Goal: Task Accomplishment & Management: Manage account settings

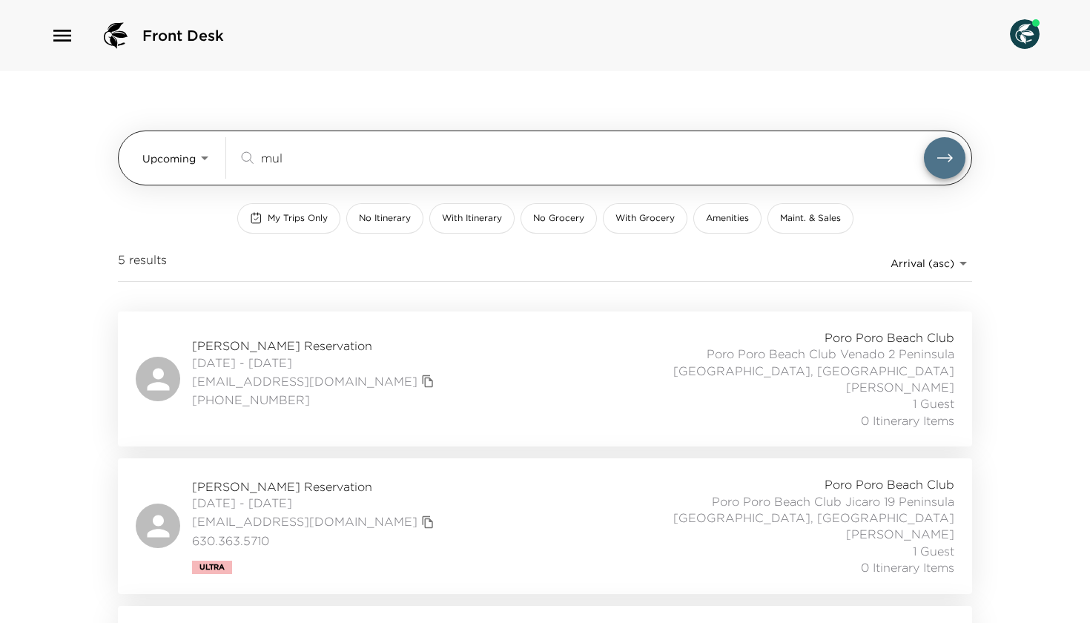
click at [197, 165] on body "Front Desk Upcoming Upcoming mul ​ My Trips Only No Itinerary With Itinerary No…" at bounding box center [545, 311] width 1090 height 623
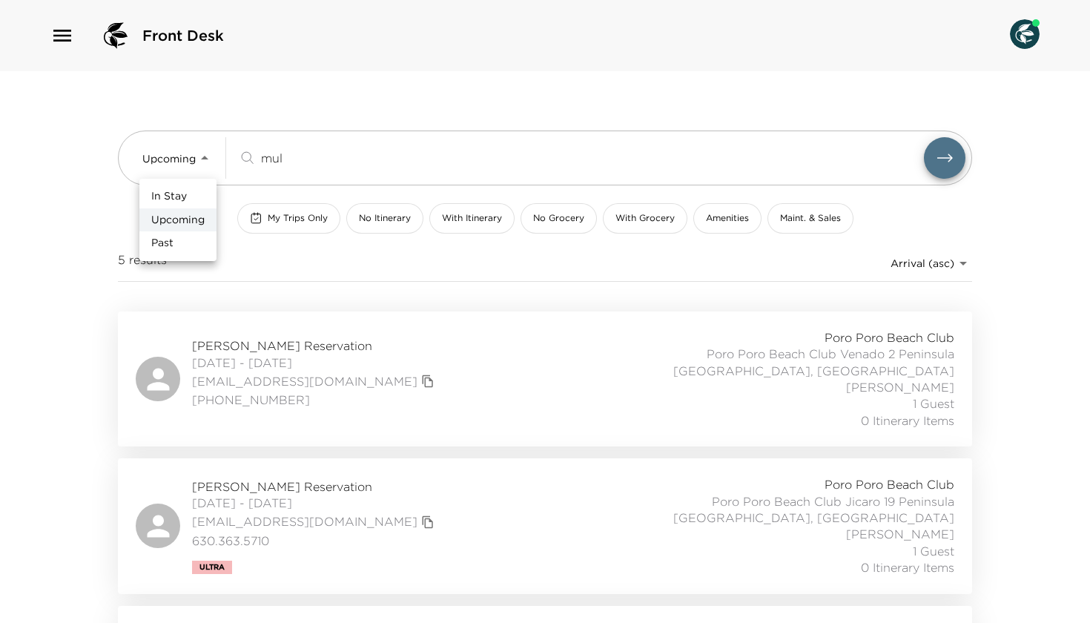
click at [312, 159] on div at bounding box center [545, 311] width 1090 height 623
click at [312, 159] on input "mul" at bounding box center [592, 157] width 663 height 17
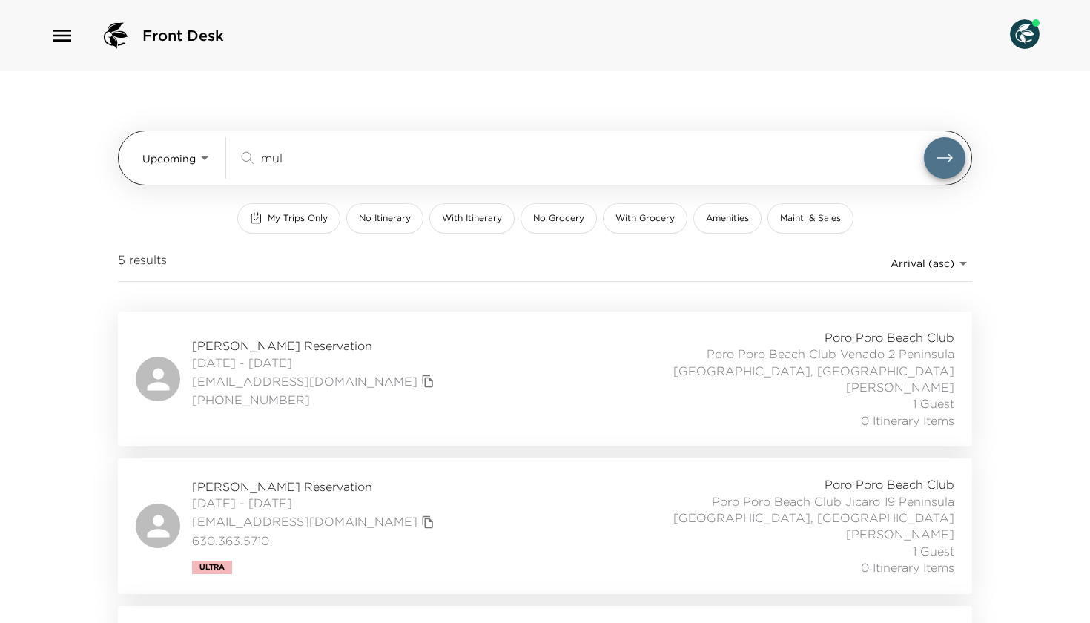
drag, startPoint x: 312, startPoint y: 159, endPoint x: 226, endPoint y: 159, distance: 86.0
click at [226, 159] on div "Upcoming Upcoming mul ​" at bounding box center [553, 158] width 823 height 42
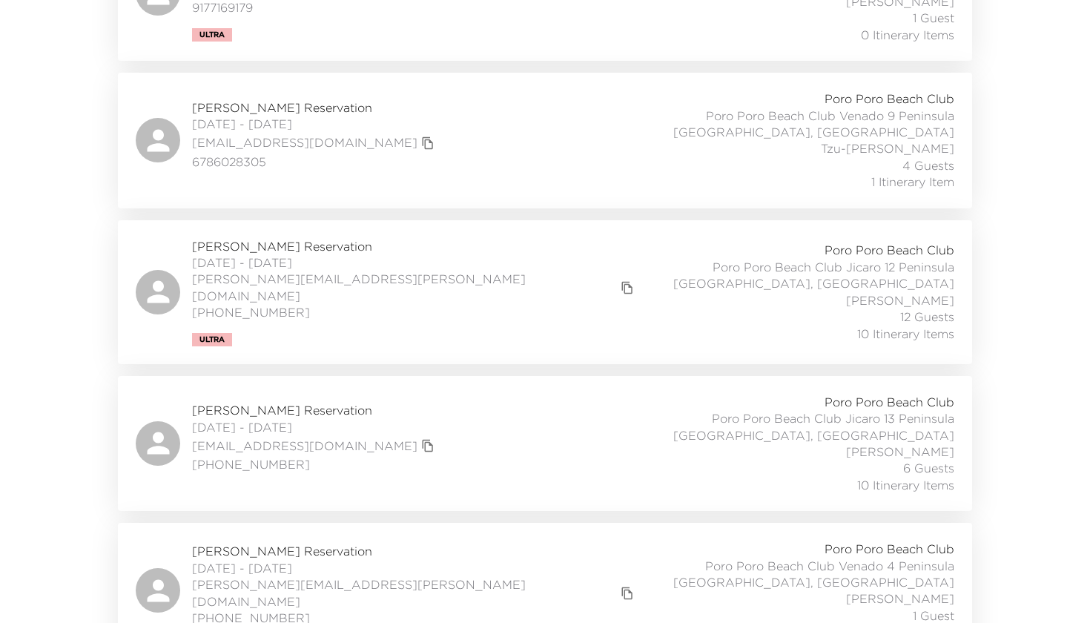
scroll to position [387, 0]
type input "meyer"
click at [298, 400] on span "Stephanie Meyer Reservation" at bounding box center [315, 408] width 246 height 16
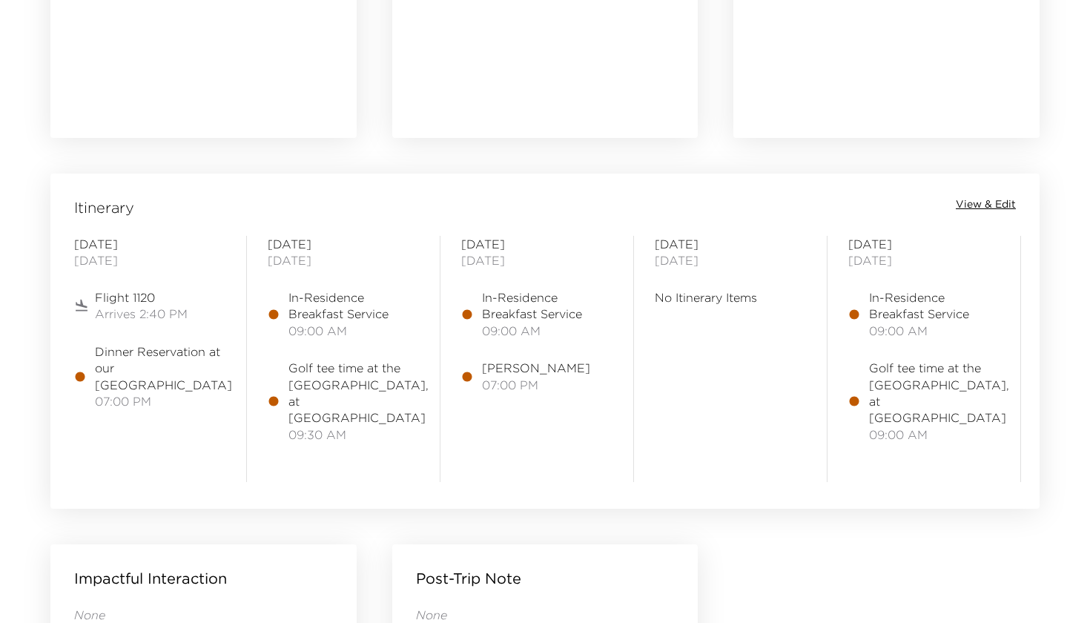
scroll to position [1073, 0]
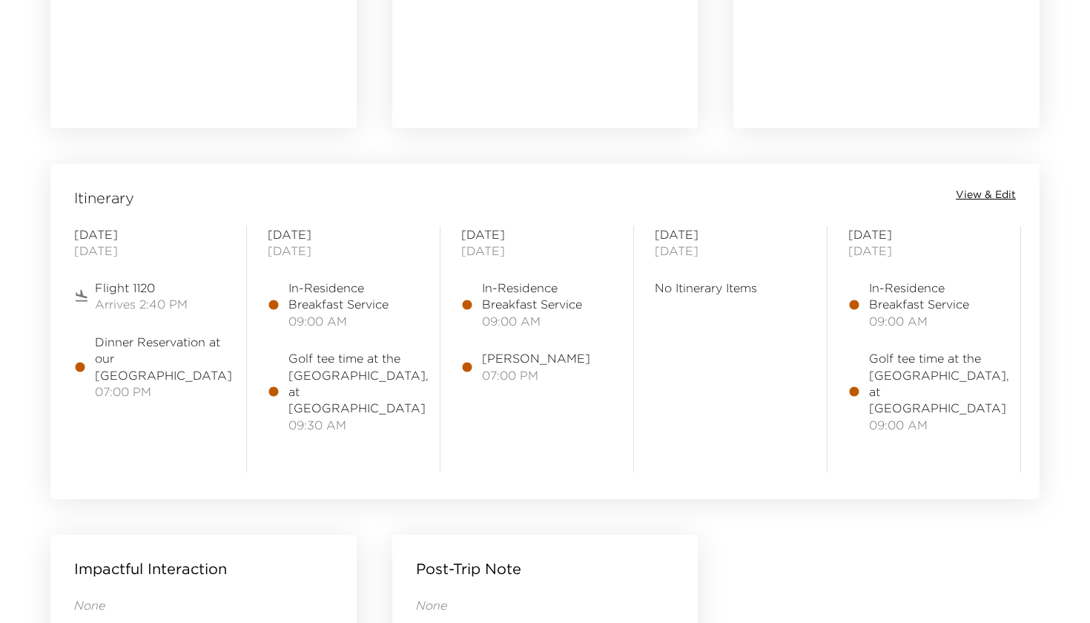
click at [992, 185] on div "Itinerary View & Edit [DATE] Flight 1120 Arrives 2:40 PM Dinner Reservation at …" at bounding box center [544, 322] width 989 height 316
click at [975, 197] on span "View & Edit" at bounding box center [986, 195] width 60 height 15
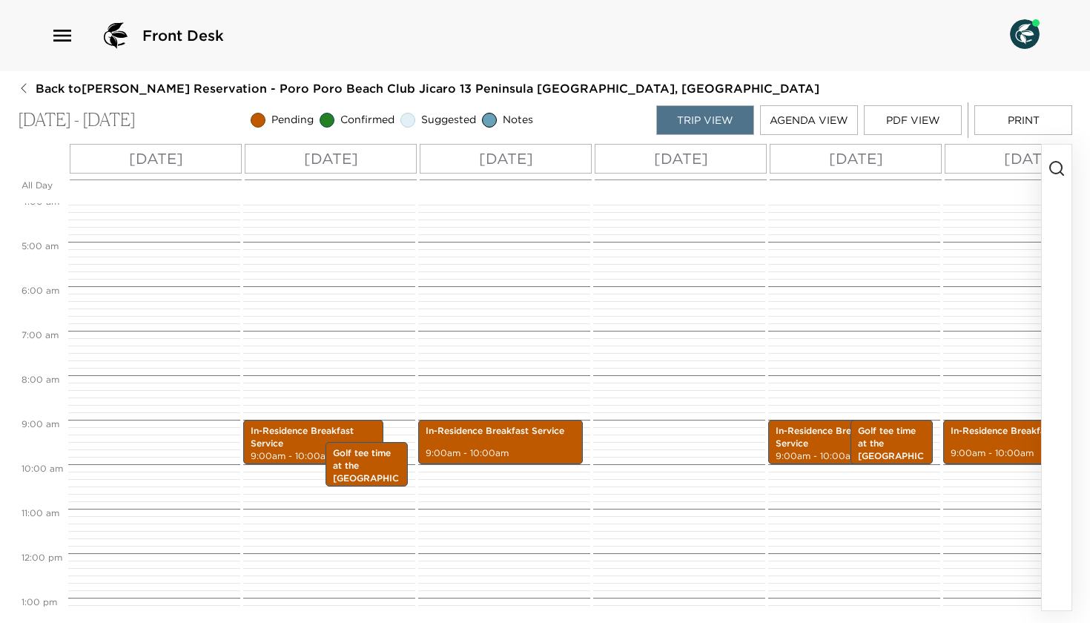
scroll to position [182, 0]
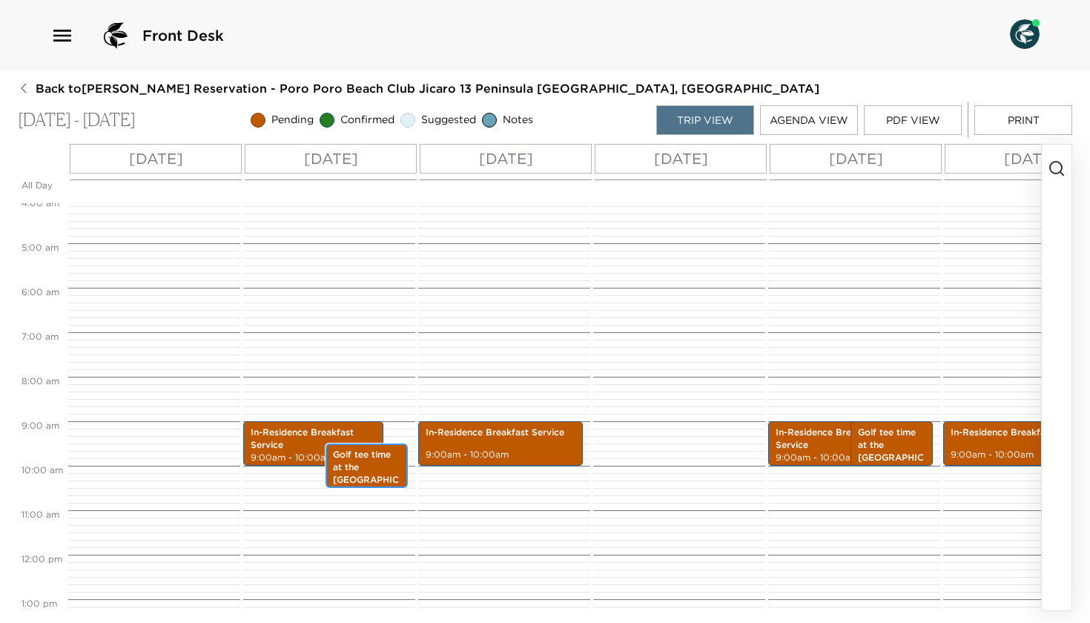
click at [355, 469] on p "Golf tee time at the [GEOGRAPHIC_DATA], at [GEOGRAPHIC_DATA]" at bounding box center [366, 486] width 67 height 75
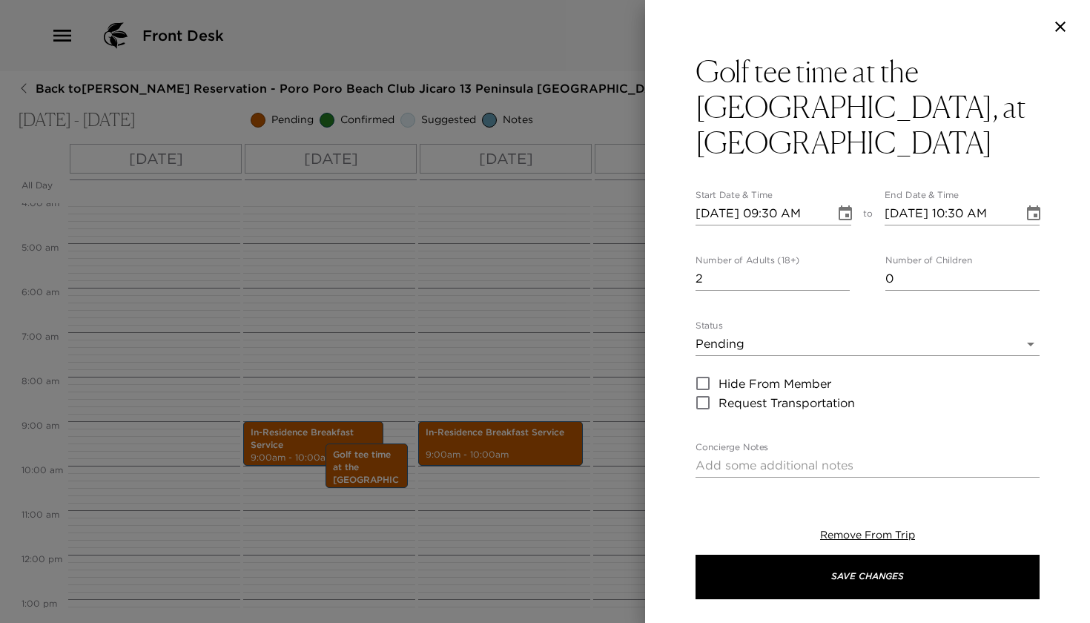
click at [1059, 29] on icon "button" at bounding box center [1060, 27] width 10 height 10
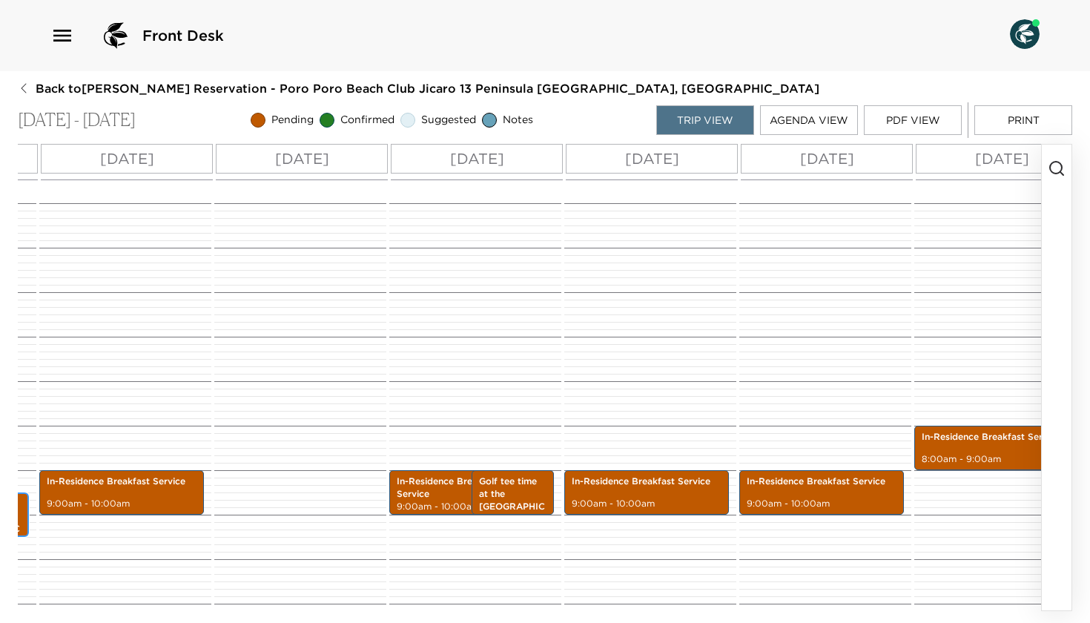
scroll to position [0, 373]
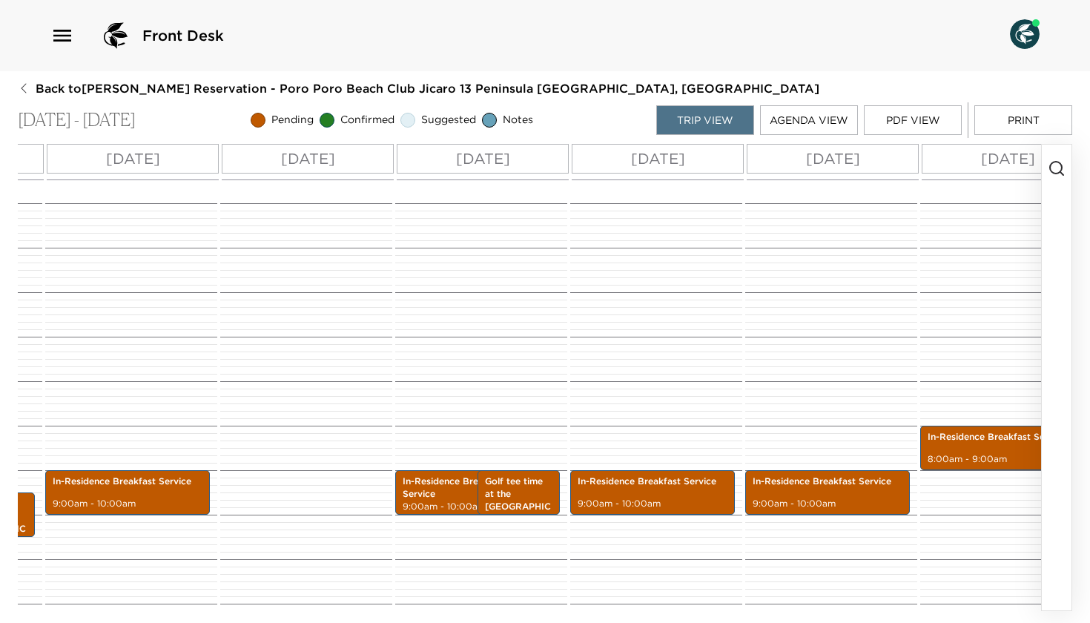
click at [1055, 170] on icon "button" at bounding box center [1057, 168] width 18 height 18
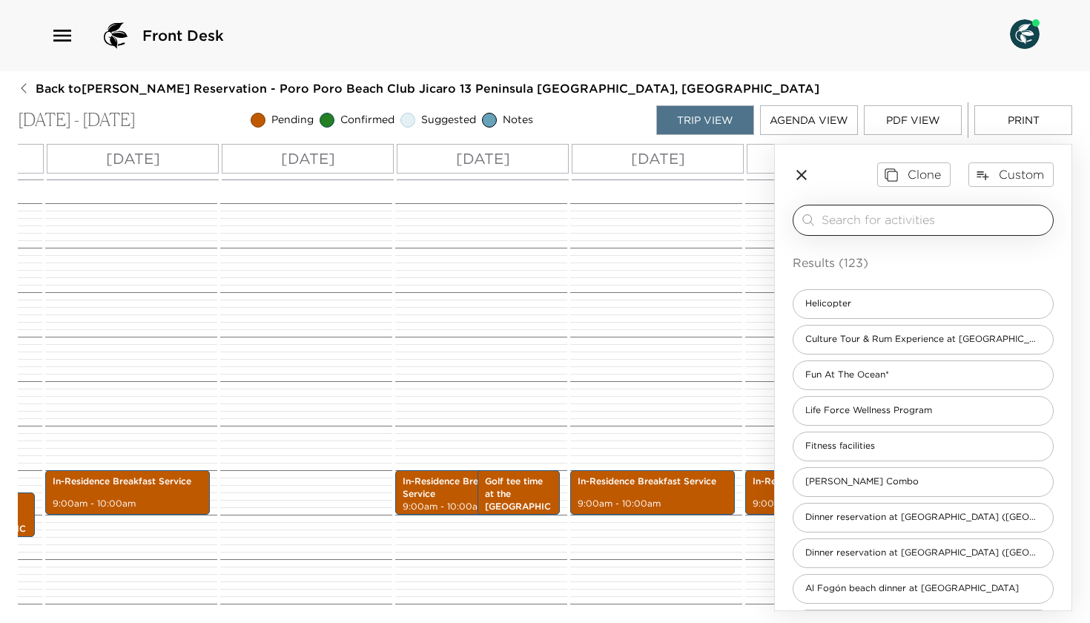
click at [899, 228] on div "​" at bounding box center [934, 220] width 225 height 18
click at [898, 224] on input "search" at bounding box center [934, 219] width 225 height 17
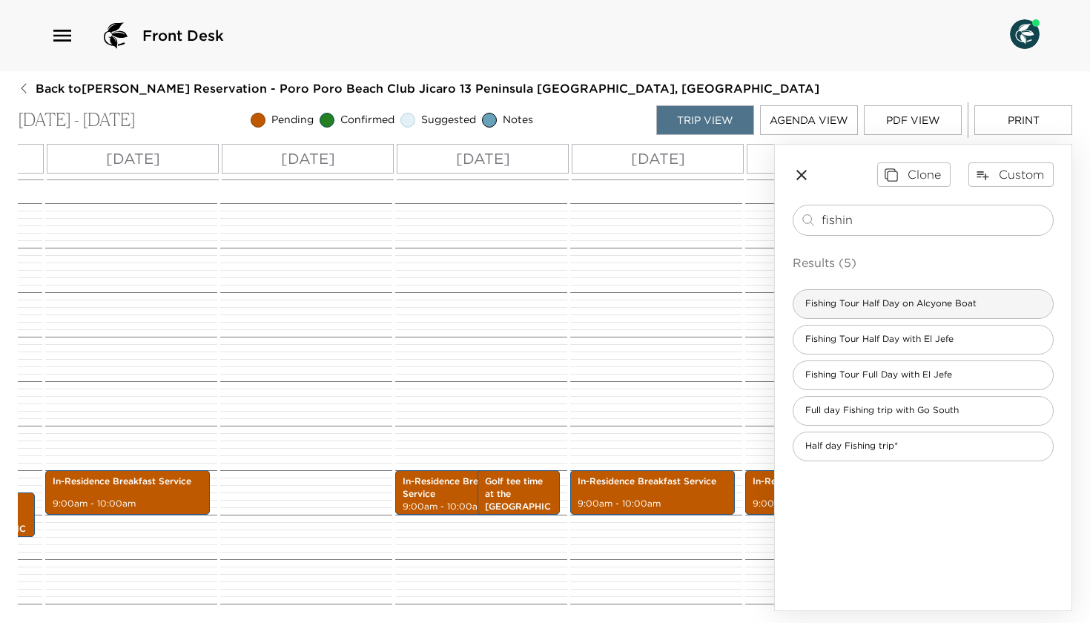
type input "fishin"
click at [886, 303] on span "Fishing Tour Half Day on Alcyone Boat" at bounding box center [891, 303] width 195 height 13
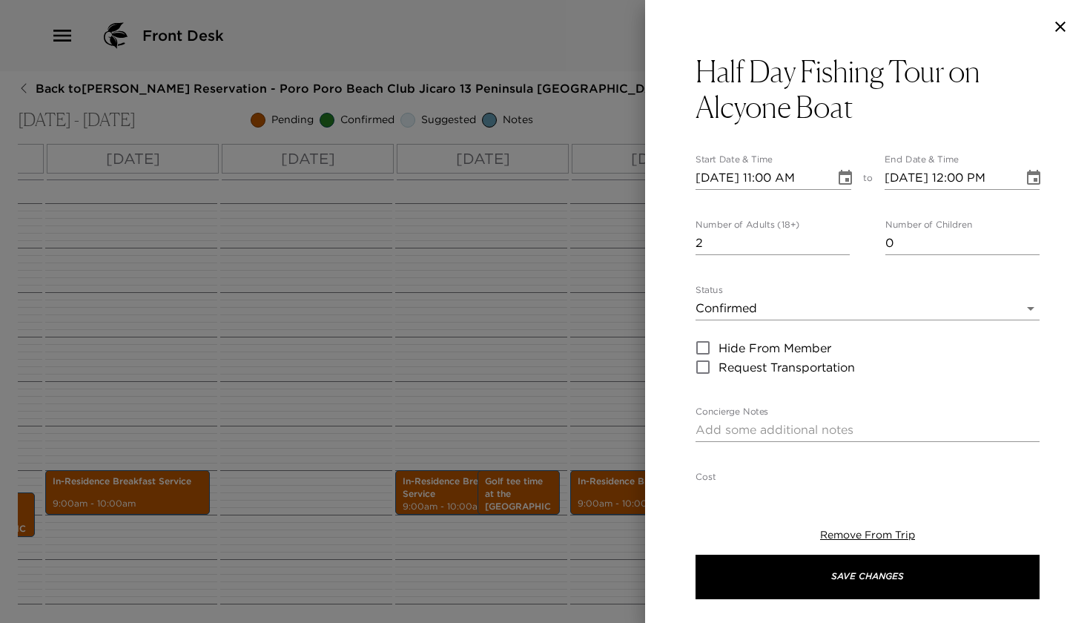
click at [843, 238] on input "2" at bounding box center [773, 243] width 154 height 24
click at [843, 238] on input "3" at bounding box center [773, 243] width 154 height 24
click at [843, 238] on input "4" at bounding box center [773, 243] width 154 height 24
click at [843, 238] on input "5" at bounding box center [773, 243] width 154 height 24
type input "6"
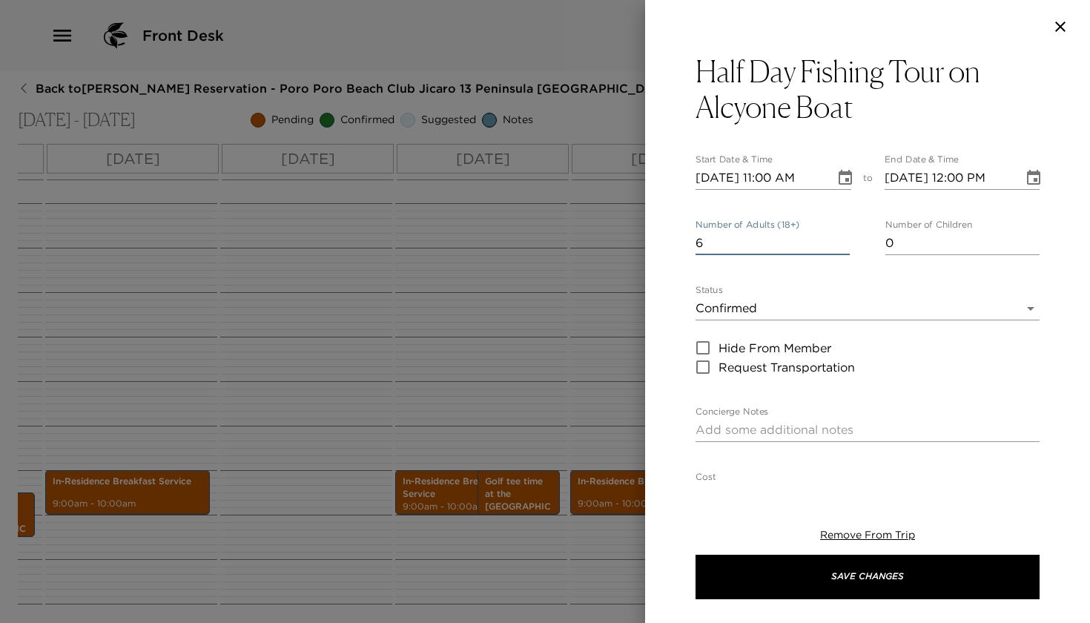
click at [843, 238] on input "6" at bounding box center [773, 243] width 154 height 24
click at [845, 177] on icon "Choose date, selected date is Jan 4, 2026" at bounding box center [846, 178] width 18 height 18
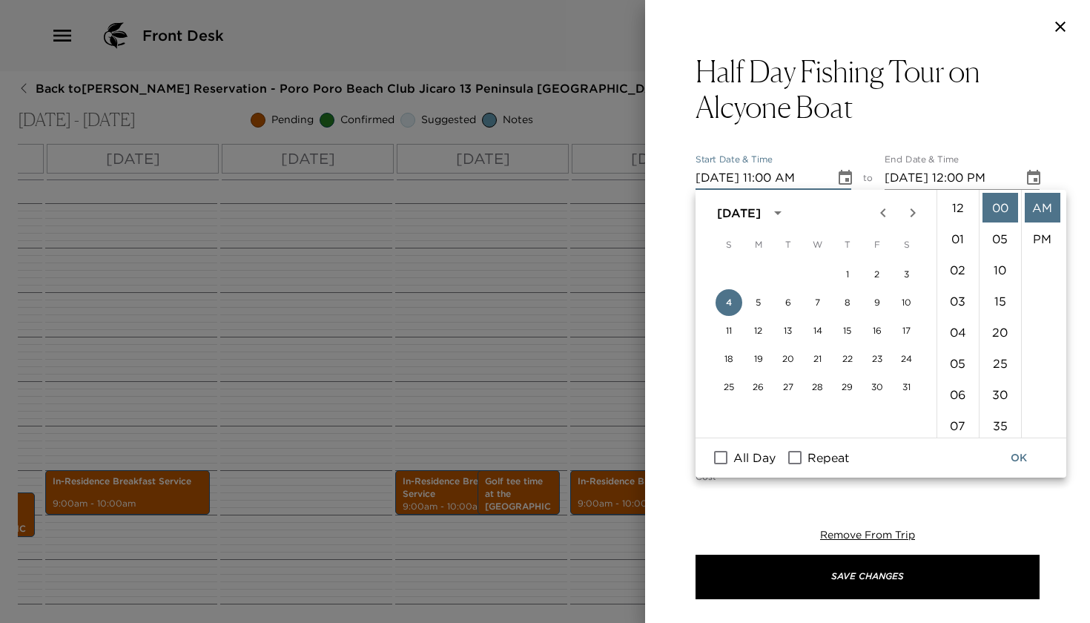
scroll to position [343, 0]
click at [820, 303] on button "7" at bounding box center [818, 302] width 27 height 27
type input "[DATE] 11:00 AM"
type input "[DATE] 12:00 PM"
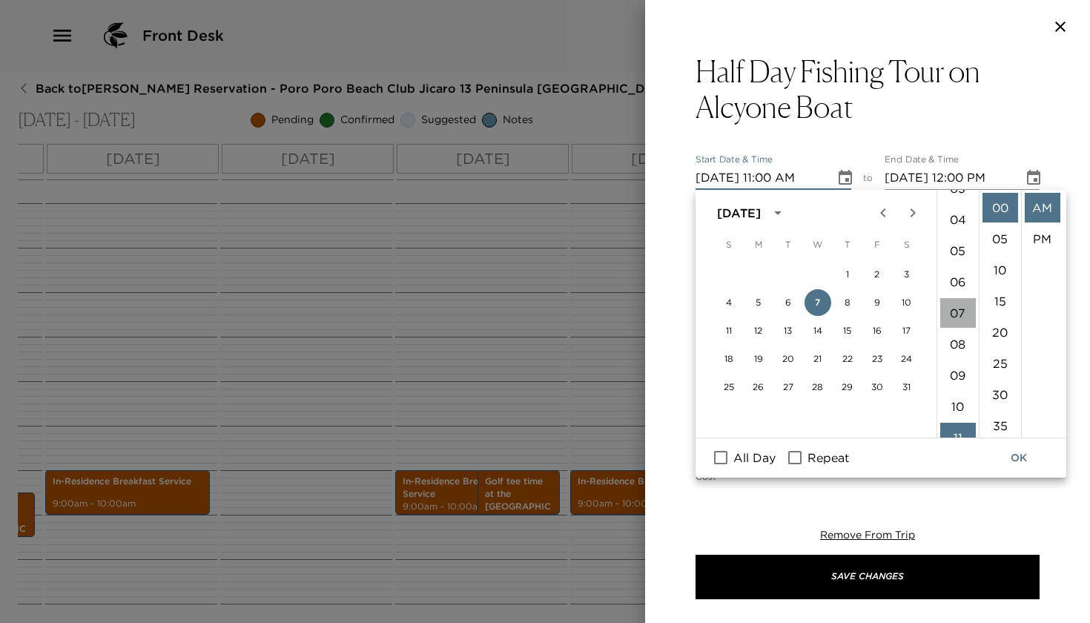
click at [951, 312] on li "07" at bounding box center [958, 313] width 36 height 30
click at [999, 394] on li "30" at bounding box center [1001, 395] width 36 height 30
type input "[DATE] 07:30 AM"
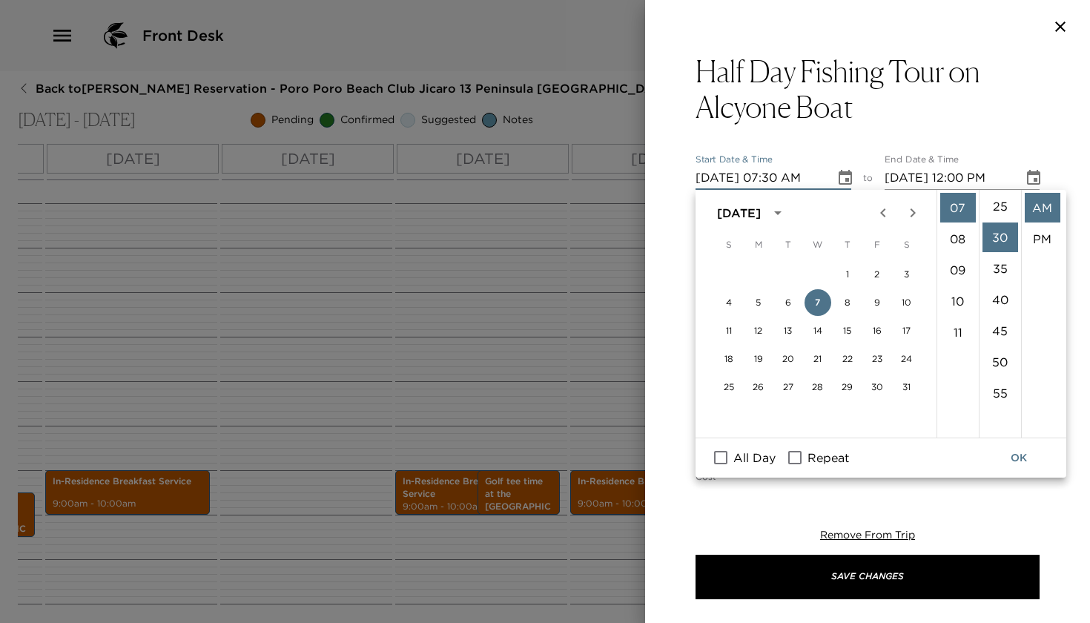
scroll to position [187, 0]
click at [1013, 459] on button "OK" at bounding box center [1018, 457] width 47 height 27
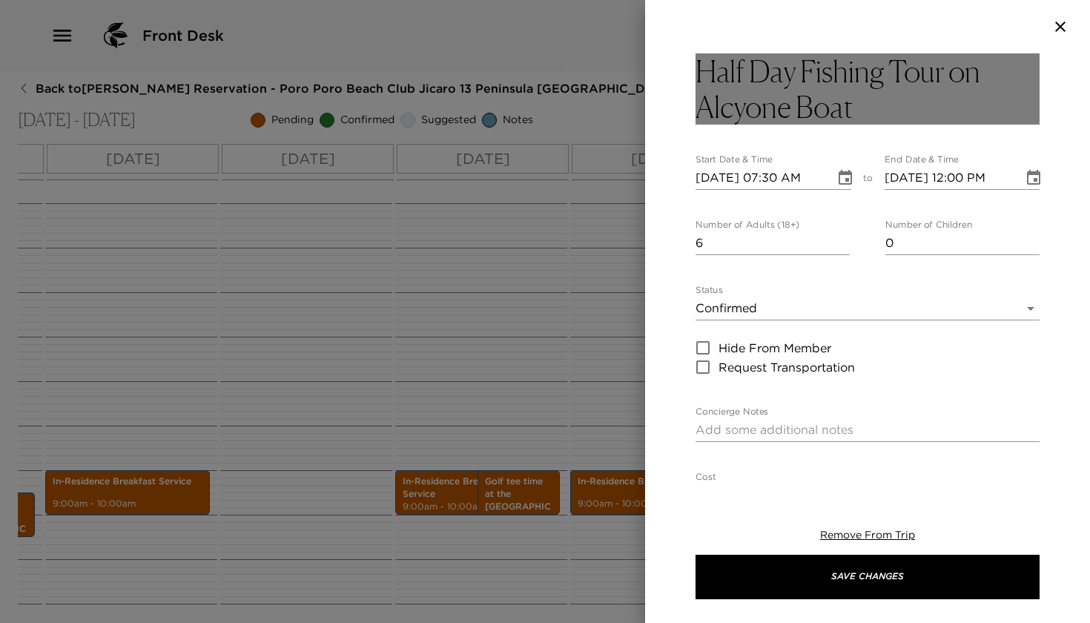
click at [858, 109] on h3 "Half Day Fishing Tour on Alcyone Boat" at bounding box center [868, 88] width 344 height 71
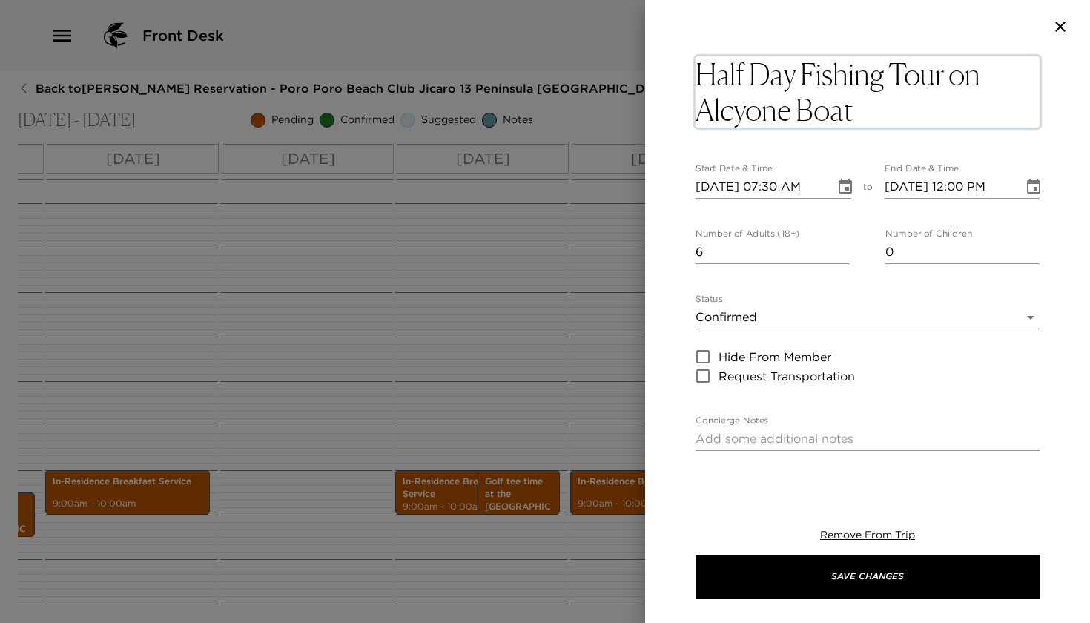
click at [786, 111] on textarea "Half Day Fishing Tour on Alcyone Boat" at bounding box center [868, 91] width 344 height 71
type textarea "Half Day Fishing Tour on Nai'a Boat"
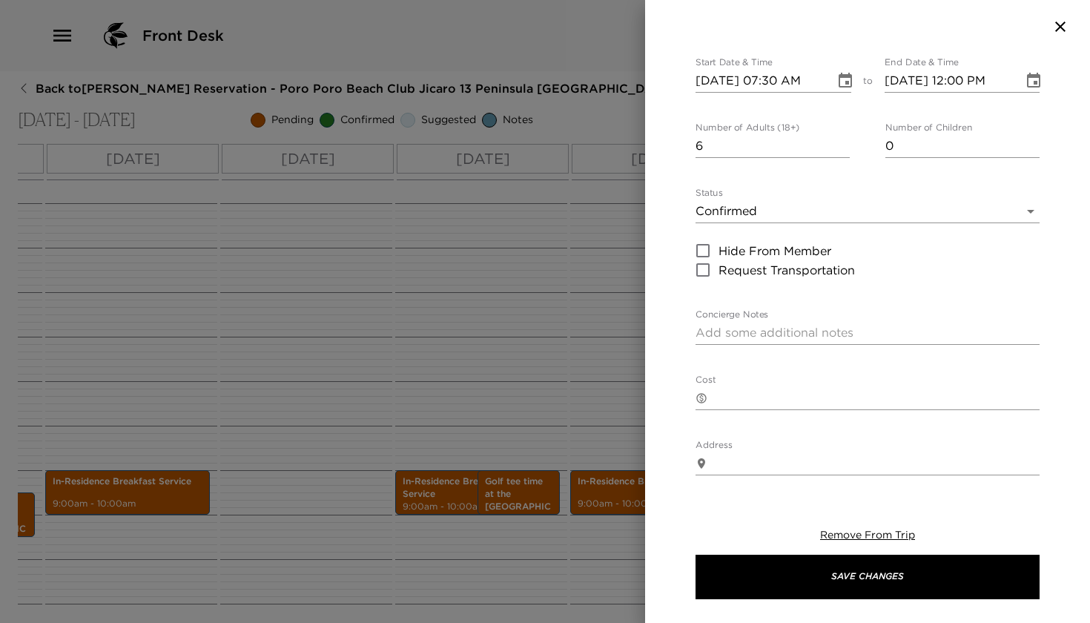
scroll to position [149, 0]
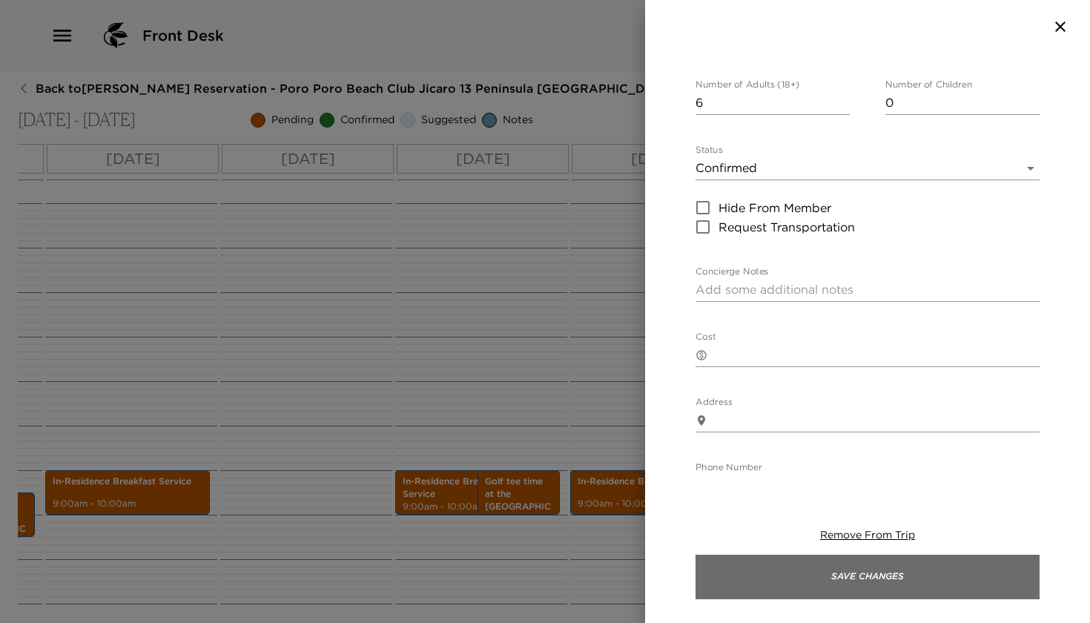
click at [857, 585] on button "Save Changes" at bounding box center [868, 577] width 344 height 44
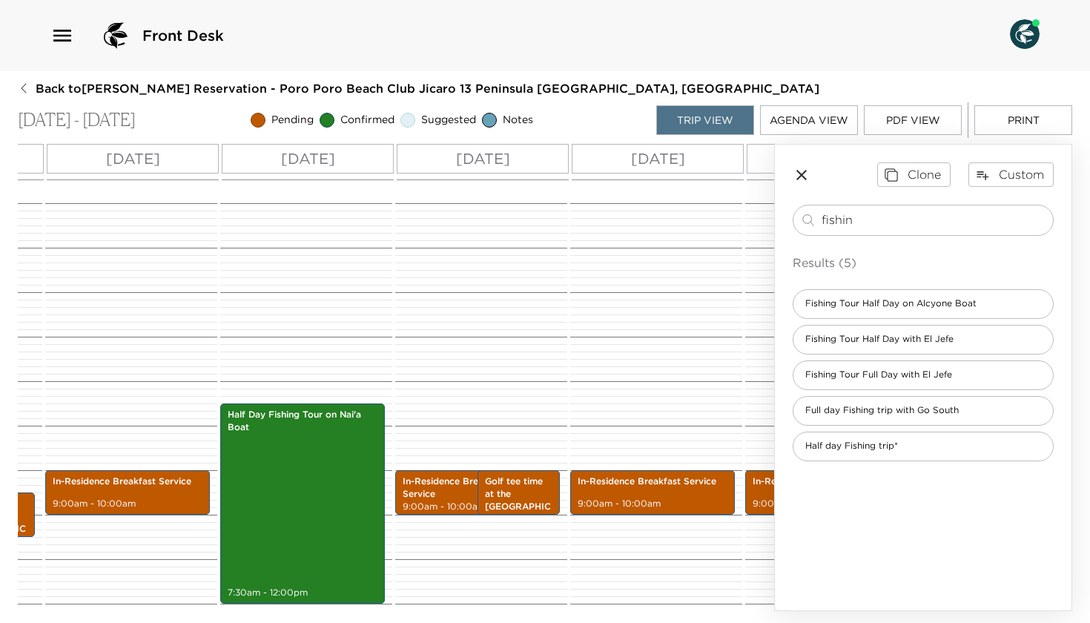
drag, startPoint x: 880, startPoint y: 214, endPoint x: 740, endPoint y: 207, distance: 140.4
click at [740, 207] on div "All Day [DATE] [DATE] [DATE] [DATE] [DATE] [DATE] [DATE] [DATE] 12:00 AM 1:00 A…" at bounding box center [545, 377] width 1055 height 467
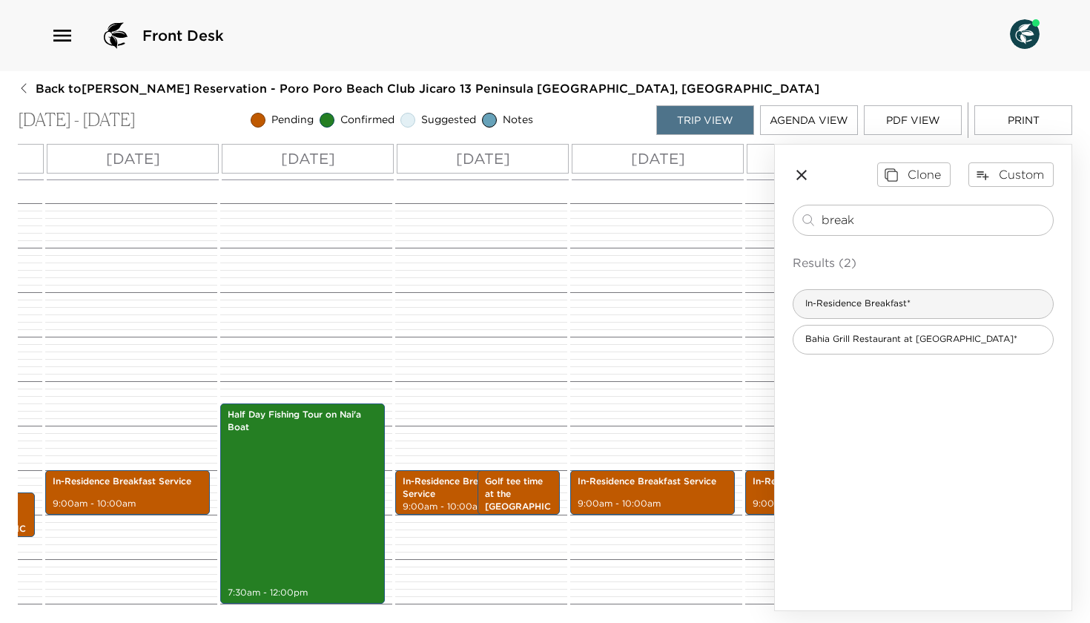
type input "break"
click at [891, 305] on span "In-Residence Breakfast*" at bounding box center [858, 303] width 129 height 13
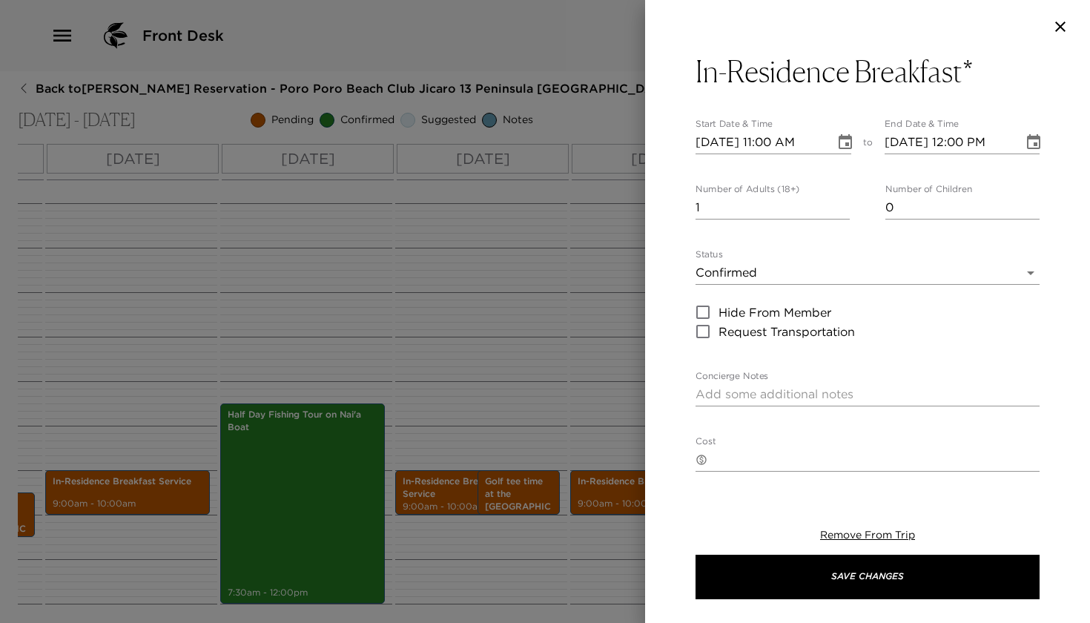
type textarea "Your XXXXX breakfast is confirmed. Our housekeeping maids will arrive to your v…"
type textarea "$13 - per person + taxes & $40.00 USD for cooking service / per day"
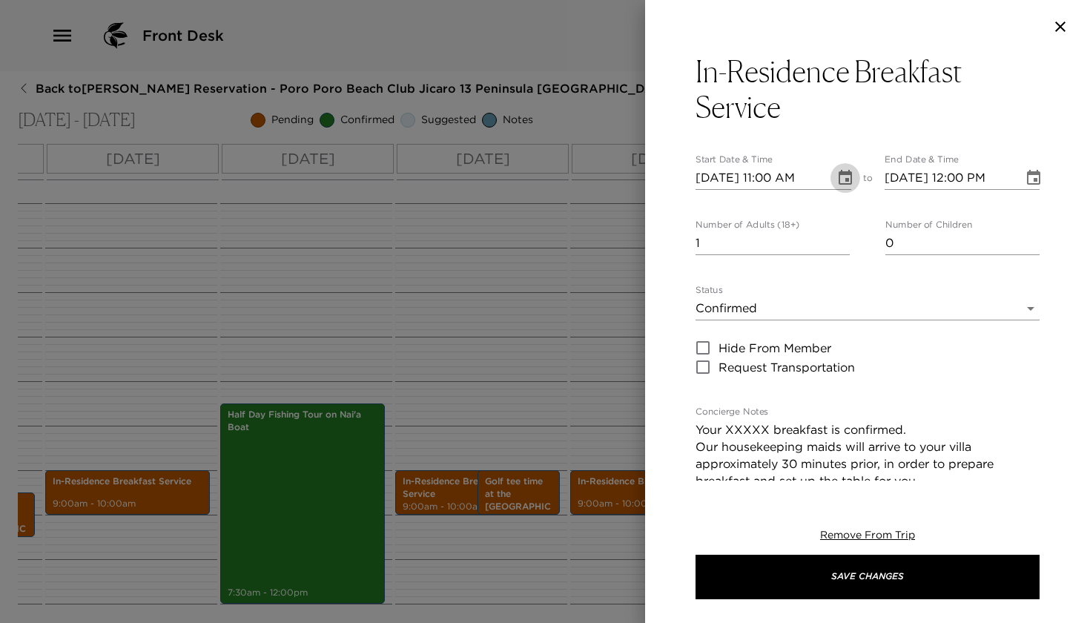
click at [843, 183] on icon "Choose date, selected date is Jan 4, 2026" at bounding box center [845, 177] width 13 height 15
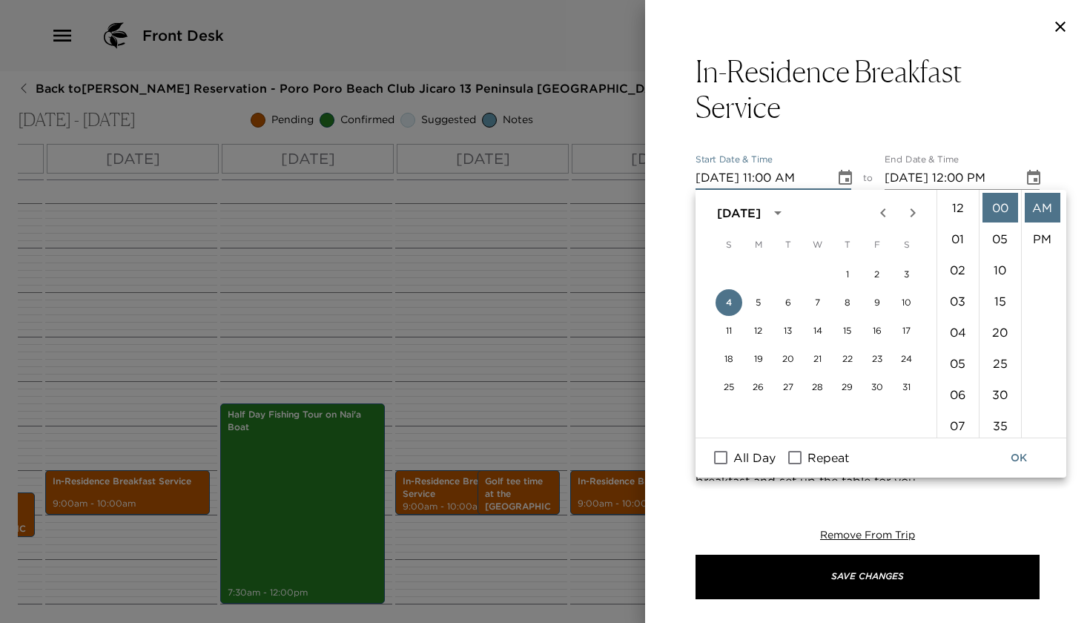
scroll to position [343, 0]
click at [817, 302] on button "7" at bounding box center [818, 302] width 27 height 27
type input "[DATE] 11:00 AM"
type input "[DATE] 12:00 PM"
click at [953, 254] on li "07" at bounding box center [958, 251] width 36 height 30
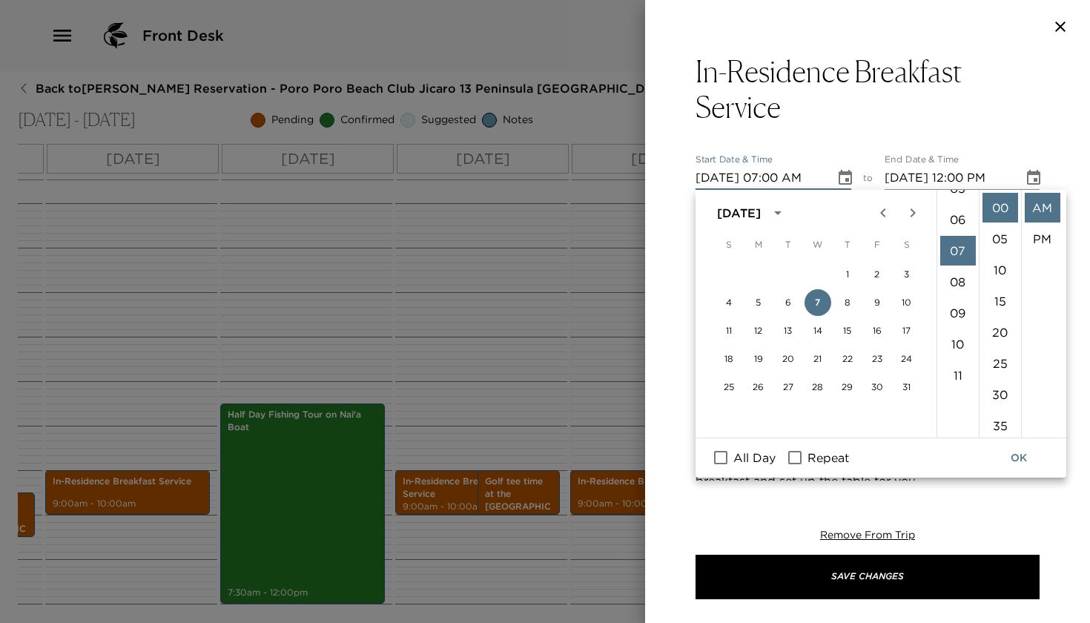
scroll to position [218, 0]
click at [992, 306] on li "15" at bounding box center [1001, 301] width 36 height 30
type input "[DATE] 07:15 AM"
click at [1017, 464] on button "OK" at bounding box center [1018, 457] width 47 height 27
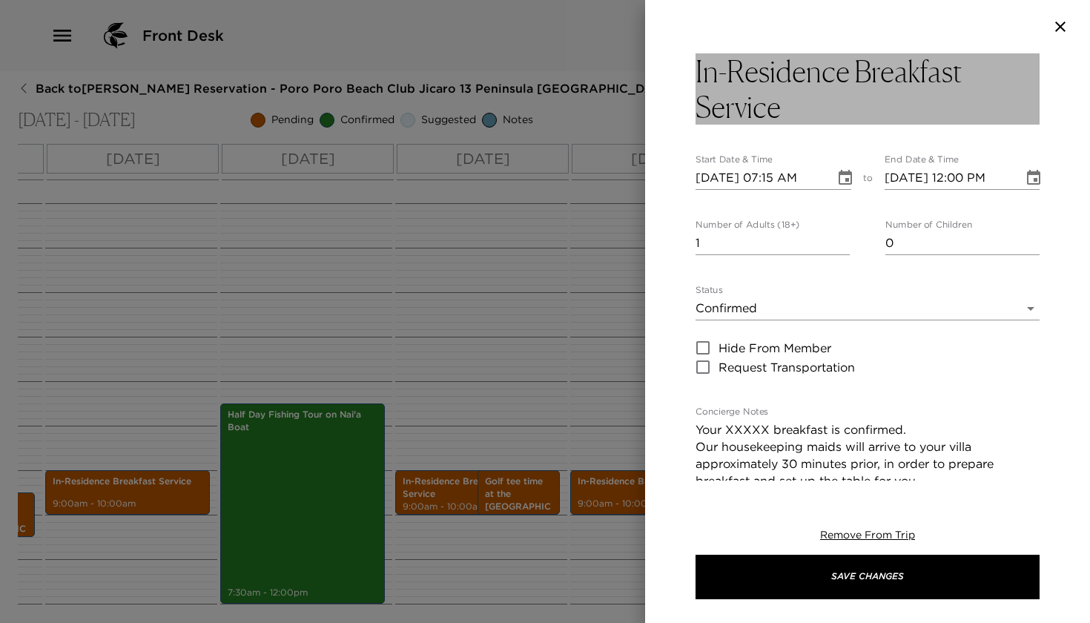
click at [840, 76] on h3 "In-Residence Breakfast Service" at bounding box center [868, 88] width 344 height 71
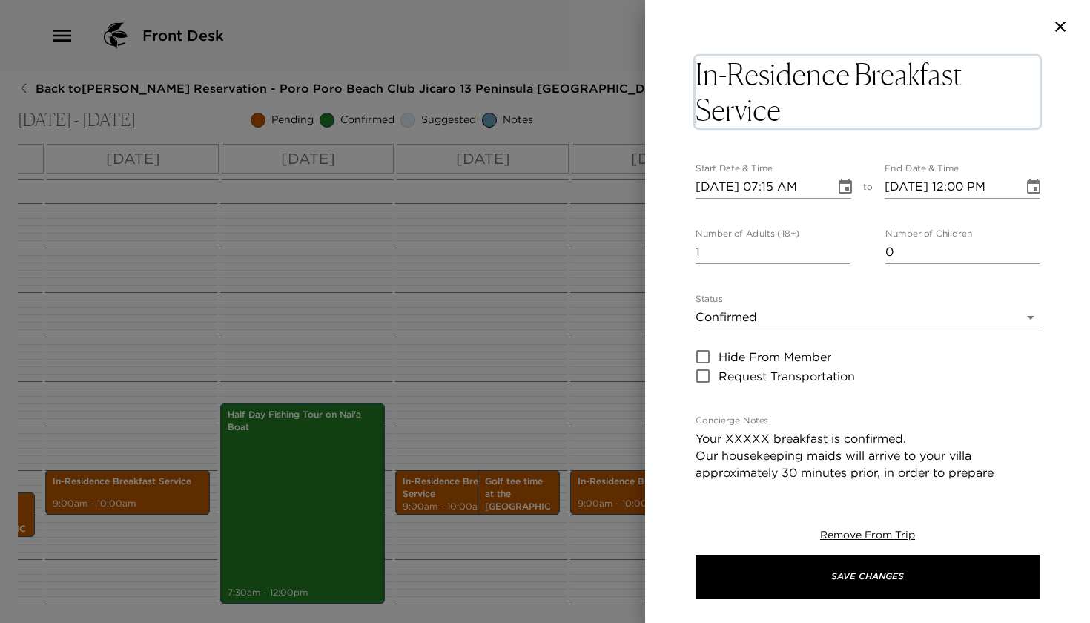
drag, startPoint x: 846, startPoint y: 76, endPoint x: 684, endPoint y: 74, distance: 162.4
click at [684, 74] on div "In-Residence Breakfast Service x Start Date & Time [DATE] 07:15 AM to End Date …" at bounding box center [867, 266] width 445 height 427
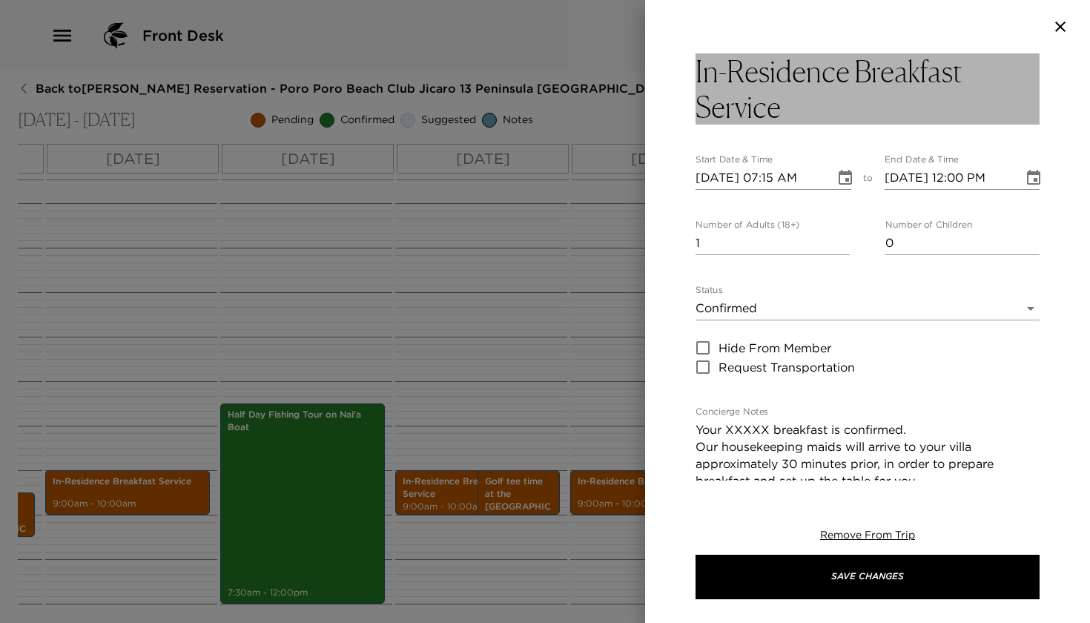
click at [802, 71] on h3 "In-Residence Breakfast Service" at bounding box center [868, 88] width 344 height 71
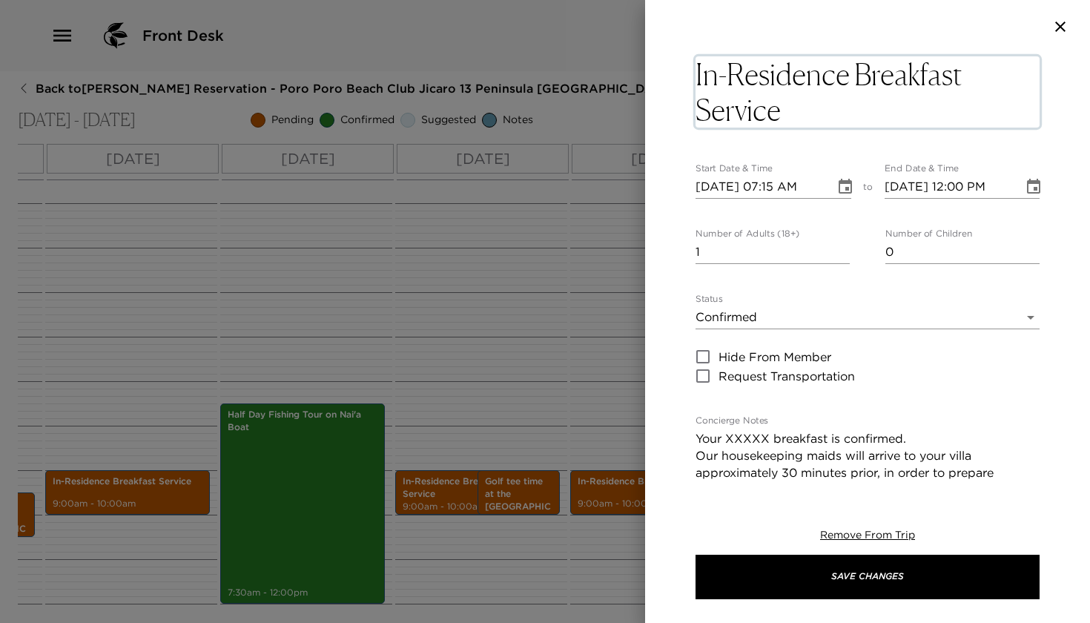
click at [846, 79] on textarea "In-Residence Breakfast Service" at bounding box center [868, 91] width 344 height 71
click at [896, 108] on textarea "Breakfast Delivery Pastries and fruits Service" at bounding box center [868, 91] width 344 height 71
type textarea "Breakfast Delivery Pastries and fruits"
click at [843, 248] on input "2" at bounding box center [773, 252] width 154 height 24
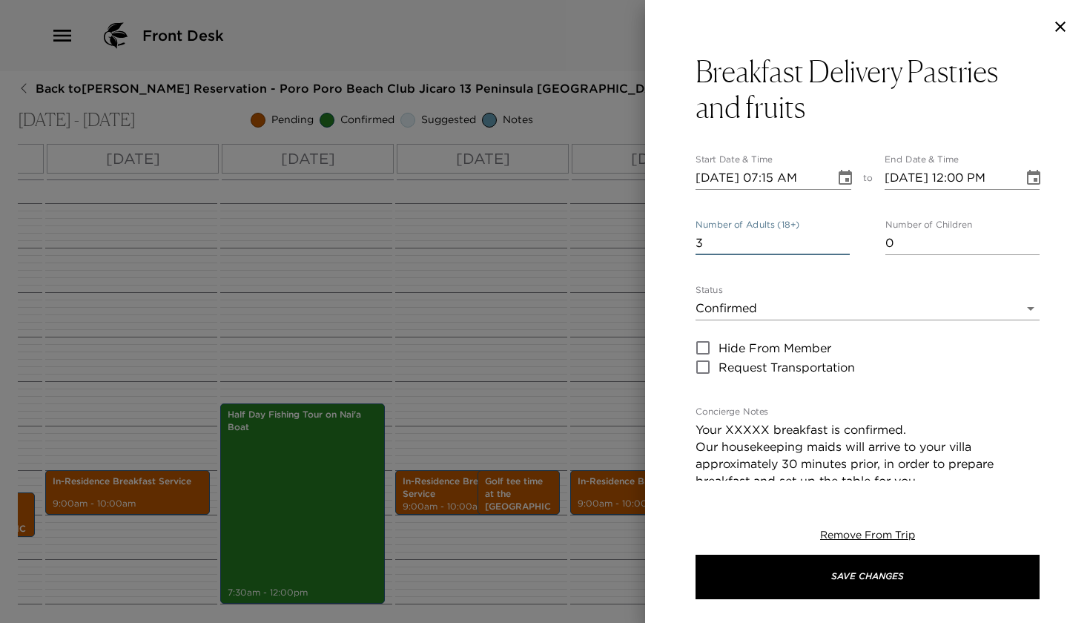
click at [843, 248] on input "3" at bounding box center [773, 243] width 154 height 24
click at [843, 248] on input "4" at bounding box center [773, 243] width 154 height 24
click at [843, 248] on input "5" at bounding box center [773, 243] width 154 height 24
click at [845, 238] on input "6" at bounding box center [773, 243] width 154 height 24
click at [845, 238] on input "7" at bounding box center [773, 243] width 154 height 24
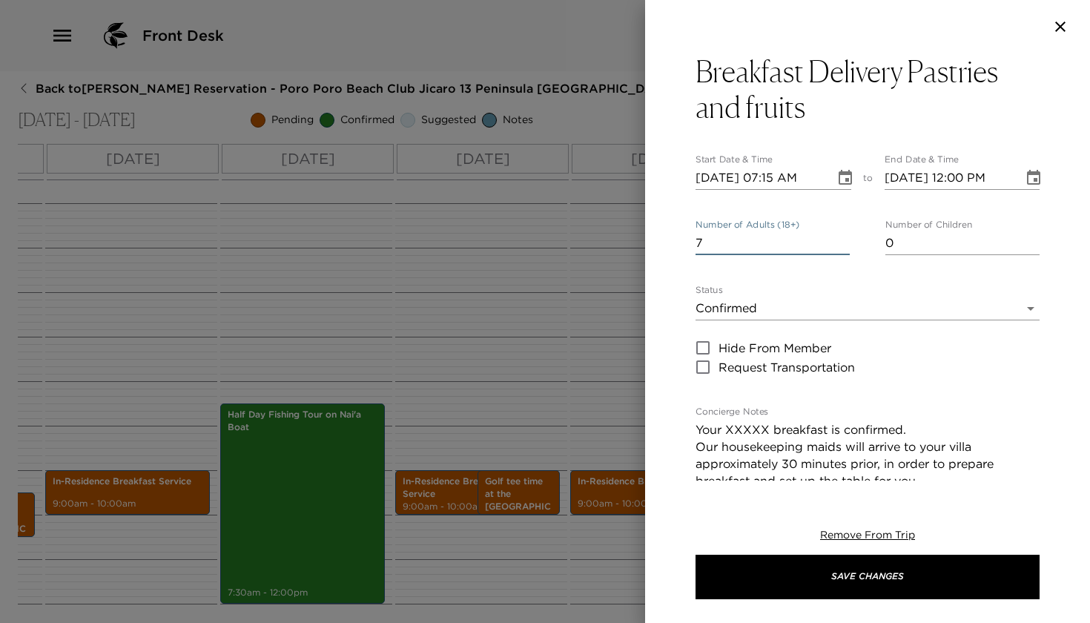
type input "6"
click at [845, 245] on input "6" at bounding box center [773, 243] width 154 height 24
click at [768, 432] on textarea "Your XXXXX breakfast is confirmed. Our housekeeping maids will arrive to your v…" at bounding box center [868, 480] width 344 height 119
click at [818, 432] on textarea "Your Pastries and fruits delivery breakfast is confirmed. Our housekeeping maid…" at bounding box center [868, 480] width 344 height 119
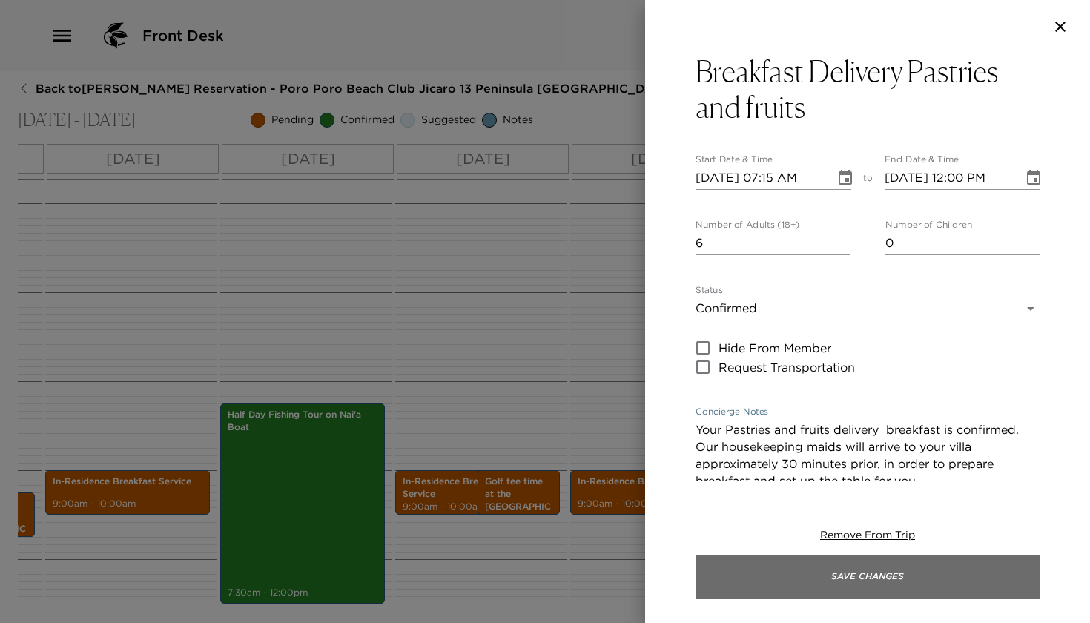
type textarea "Your Pastries and fruits delivery breakfast is confirmed. Our housekeeping maid…"
click at [760, 581] on button "Save Changes" at bounding box center [868, 577] width 344 height 44
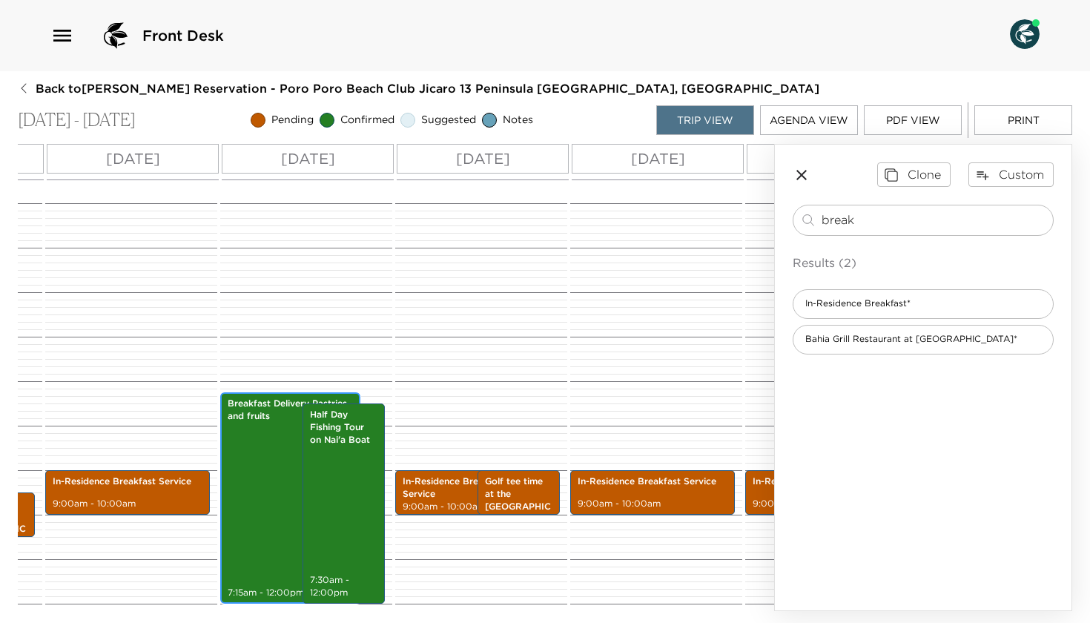
click at [266, 441] on div "Breakfast Delivery Pastries and fruits 7:15am - 12:00pm" at bounding box center [290, 498] width 131 height 207
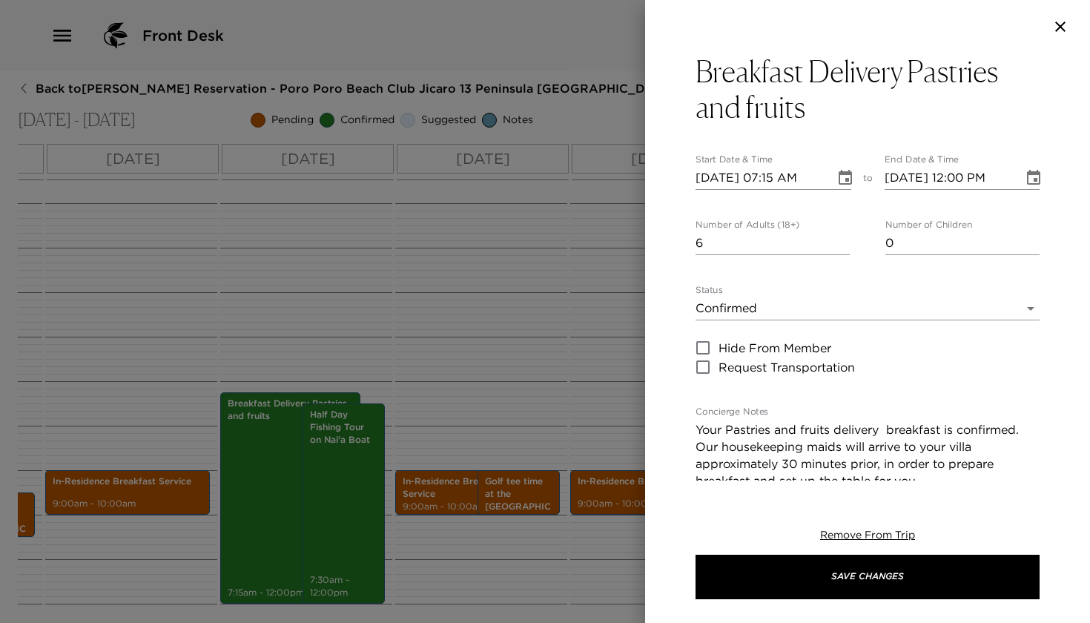
click at [1035, 176] on icon "Choose date, selected date is Jan 7, 2026" at bounding box center [1034, 178] width 18 height 18
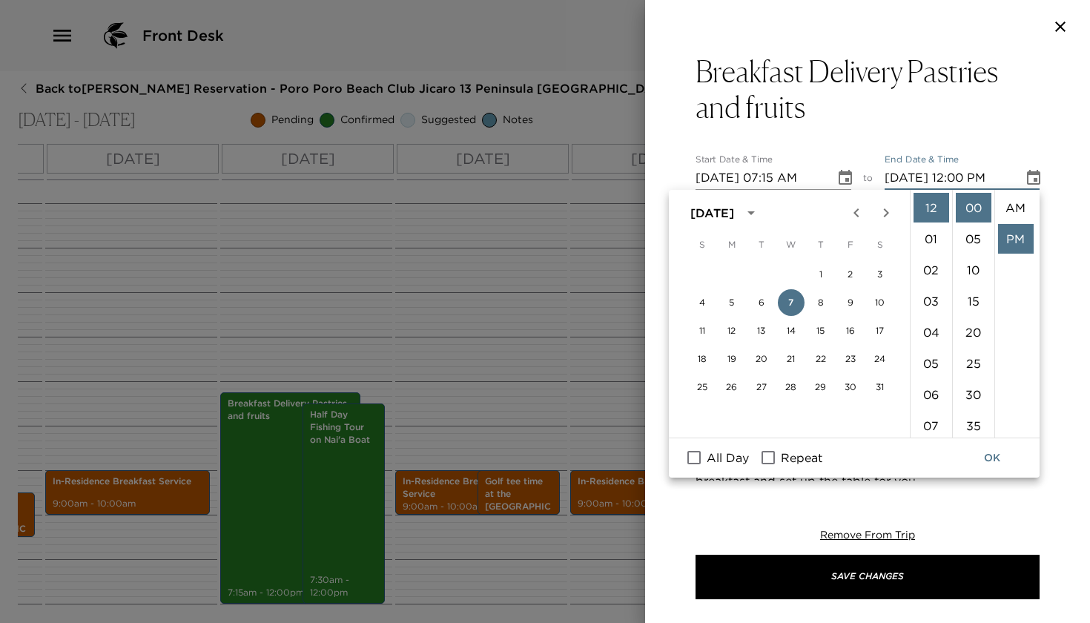
scroll to position [31, 0]
click at [932, 426] on li "07" at bounding box center [932, 426] width 36 height 30
click at [970, 386] on li "30" at bounding box center [974, 395] width 36 height 30
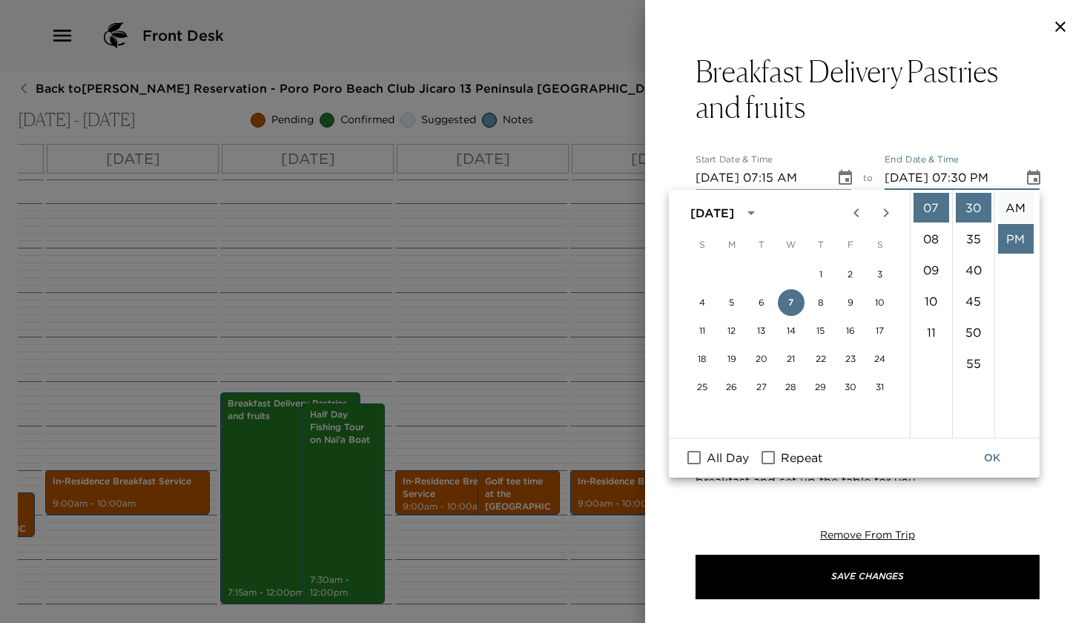
click at [1009, 211] on li "AM" at bounding box center [1016, 208] width 36 height 30
type input "[DATE] 07:30 AM"
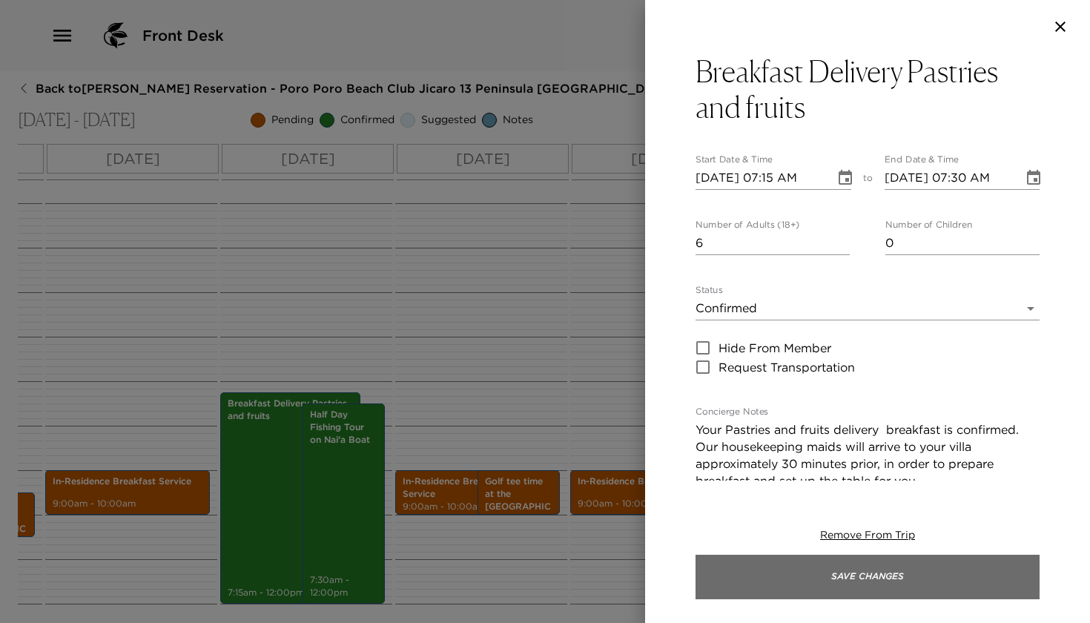
click at [696, 570] on button "Save Changes" at bounding box center [868, 577] width 344 height 44
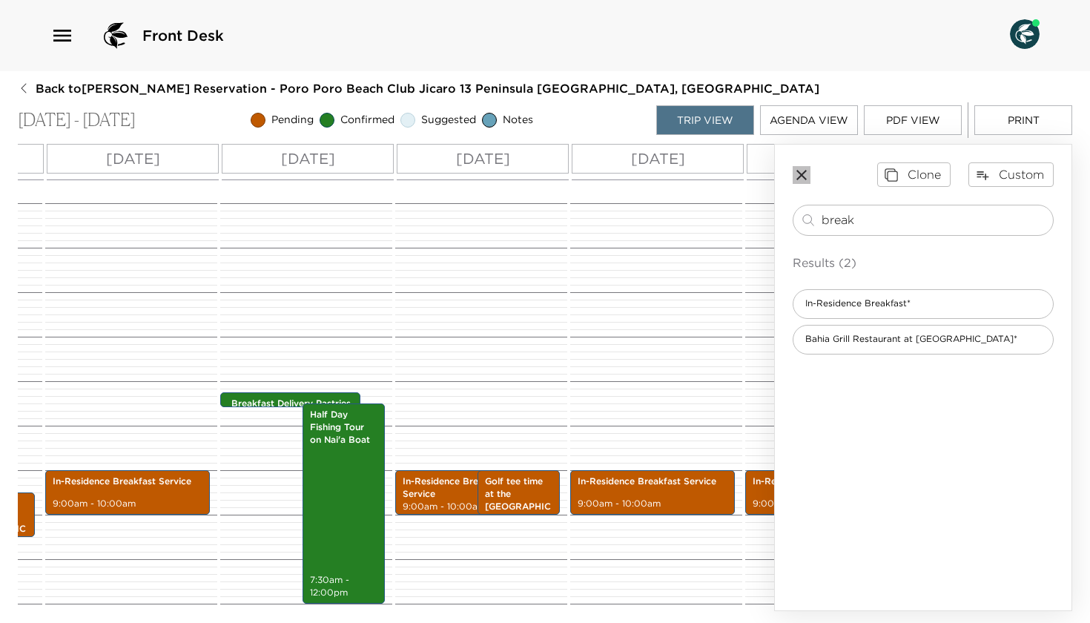
click at [809, 175] on icon "button" at bounding box center [802, 175] width 18 height 18
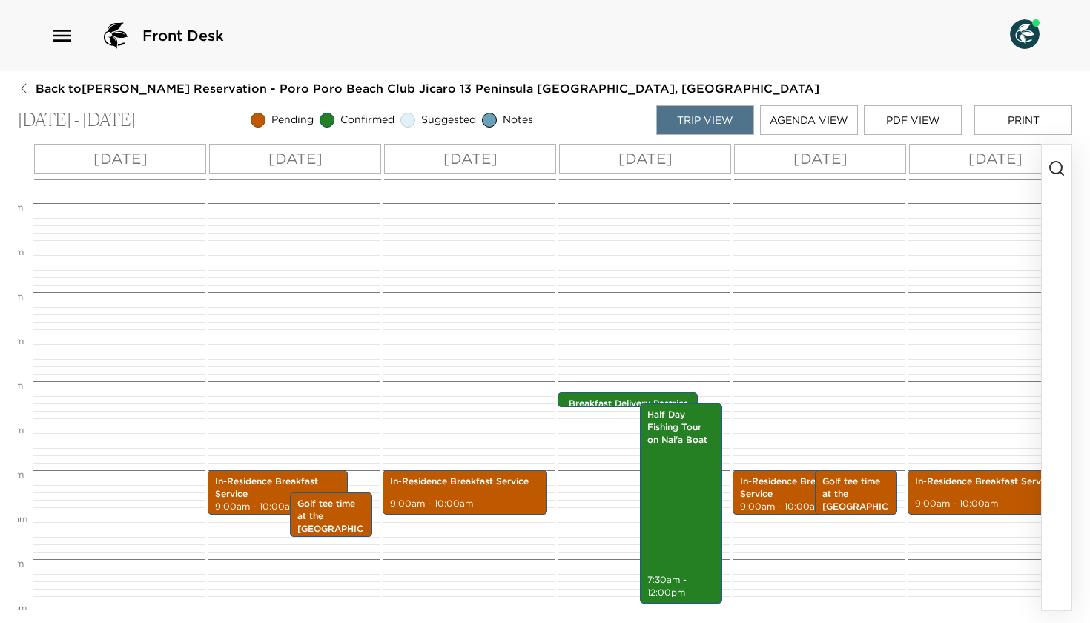
scroll to position [0, 32]
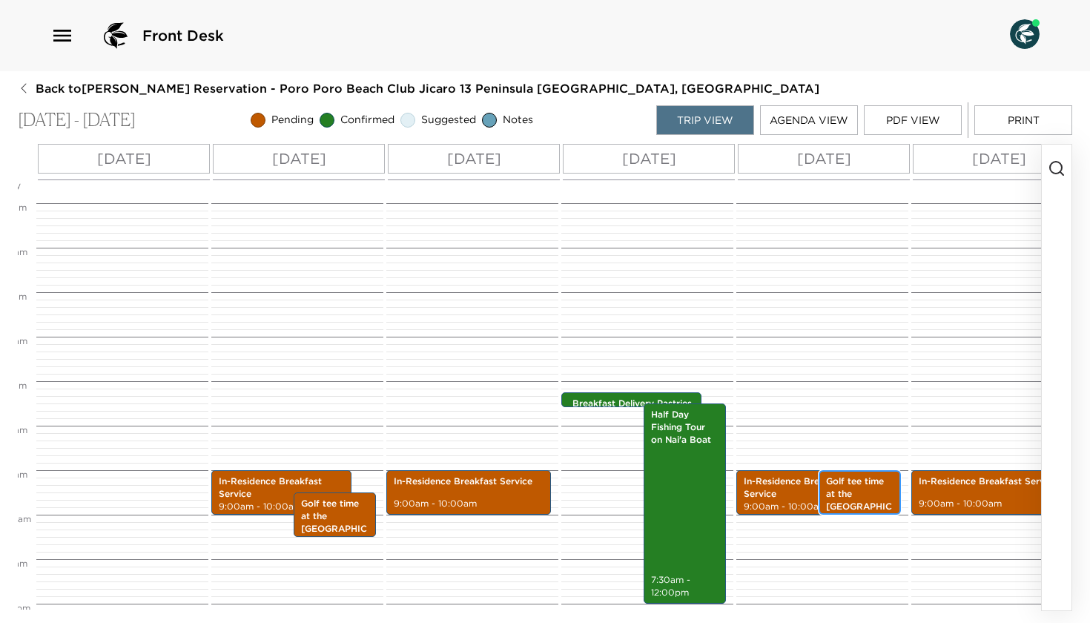
click at [853, 492] on p "Golf tee time at the [GEOGRAPHIC_DATA], at [GEOGRAPHIC_DATA]" at bounding box center [859, 512] width 67 height 75
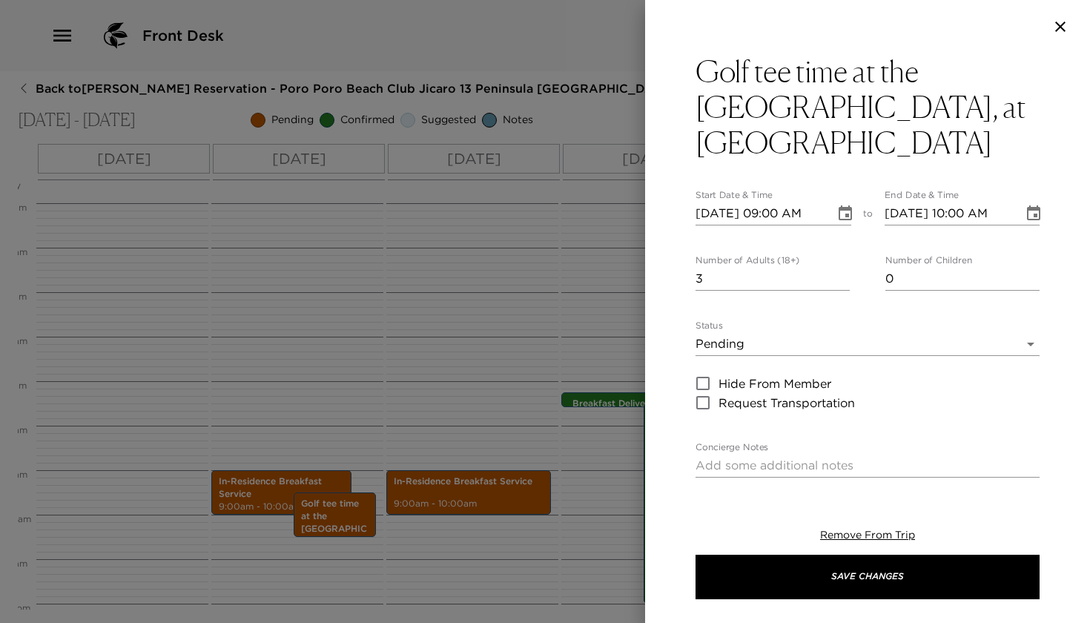
click at [1059, 24] on icon "button" at bounding box center [1061, 27] width 18 height 18
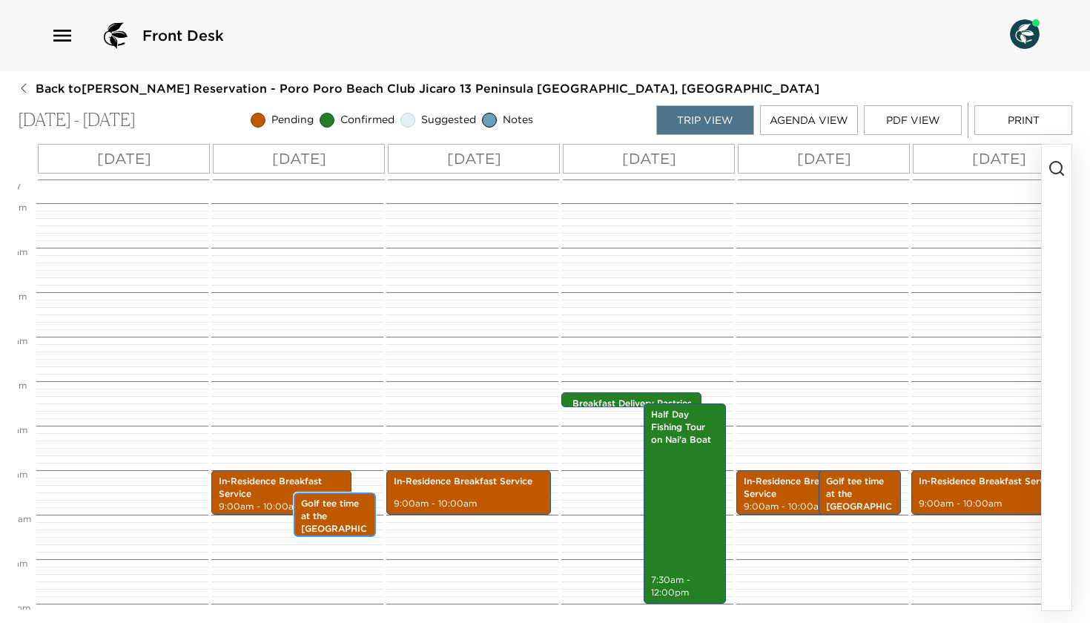
click at [337, 513] on p "Golf tee time at the [GEOGRAPHIC_DATA], at [GEOGRAPHIC_DATA]" at bounding box center [334, 535] width 67 height 75
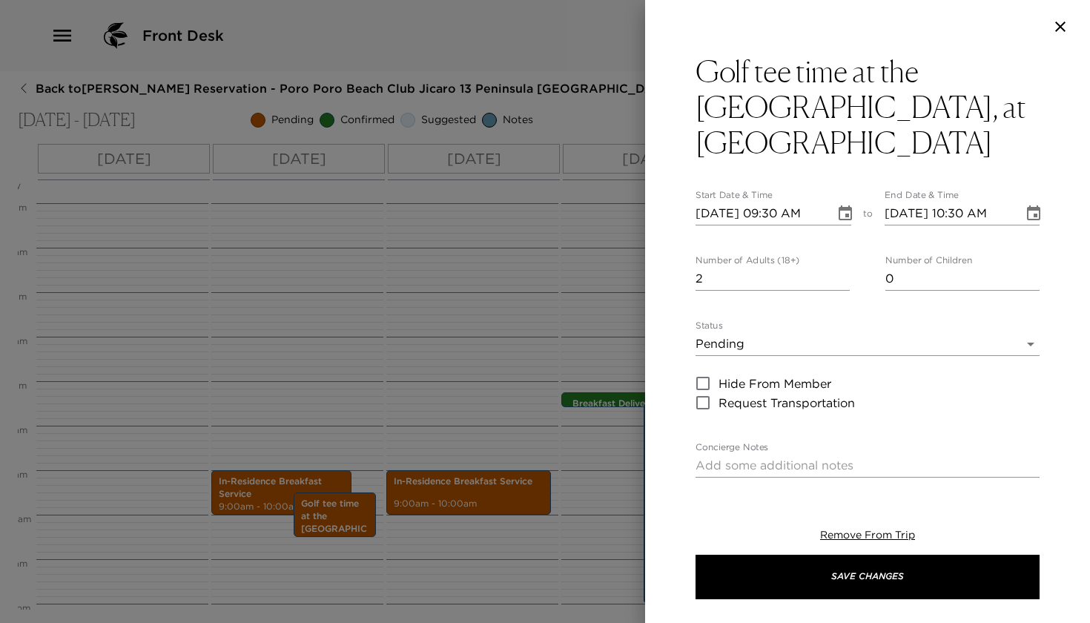
type input "3"
click at [844, 274] on input "3" at bounding box center [773, 279] width 154 height 24
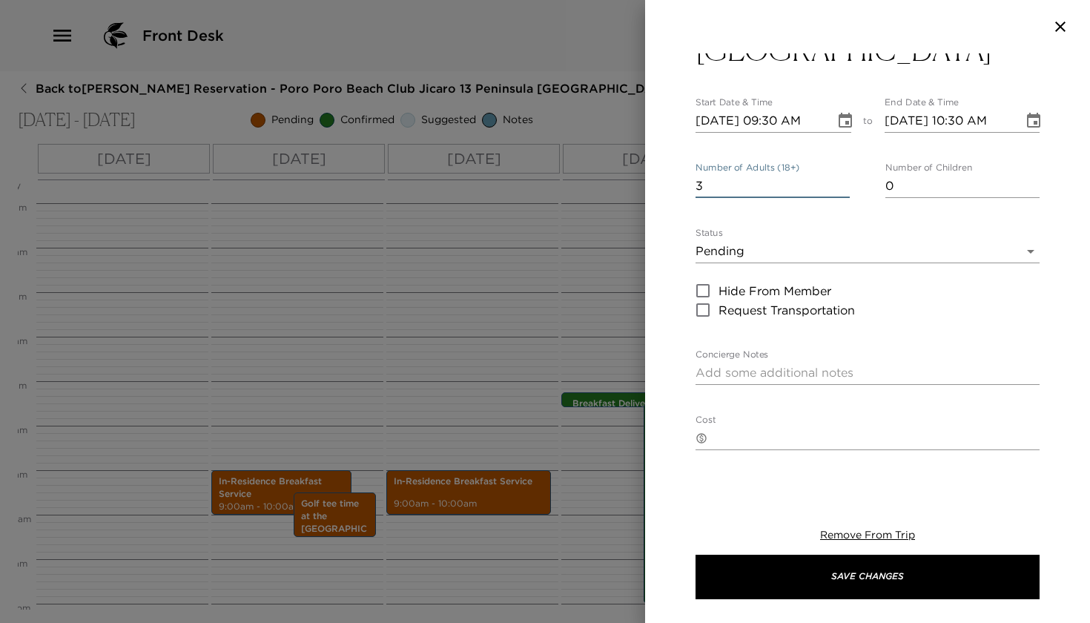
scroll to position [142, 0]
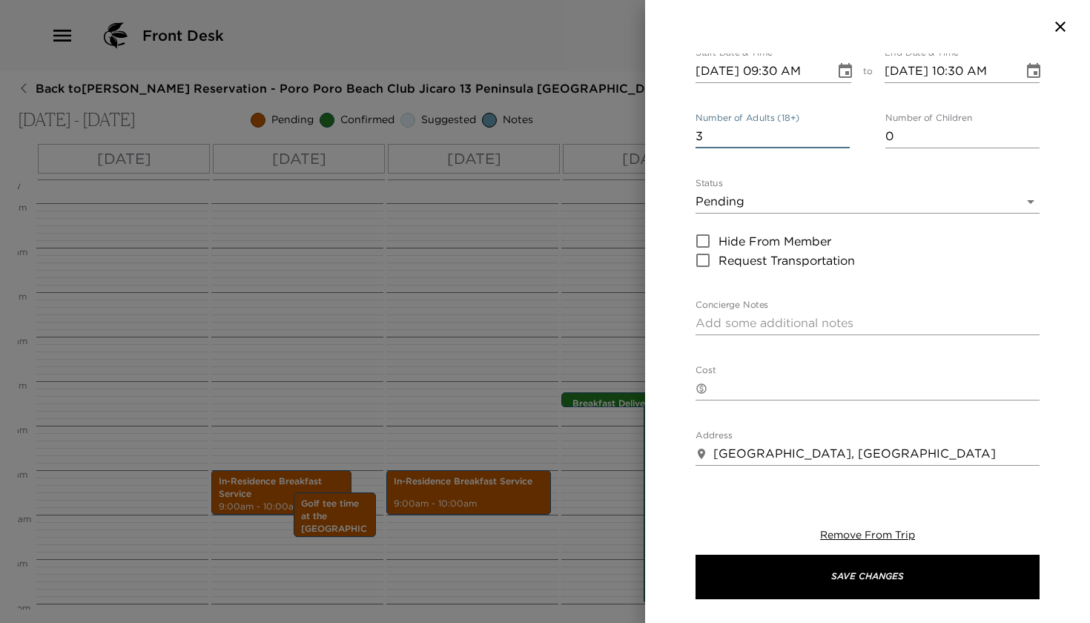
click at [815, 213] on body "Front Desk Back to [PERSON_NAME] Reservation - Poro Poro Beach Club Jicaro 13 P…" at bounding box center [545, 311] width 1090 height 623
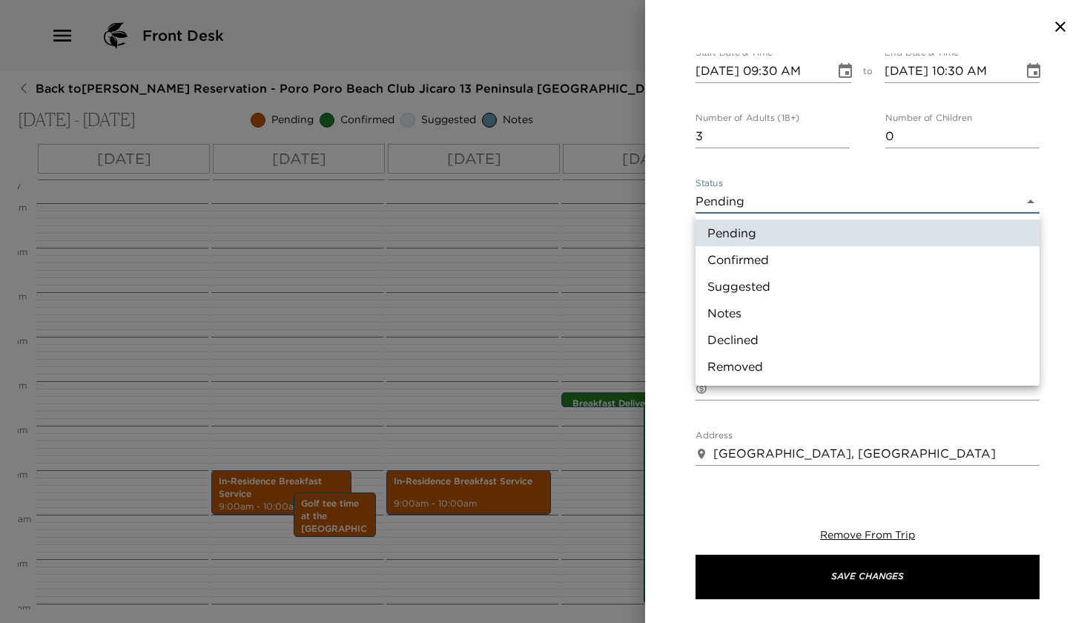
click at [785, 260] on li "Confirmed" at bounding box center [868, 259] width 344 height 27
type input "Confirmed"
type textarea "Golf Tee Time confirmed at the [GEOGRAPHIC_DATA], at [GEOGRAPHIC_DATA]. Please …"
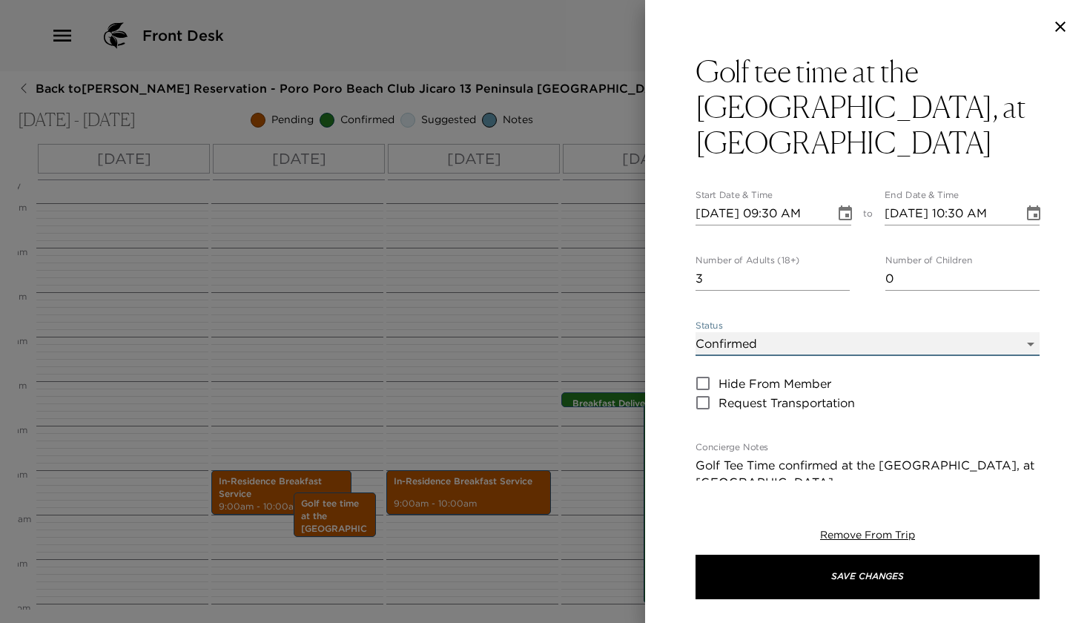
scroll to position [0, 0]
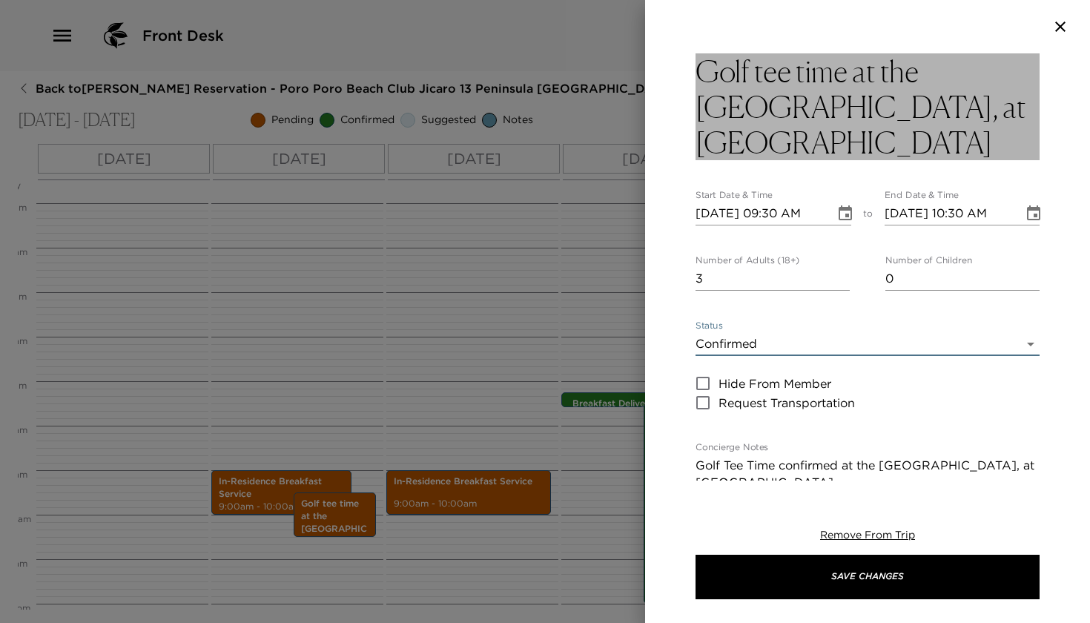
click at [813, 140] on h3 "Golf tee time at the [GEOGRAPHIC_DATA], at [GEOGRAPHIC_DATA]" at bounding box center [868, 106] width 344 height 107
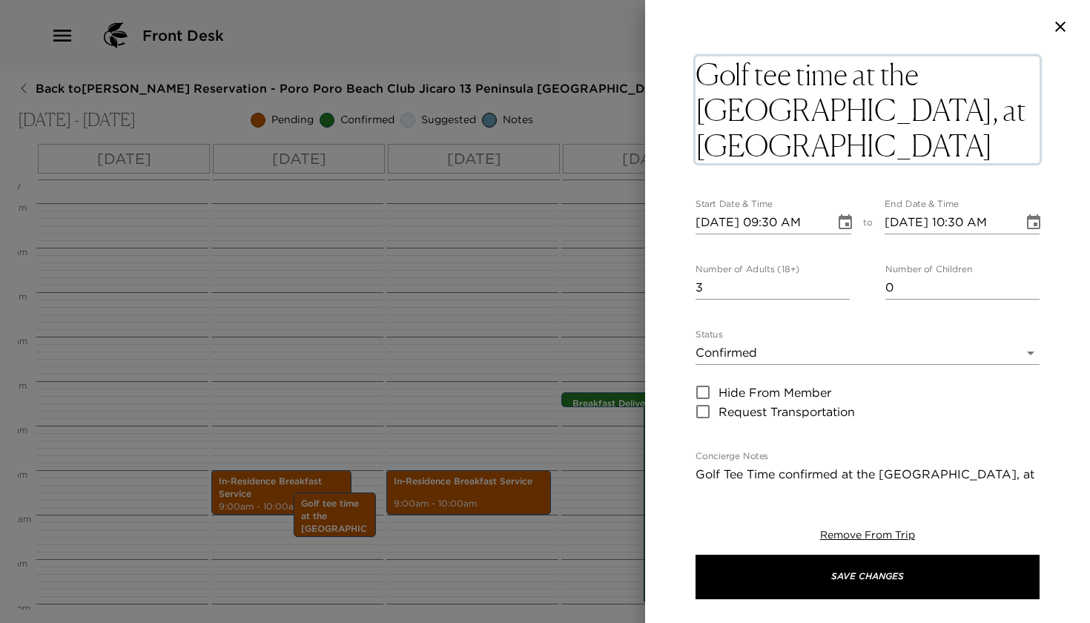
click at [828, 148] on textarea "Golf tee time at the [GEOGRAPHIC_DATA], at [GEOGRAPHIC_DATA]" at bounding box center [868, 109] width 344 height 107
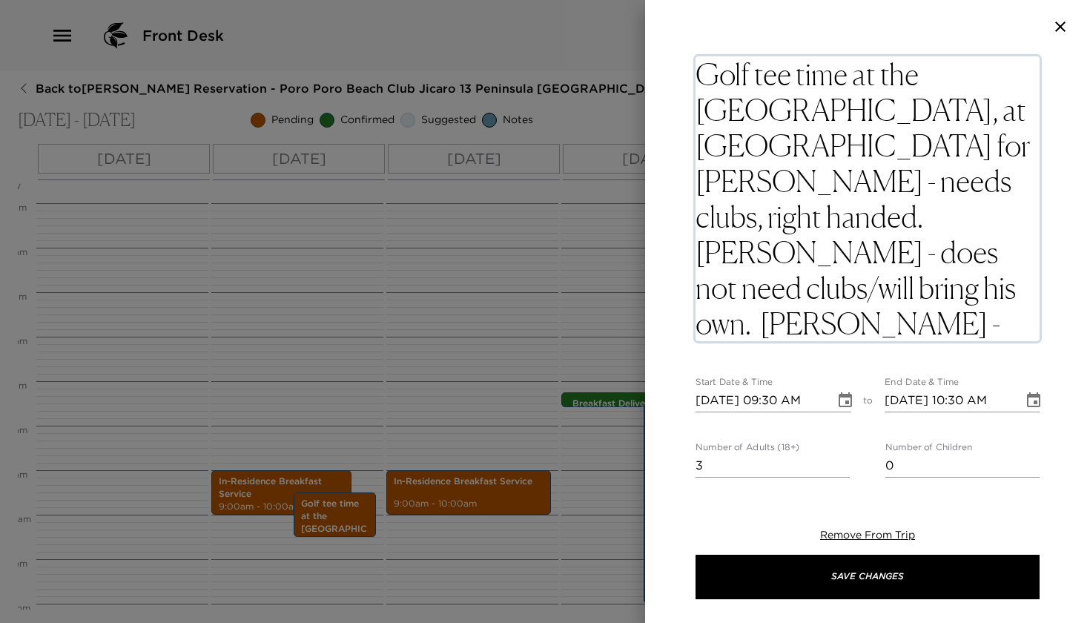
drag, startPoint x: 702, startPoint y: 182, endPoint x: 992, endPoint y: 188, distance: 290.1
click at [992, 188] on textarea "Golf tee time at the [GEOGRAPHIC_DATA], at [GEOGRAPHIC_DATA] for [PERSON_NAME] …" at bounding box center [868, 198] width 344 height 285
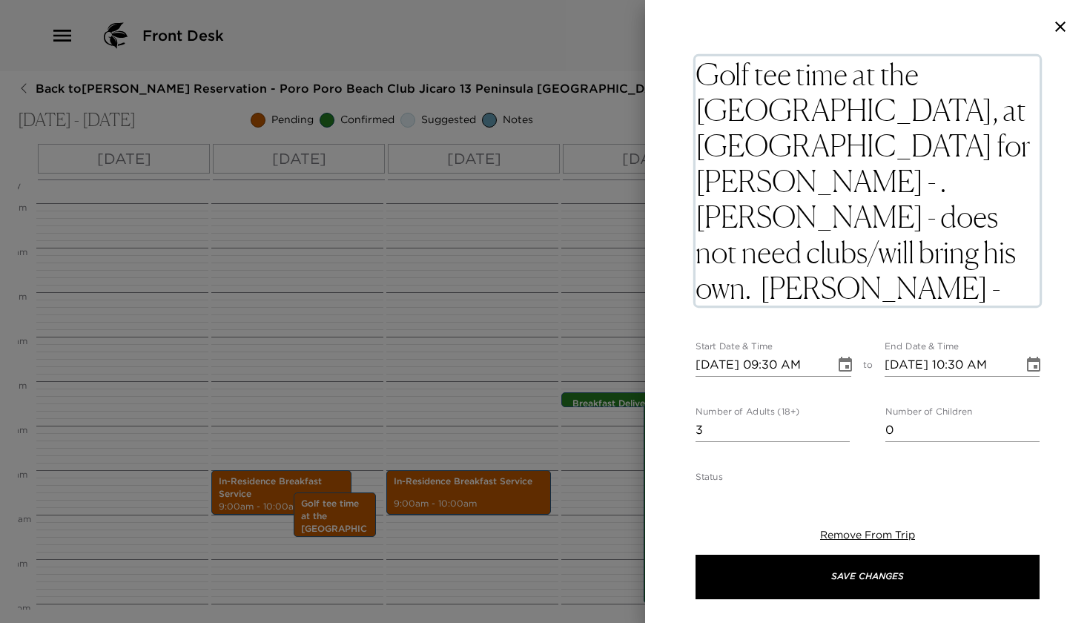
drag, startPoint x: 848, startPoint y: 185, endPoint x: 975, endPoint y: 223, distance: 131.8
click at [975, 223] on textarea "Golf tee time at the [GEOGRAPHIC_DATA], at [GEOGRAPHIC_DATA] for [PERSON_NAME] …" at bounding box center [868, 180] width 344 height 249
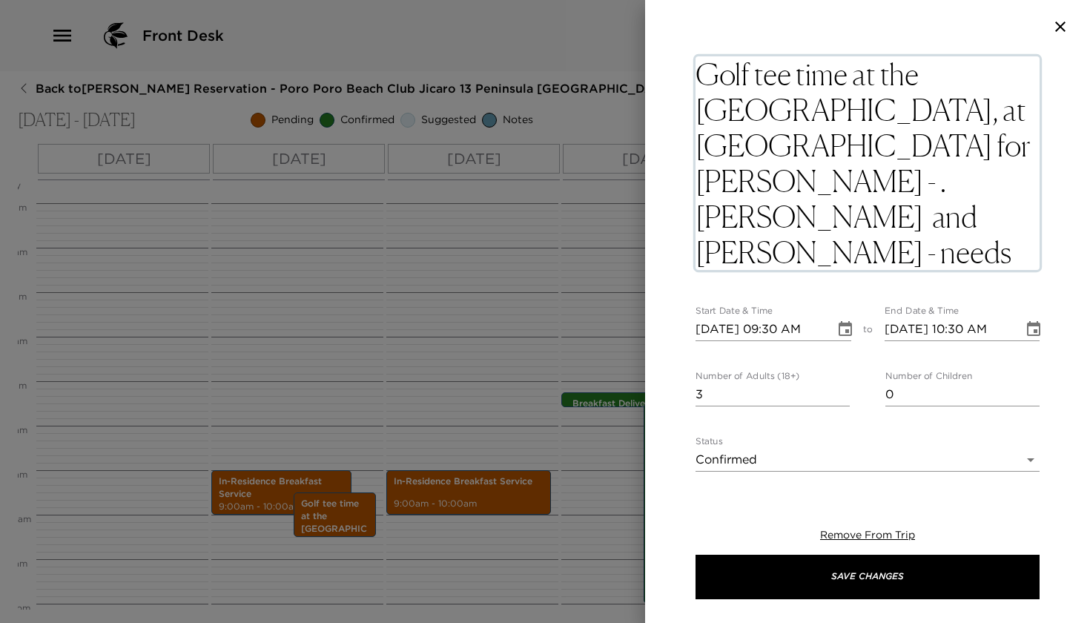
drag, startPoint x: 820, startPoint y: 214, endPoint x: 825, endPoint y: 258, distance: 44.8
click at [825, 258] on textarea "Golf tee time at the [GEOGRAPHIC_DATA], at [GEOGRAPHIC_DATA] for [PERSON_NAME] …" at bounding box center [868, 163] width 344 height 214
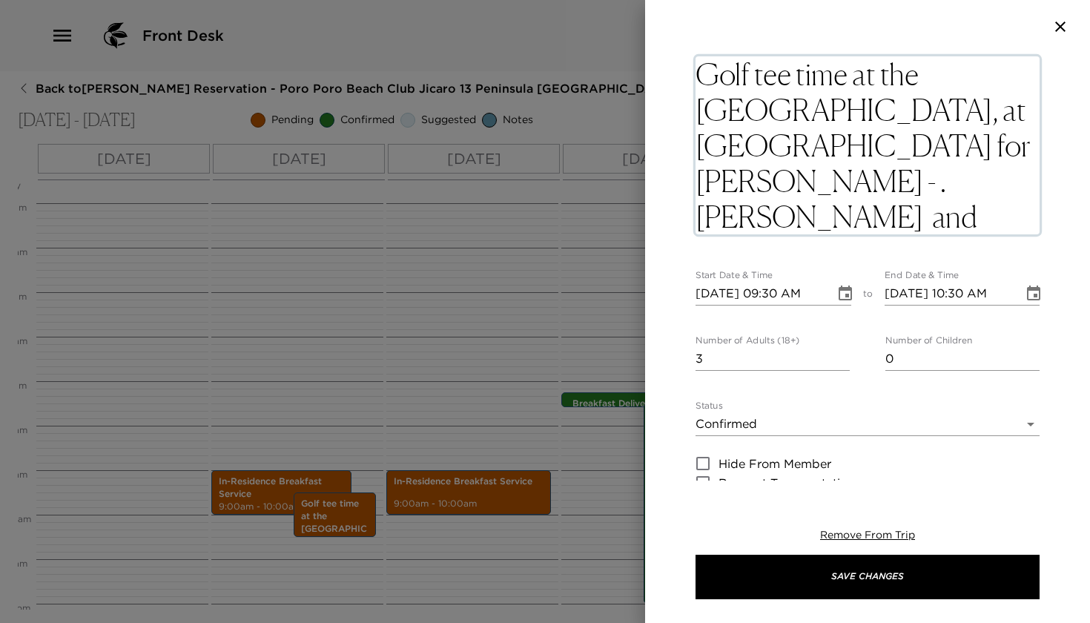
click at [1000, 150] on textarea "Golf tee time at the [GEOGRAPHIC_DATA], at [GEOGRAPHIC_DATA] for [PERSON_NAME] …" at bounding box center [868, 145] width 344 height 178
type textarea "Golf tee time at the [GEOGRAPHIC_DATA], at [GEOGRAPHIC_DATA] for [PERSON_NAME],…"
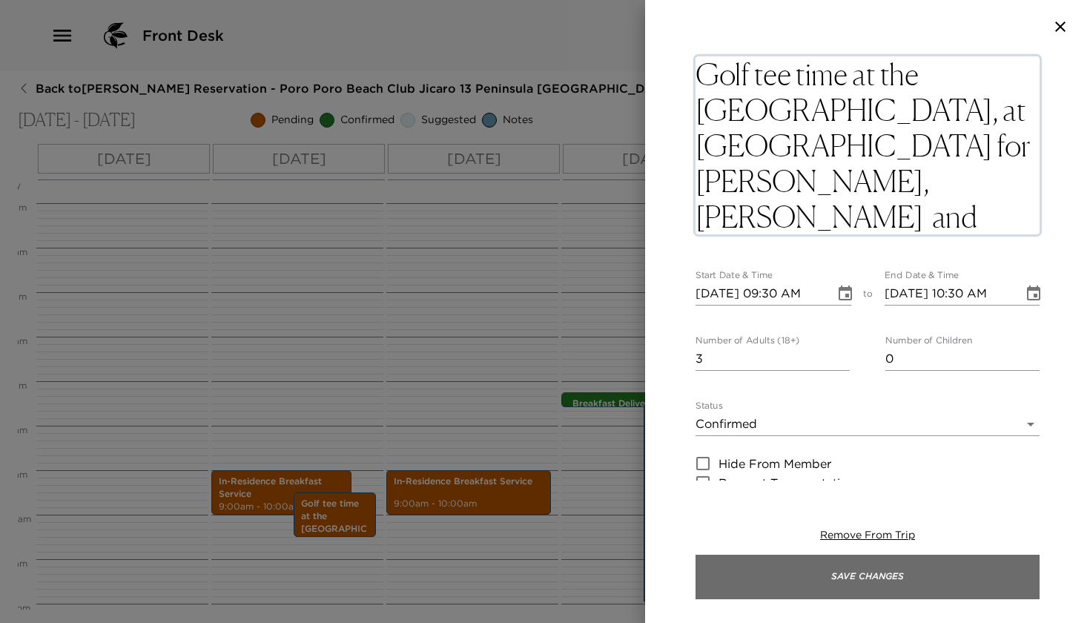
click at [809, 584] on button "Save Changes" at bounding box center [868, 577] width 344 height 44
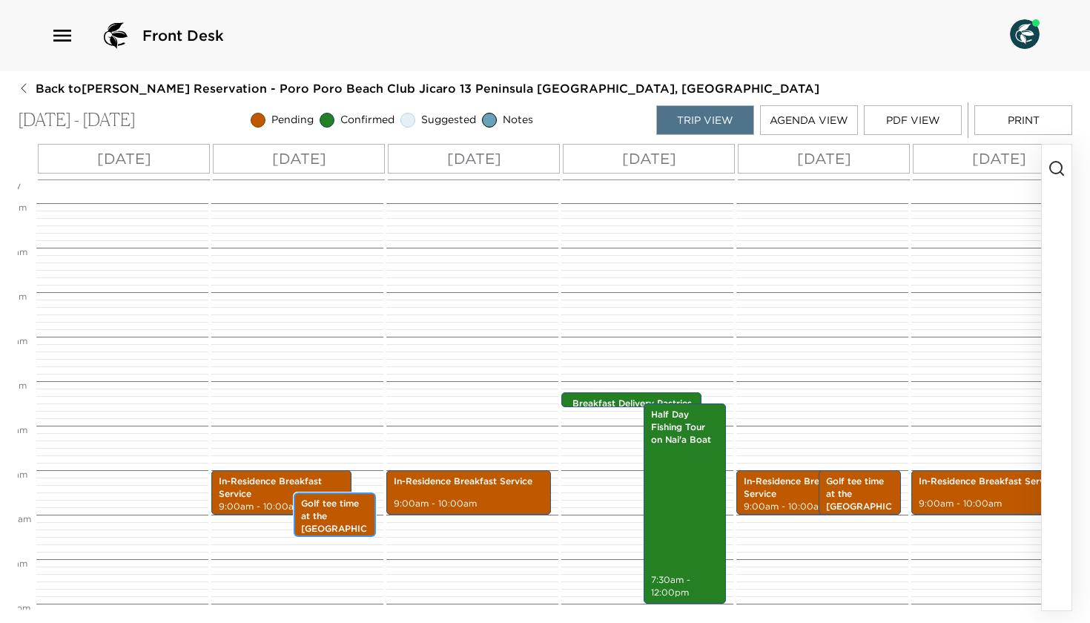
click at [336, 521] on p "Golf tee time at the [GEOGRAPHIC_DATA], at [GEOGRAPHIC_DATA]" at bounding box center [334, 535] width 67 height 75
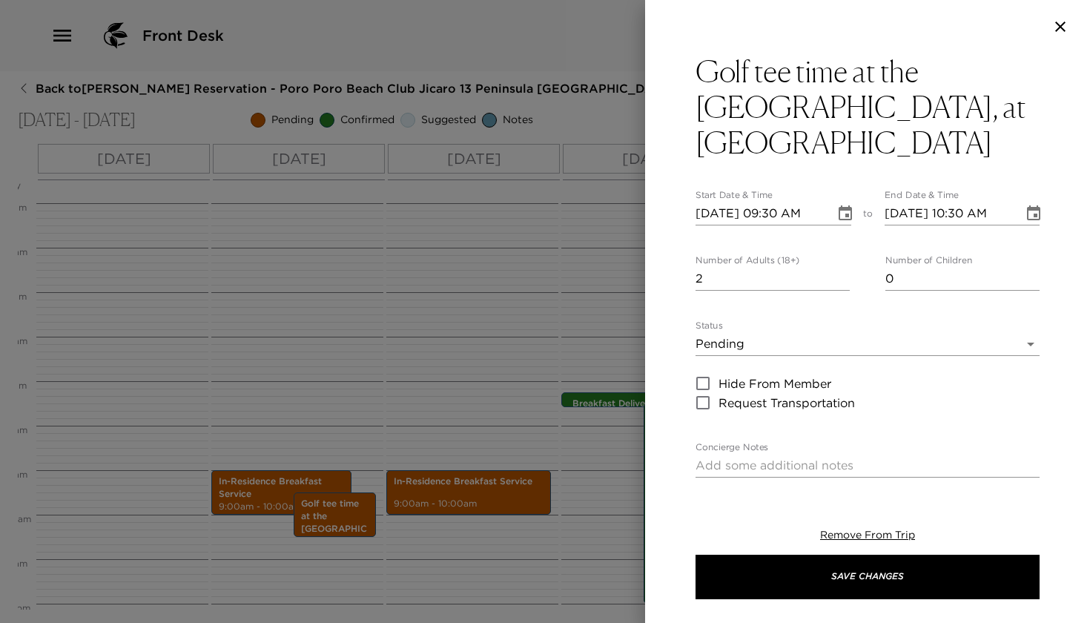
click at [443, 406] on div at bounding box center [545, 311] width 1090 height 623
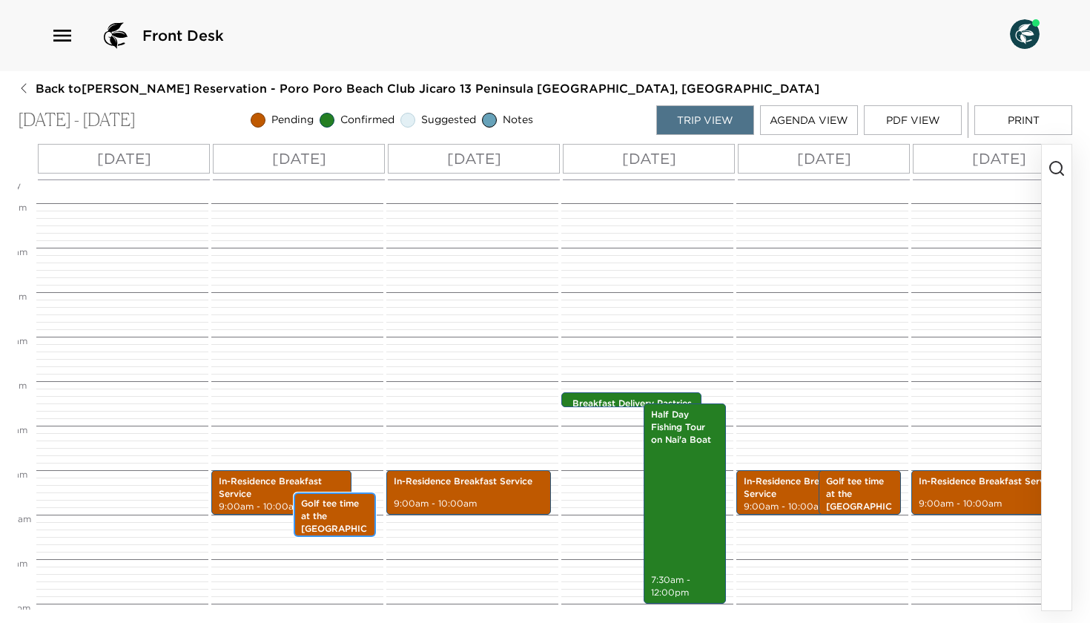
click at [333, 521] on p "Golf tee time at the [GEOGRAPHIC_DATA], at [GEOGRAPHIC_DATA]" at bounding box center [334, 535] width 67 height 75
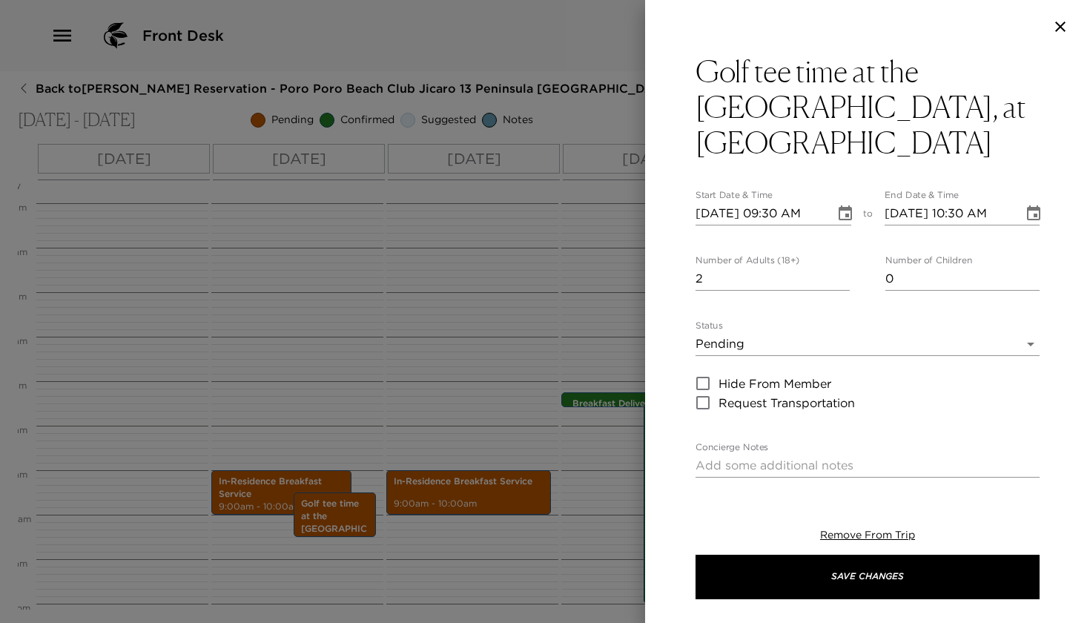
type input "3"
click at [843, 274] on input "3" at bounding box center [773, 279] width 154 height 24
click at [797, 343] on body "Front Desk Back to [PERSON_NAME] Reservation - Poro Poro Beach Club Jicaro 13 P…" at bounding box center [545, 311] width 1090 height 623
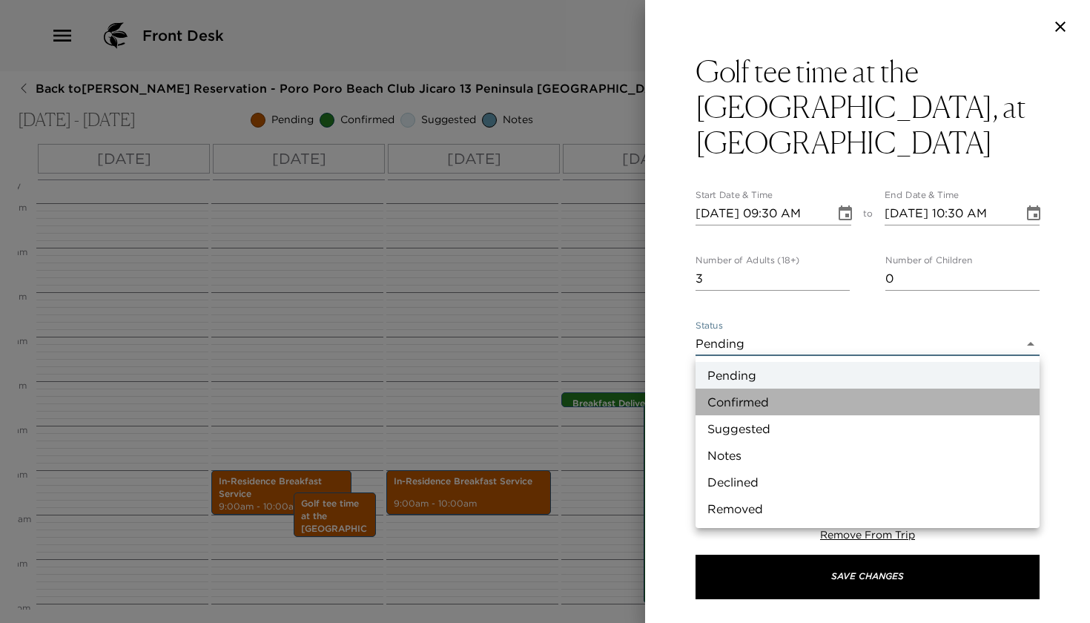
click at [754, 400] on li "Confirmed" at bounding box center [868, 402] width 344 height 27
type input "Confirmed"
type textarea "Golf Tee Time confirmed at the [GEOGRAPHIC_DATA], at [GEOGRAPHIC_DATA]. Please …"
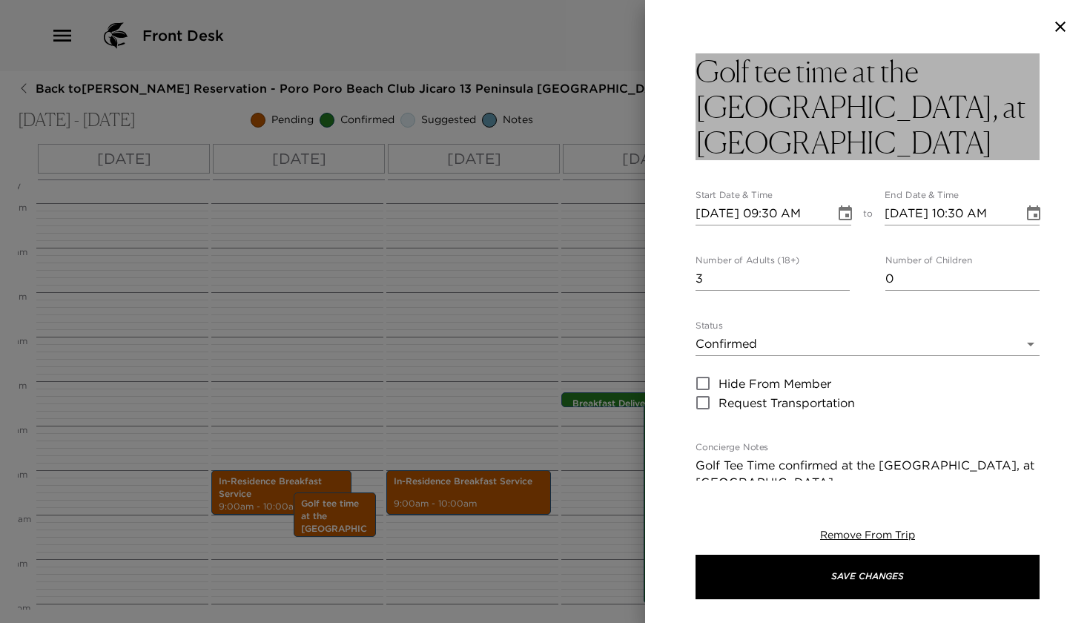
click at [860, 153] on h3 "Golf tee time at the [GEOGRAPHIC_DATA], at [GEOGRAPHIC_DATA]" at bounding box center [868, 106] width 344 height 107
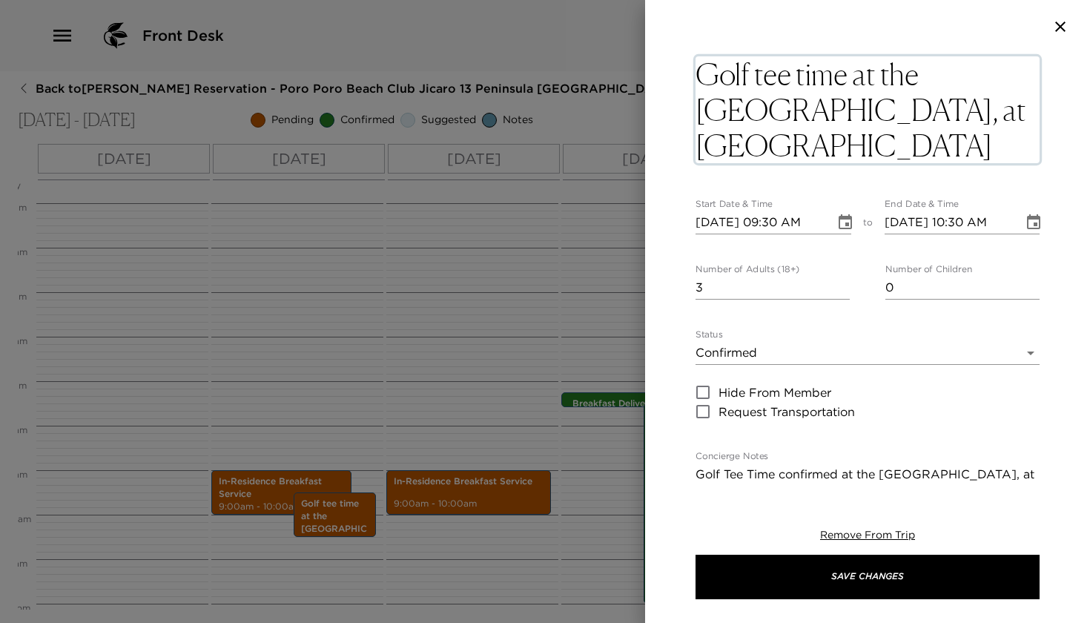
drag, startPoint x: 853, startPoint y: 75, endPoint x: 909, endPoint y: 131, distance: 79.2
click at [909, 132] on textarea "Golf tee time at the [GEOGRAPHIC_DATA], at [GEOGRAPHIC_DATA]" at bounding box center [868, 109] width 344 height 107
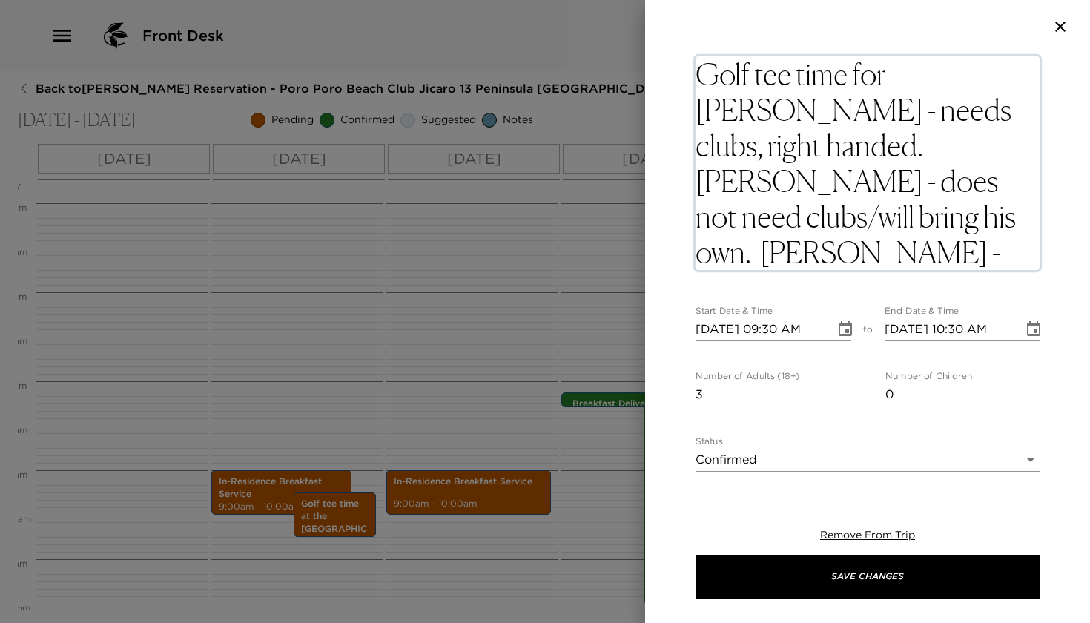
drag, startPoint x: 1026, startPoint y: 78, endPoint x: 1008, endPoint y: 117, distance: 43.2
click at [1008, 117] on textarea "Golf tee time for [PERSON_NAME] - needs clubs, right handed. [PERSON_NAME] - do…" at bounding box center [868, 163] width 344 height 214
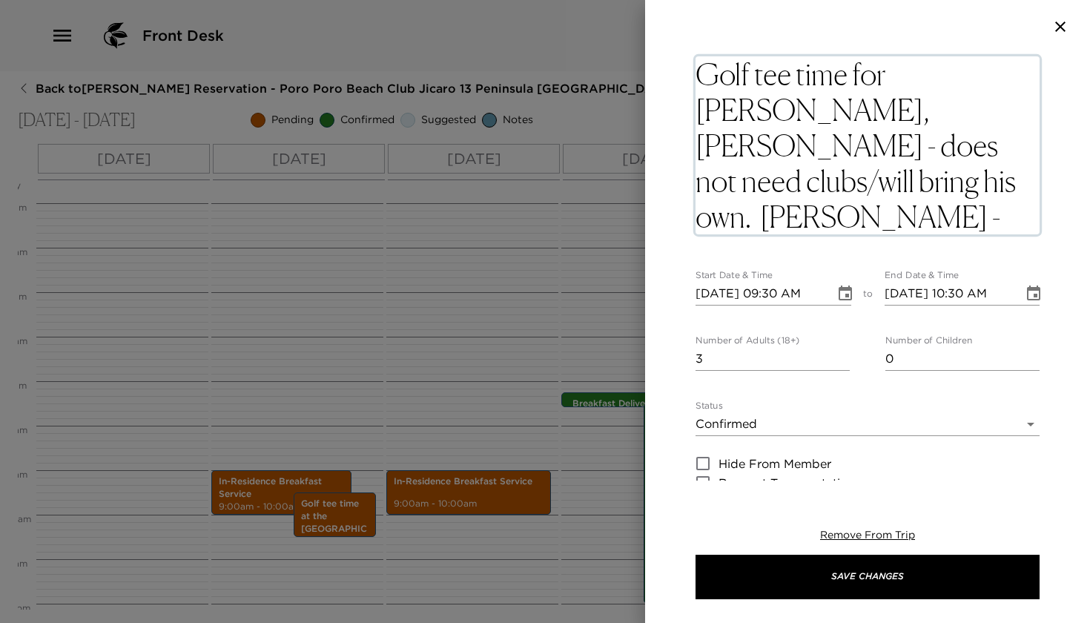
drag, startPoint x: 846, startPoint y: 111, endPoint x: 979, endPoint y: 148, distance: 137.8
click at [979, 148] on textarea "Golf tee time for [PERSON_NAME], [PERSON_NAME] - does not need clubs/will bring…" at bounding box center [868, 145] width 344 height 178
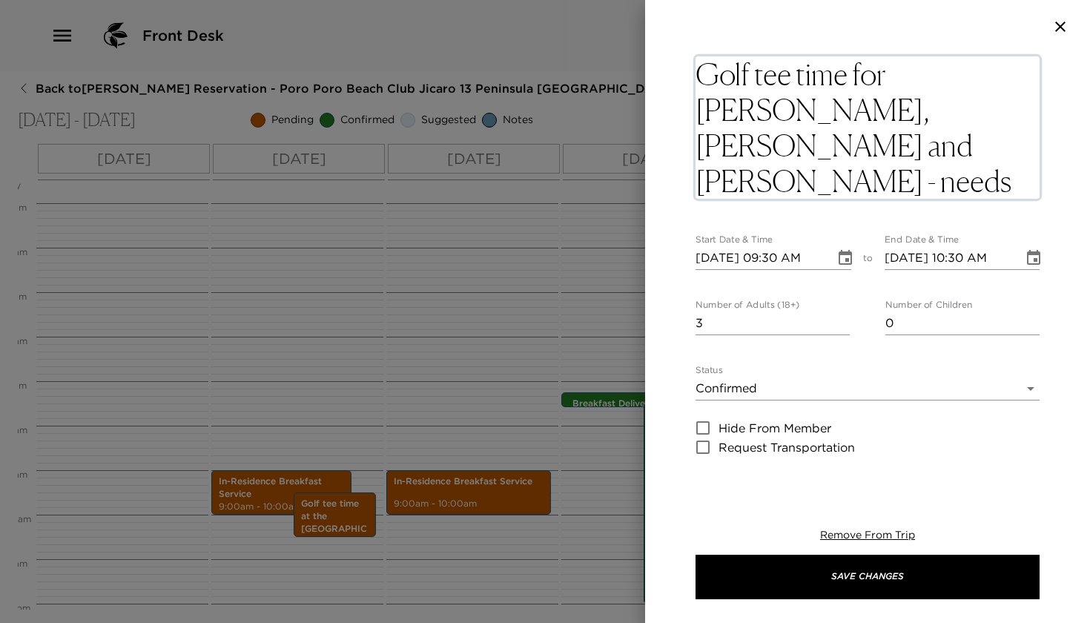
drag, startPoint x: 817, startPoint y: 145, endPoint x: 817, endPoint y: 180, distance: 34.9
click at [817, 180] on textarea "Golf tee time for [PERSON_NAME], [PERSON_NAME] and [PERSON_NAME] - needs clubs,…" at bounding box center [868, 127] width 344 height 142
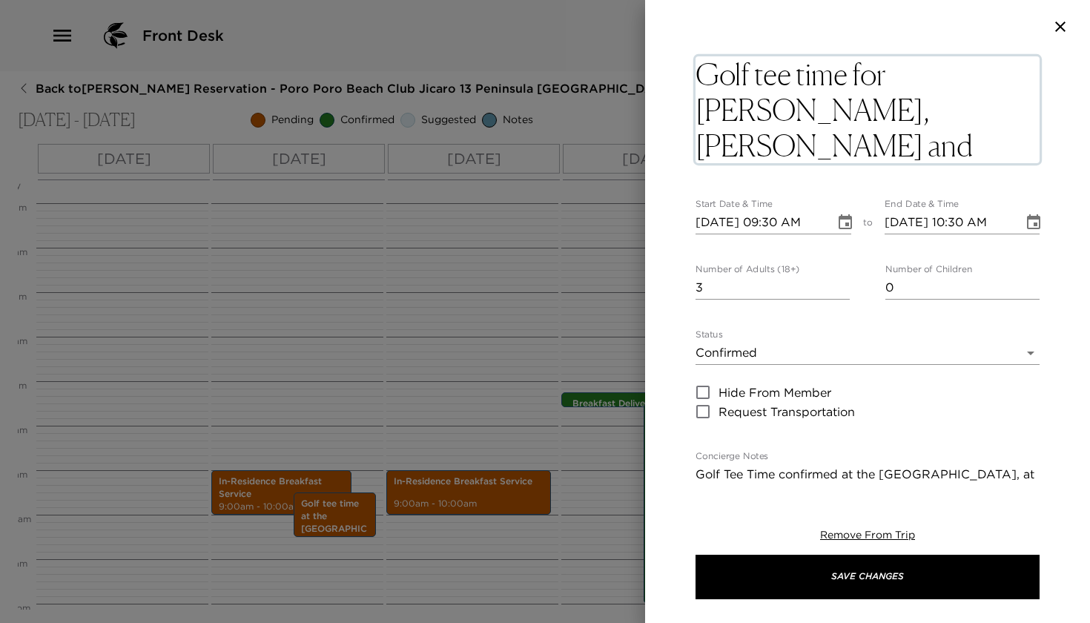
type textarea "Golf tee time for [PERSON_NAME], [PERSON_NAME] and [PERSON_NAME]."
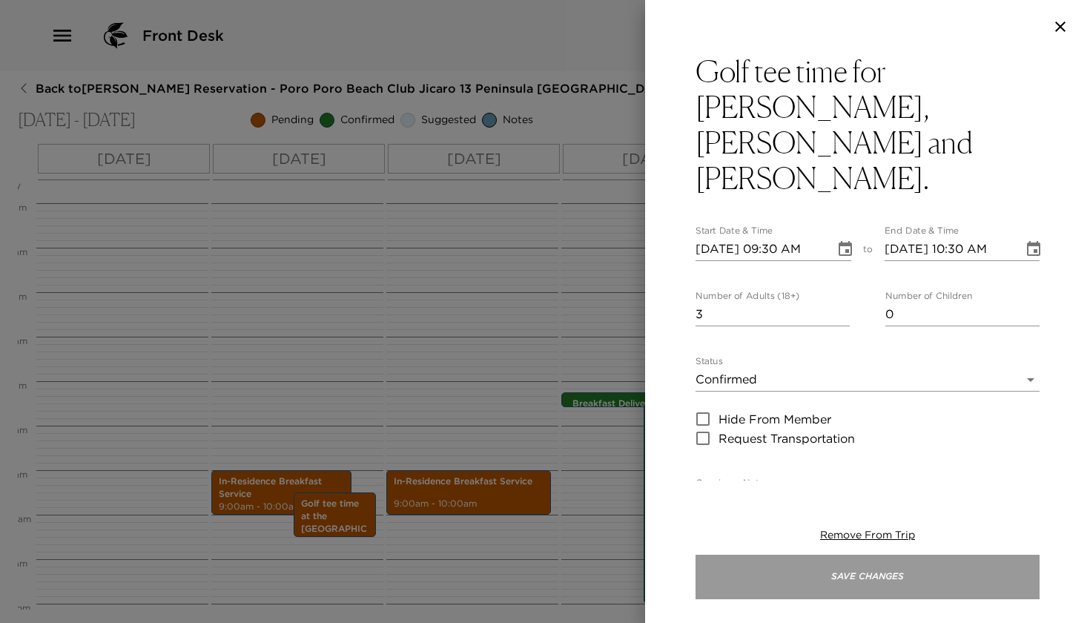
click at [778, 567] on button "Save Changes" at bounding box center [868, 577] width 344 height 44
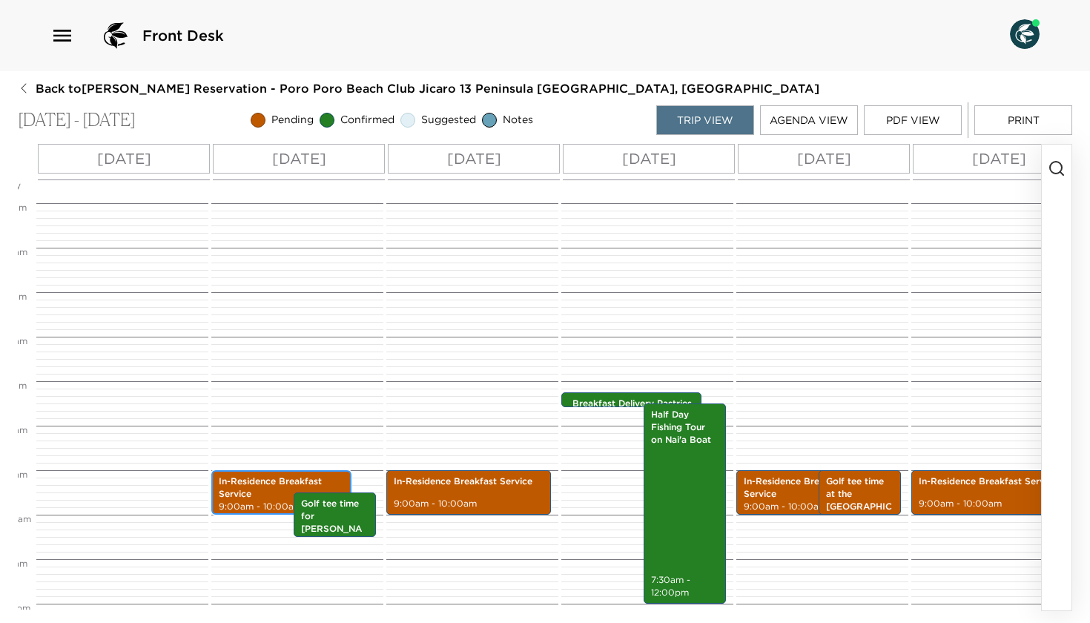
click at [253, 493] on p "In-Residence Breakfast Service" at bounding box center [281, 487] width 125 height 25
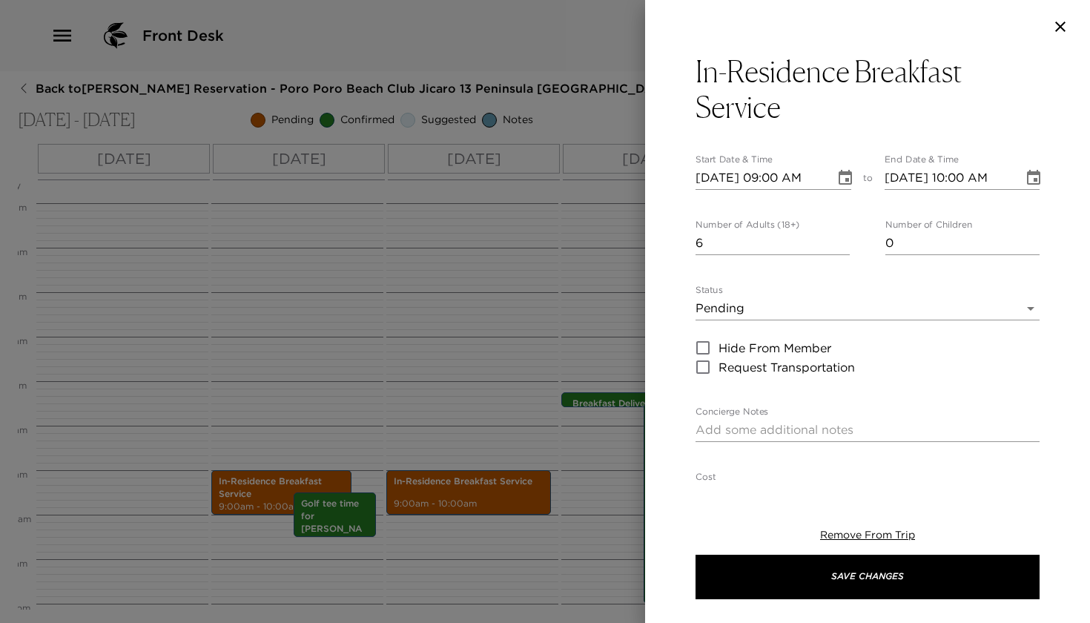
click at [848, 176] on icon "Choose date, selected date is Jan 5, 2026" at bounding box center [846, 178] width 18 height 18
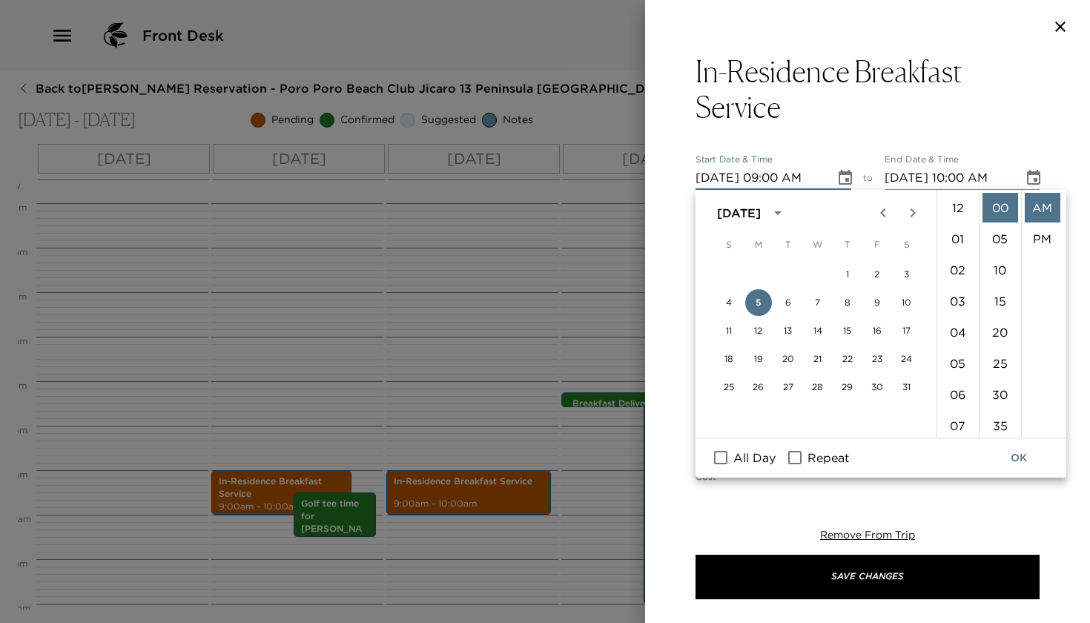
scroll to position [280, 0]
click at [959, 214] on li "08" at bounding box center [958, 210] width 36 height 30
type input "[DATE] 08:00 AM"
click at [1021, 457] on button "OK" at bounding box center [1018, 457] width 47 height 27
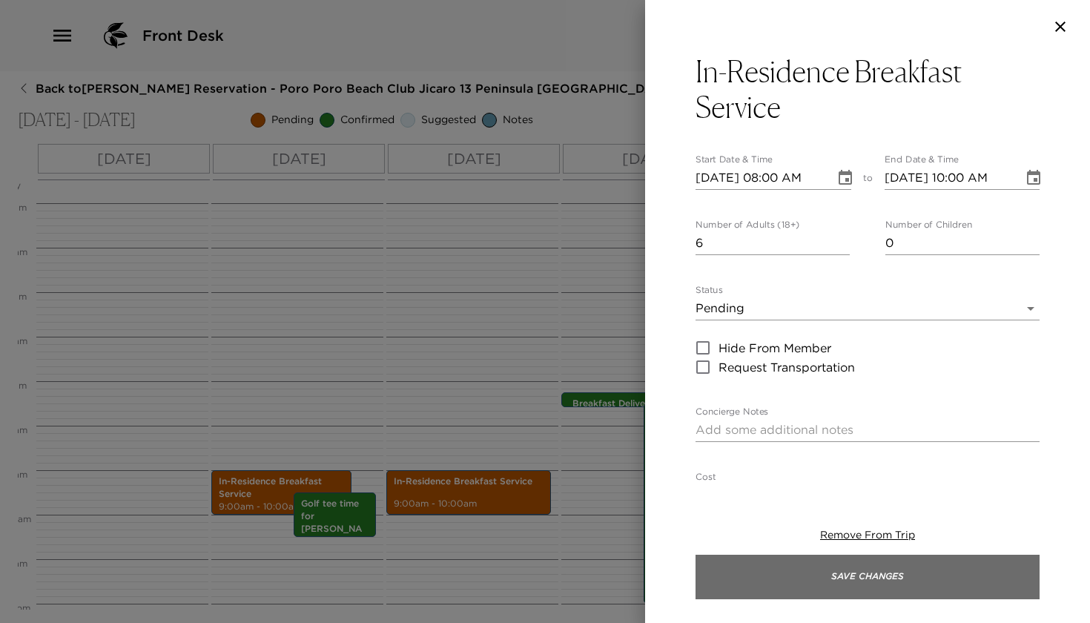
click at [696, 570] on button "Save Changes" at bounding box center [868, 577] width 344 height 44
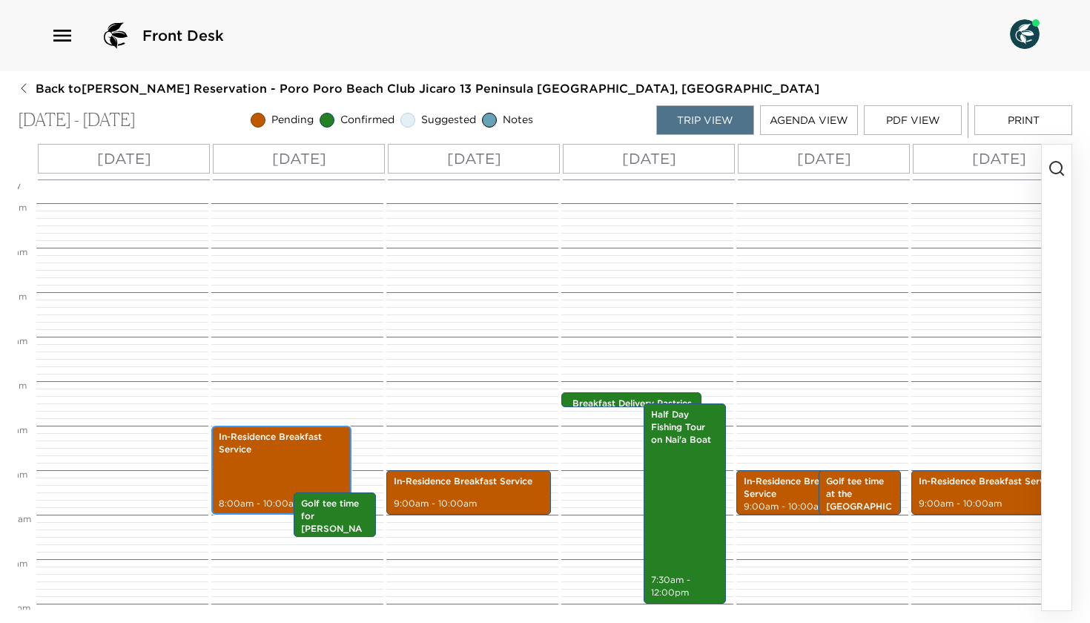
click at [274, 475] on div "In-Residence Breakfast Service 8:00am - 10:00am" at bounding box center [281, 470] width 131 height 85
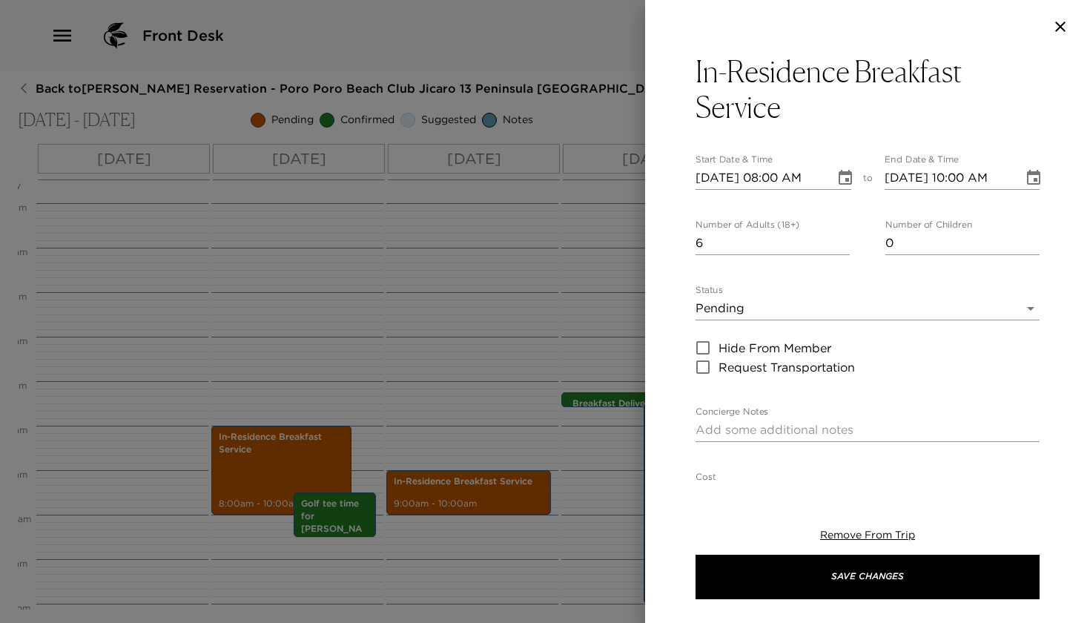
click at [1026, 177] on icon "Choose date, selected date is Jan 5, 2026" at bounding box center [1034, 178] width 18 height 18
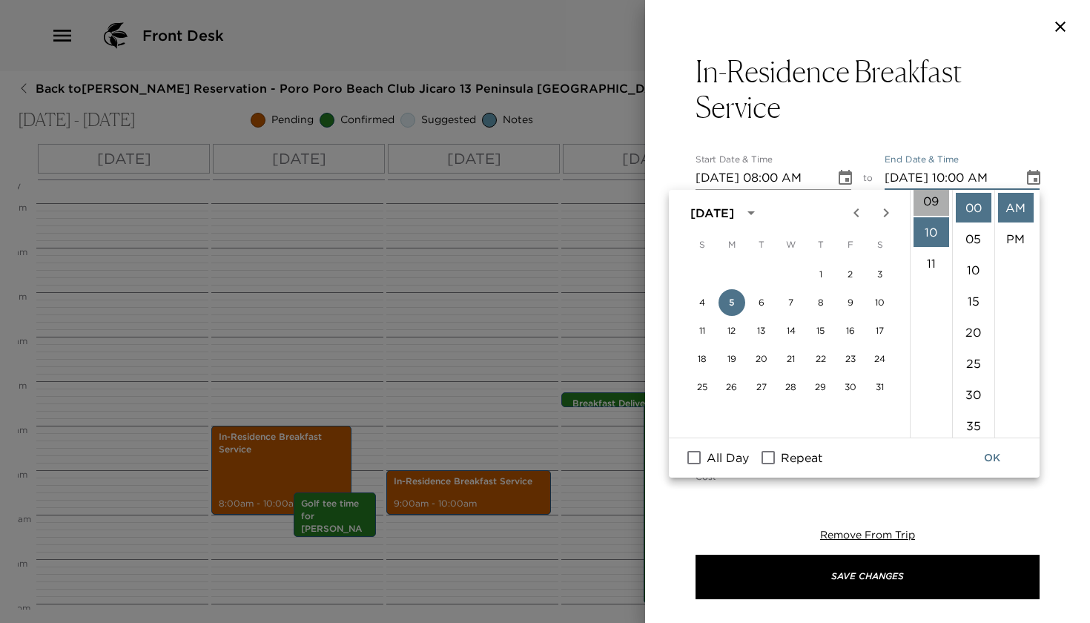
click at [932, 206] on li "09" at bounding box center [932, 201] width 36 height 30
type input "[DATE] 09:00 AM"
click at [992, 454] on button "OK" at bounding box center [992, 457] width 47 height 27
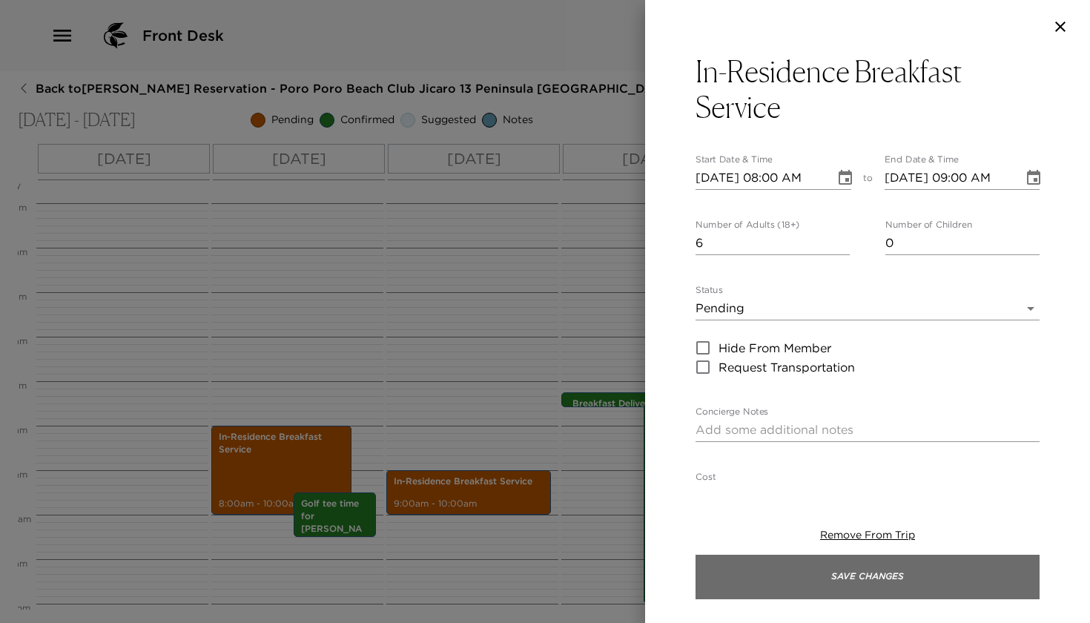
click at [696, 580] on button "Save Changes" at bounding box center [868, 577] width 344 height 44
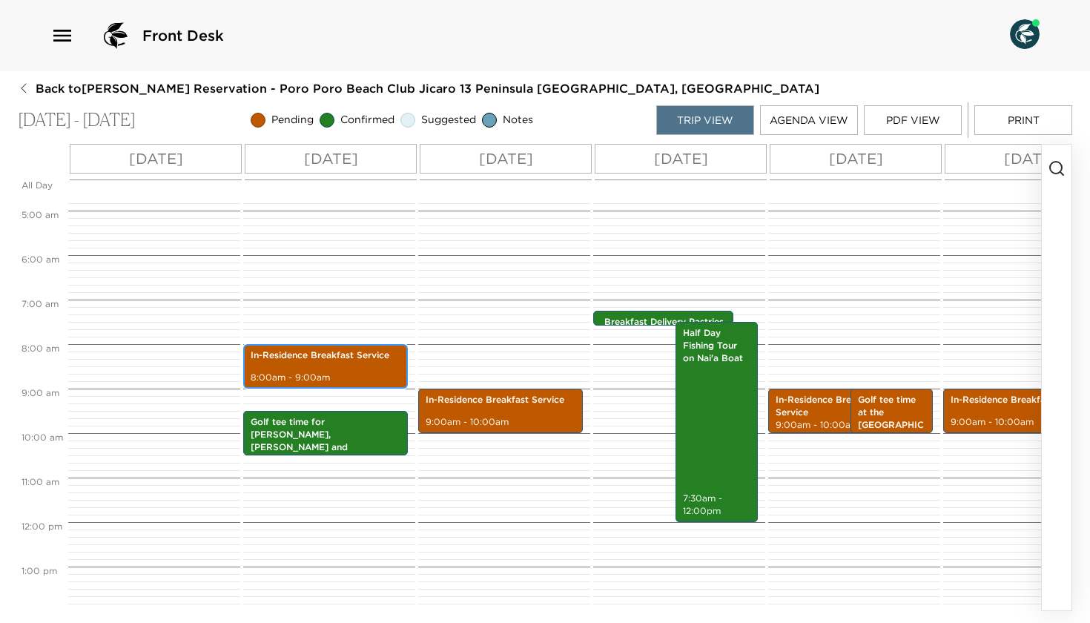
scroll to position [0, 0]
click at [296, 367] on div "In-Residence Breakfast Service 8:00am - 9:00am" at bounding box center [326, 366] width 156 height 40
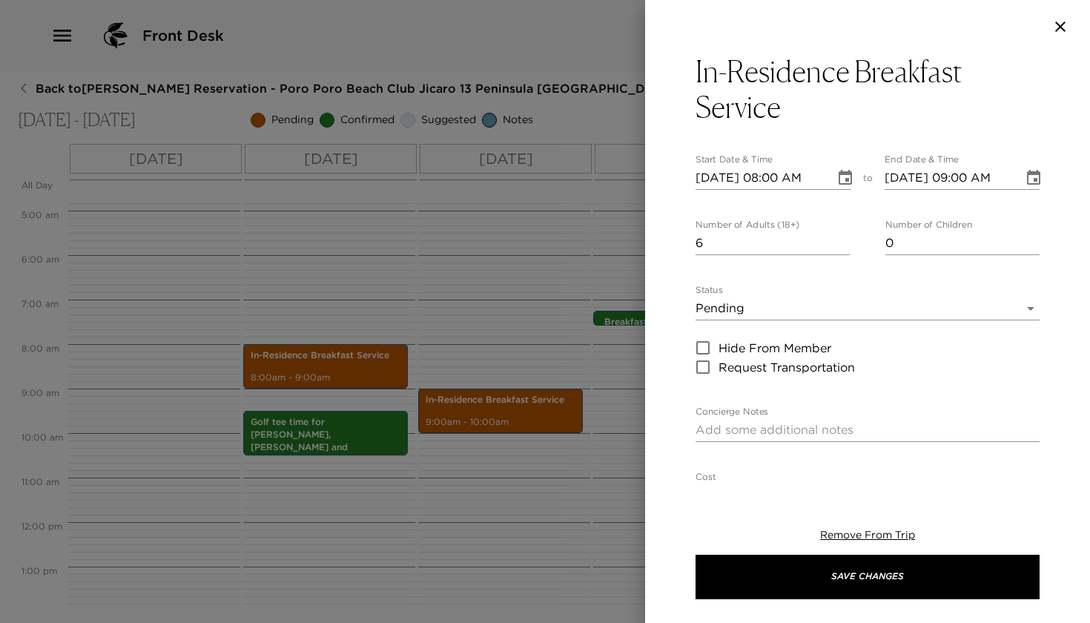
click at [780, 311] on body "Front Desk Back to [PERSON_NAME] Reservation - Poro Poro Beach Club Jicaro 13 P…" at bounding box center [545, 311] width 1090 height 623
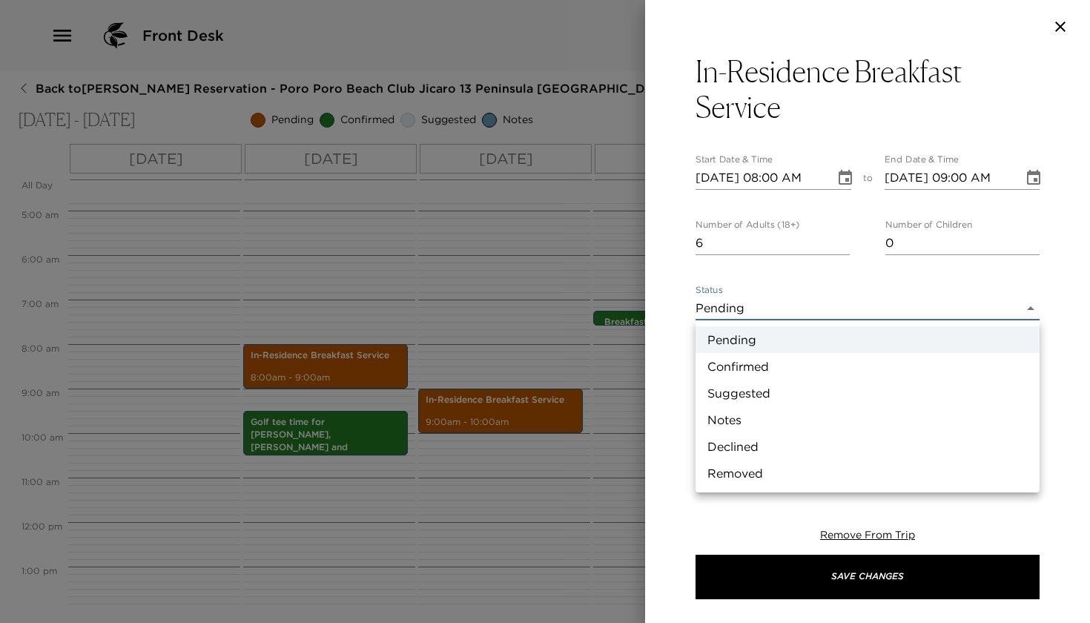
click at [748, 370] on li "Confirmed" at bounding box center [868, 366] width 344 height 27
type input "Confirmed"
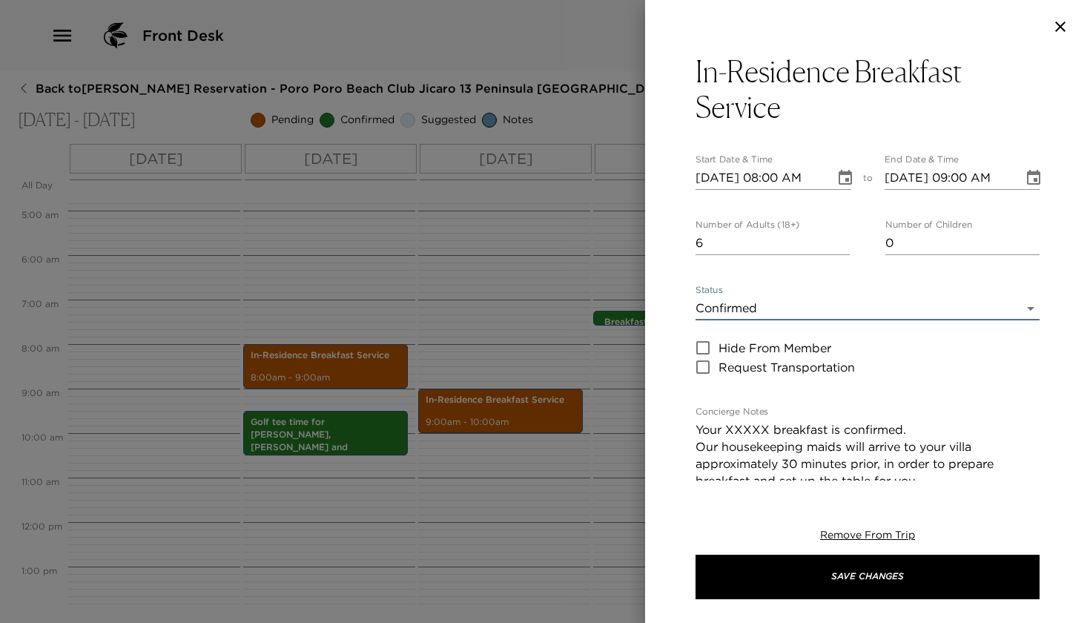
click at [768, 429] on textarea "Your XXXXX breakfast is confirmed. Our housekeeping maids will arrive to your v…" at bounding box center [868, 480] width 344 height 119
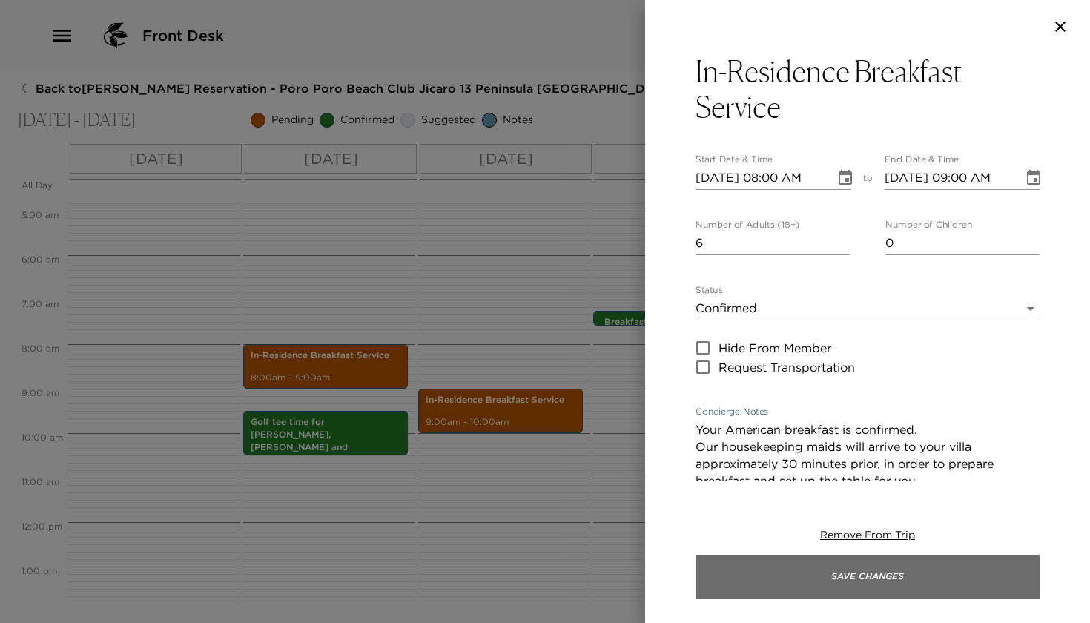
type textarea "Your American breakfast is confirmed. Our housekeeping maids will arrive to you…"
click at [696, 574] on button "Save Changes" at bounding box center [868, 577] width 344 height 44
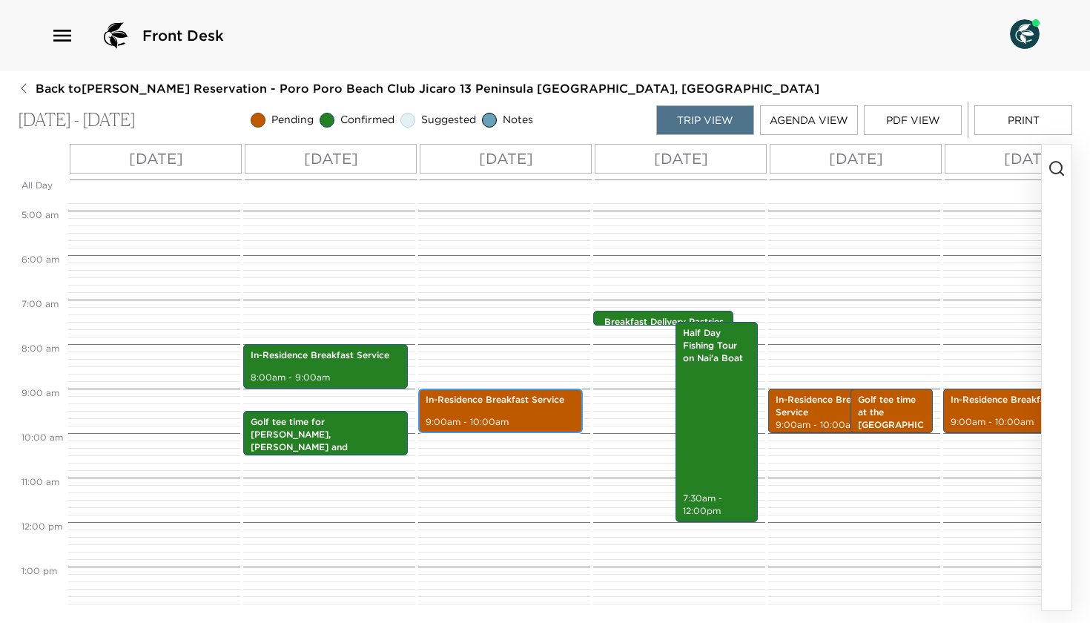
click at [478, 411] on div "In-Residence Breakfast Service 9:00am - 10:00am" at bounding box center [501, 411] width 156 height 40
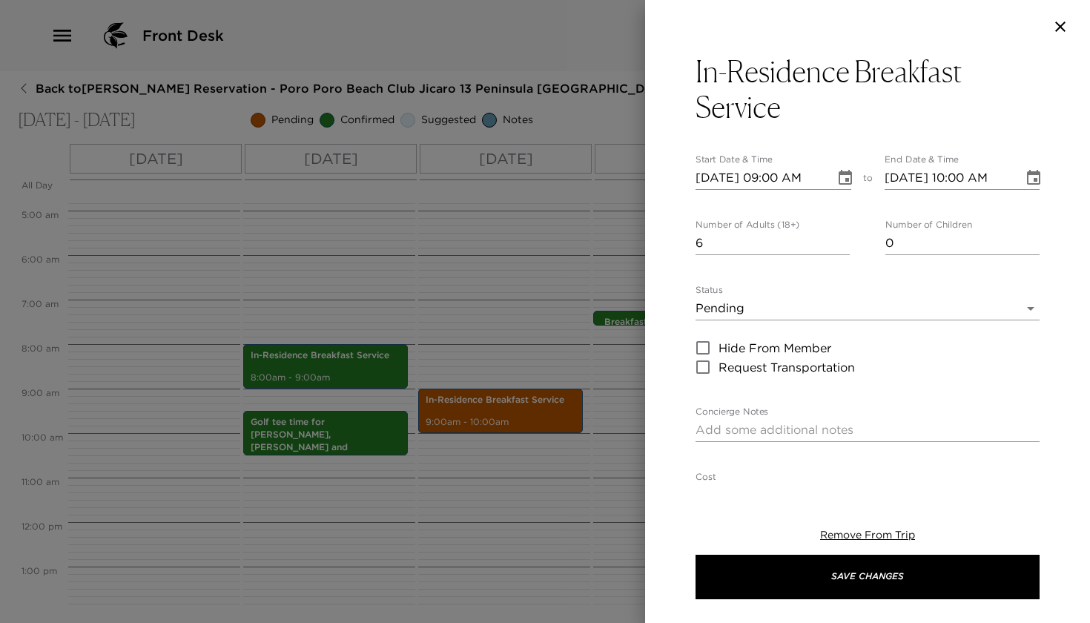
click at [777, 303] on body "Front Desk Back to [PERSON_NAME] Reservation - Poro Poro Beach Club Jicaro 13 P…" at bounding box center [545, 311] width 1090 height 623
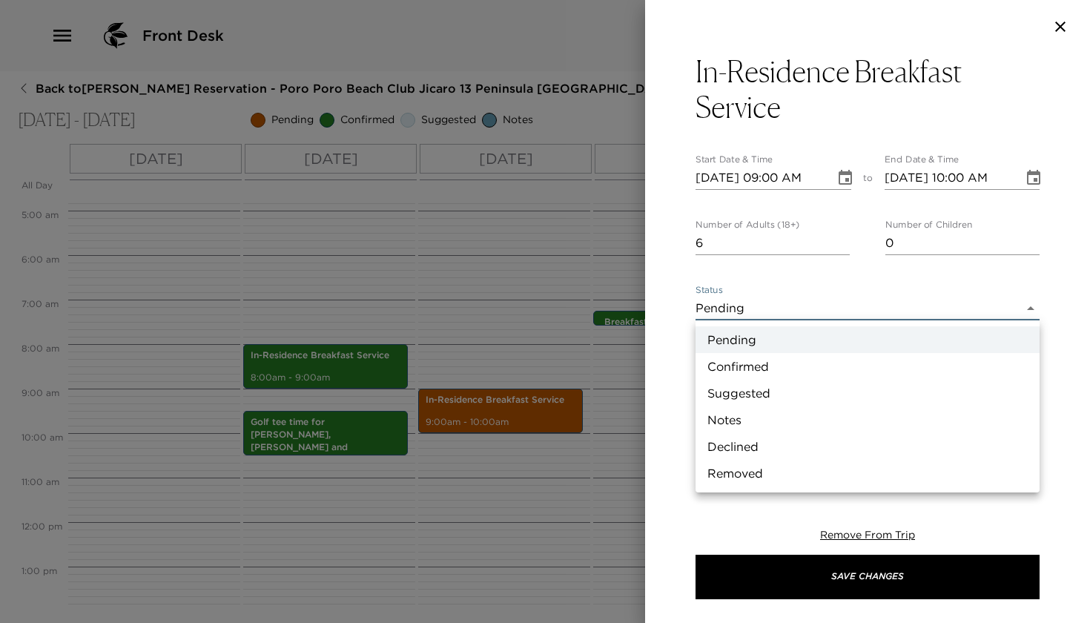
click at [738, 367] on li "Confirmed" at bounding box center [868, 366] width 344 height 27
type input "Confirmed"
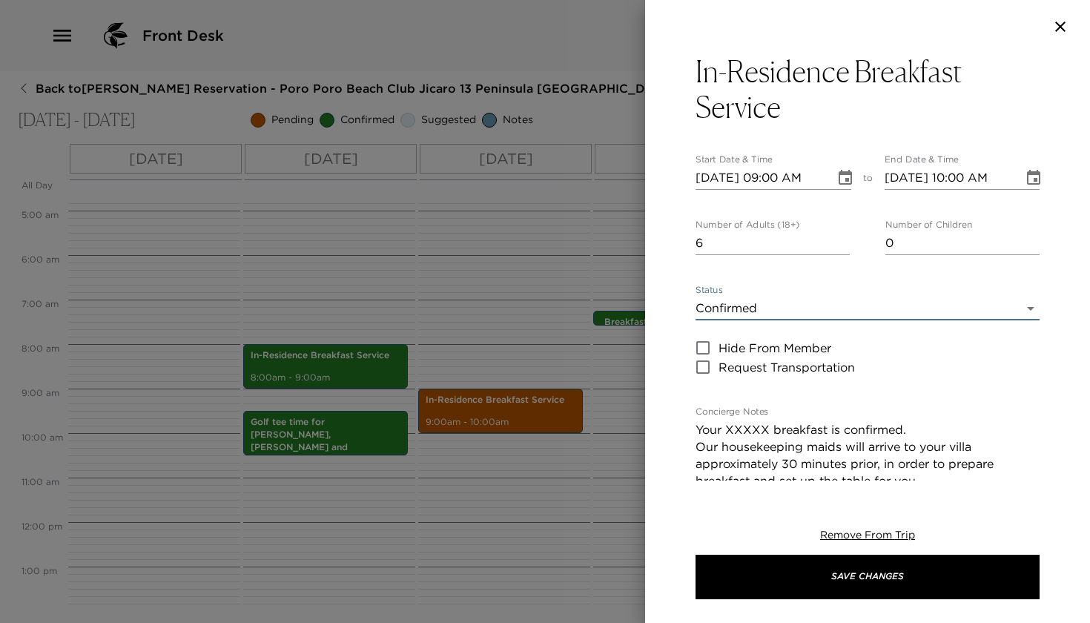
click at [765, 428] on textarea "Your XXXXX breakfast is confirmed. Our housekeeping maids will arrive to your v…" at bounding box center [868, 480] width 344 height 119
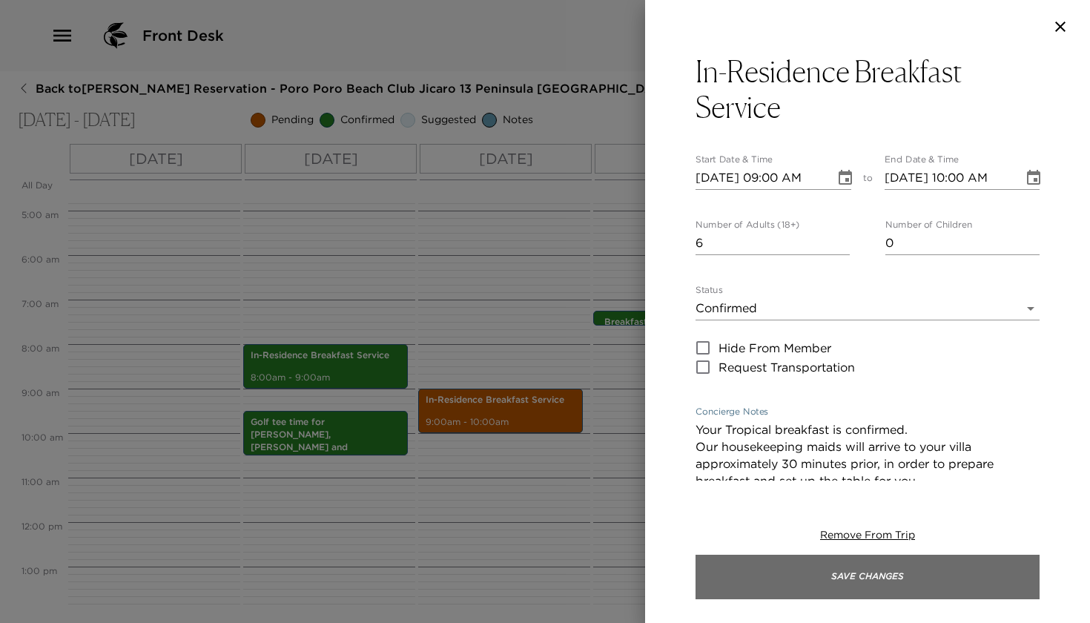
type textarea "Your Tropical breakfast is confirmed. Our housekeeping maids will arrive to you…"
click at [696, 578] on button "Save Changes" at bounding box center [868, 577] width 344 height 44
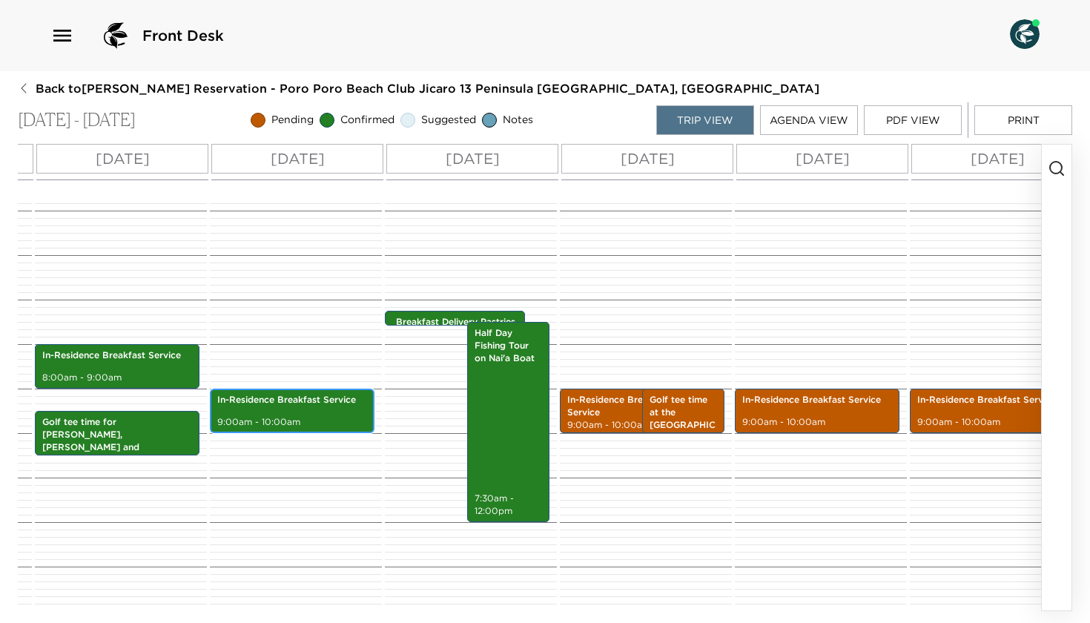
scroll to position [0, 217]
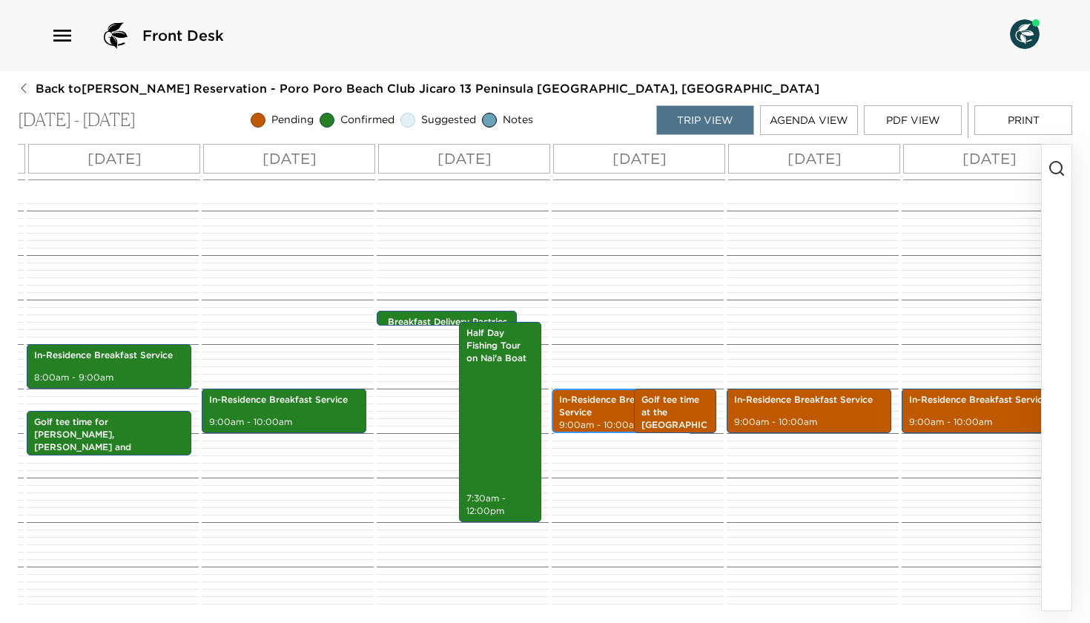
click at [584, 413] on p "In-Residence Breakfast Service" at bounding box center [621, 406] width 125 height 25
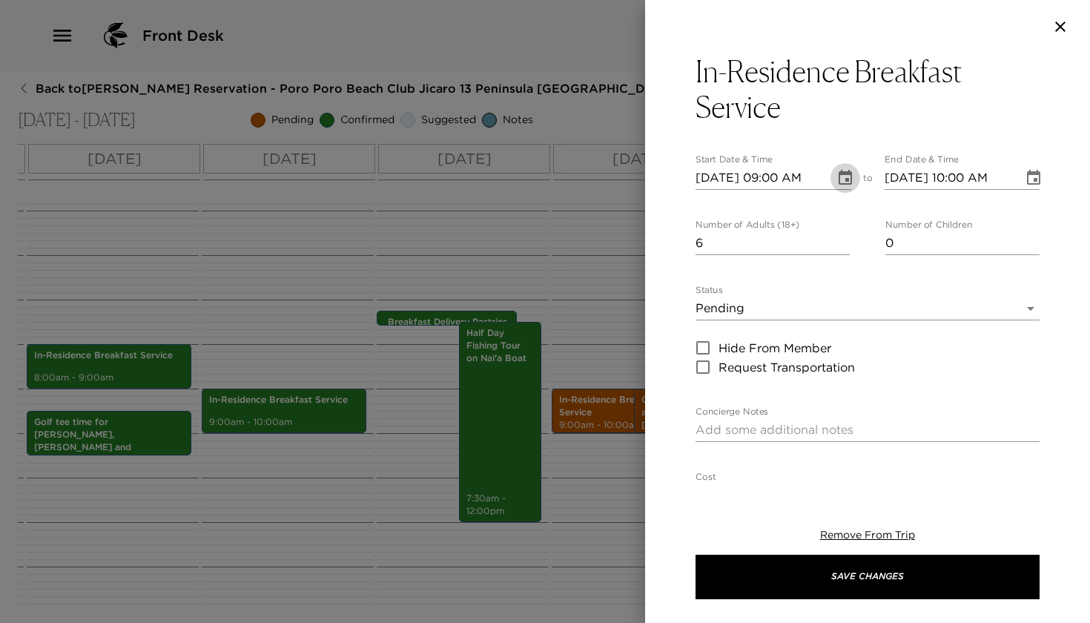
click at [846, 182] on icon "Choose date, selected date is Jan 8, 2026" at bounding box center [845, 177] width 13 height 15
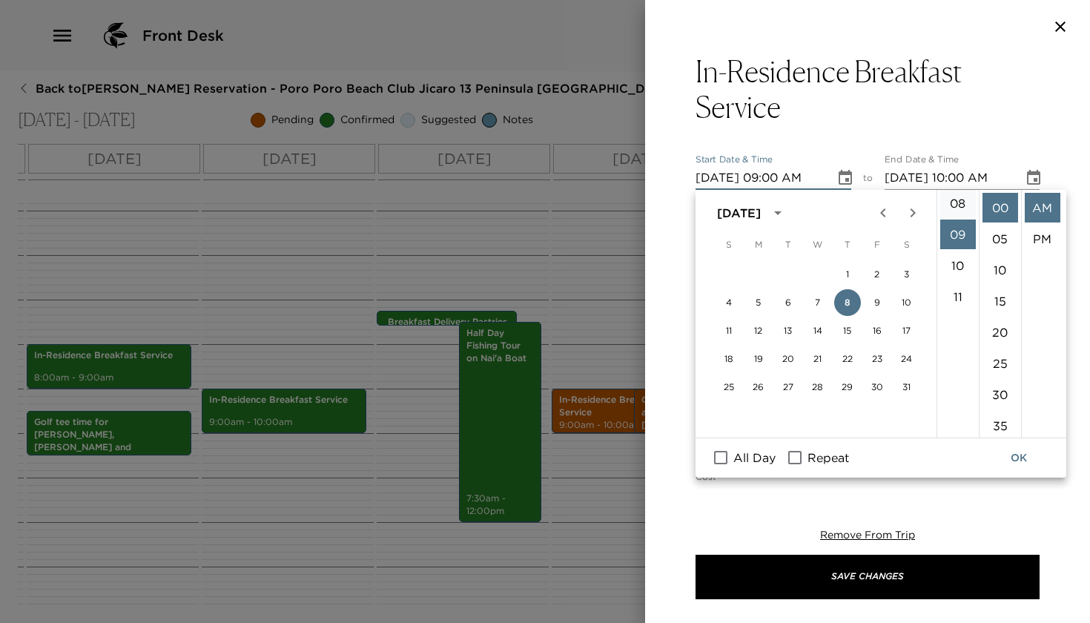
click at [960, 203] on li "08" at bounding box center [958, 203] width 36 height 30
type input "[DATE] 08:00 AM"
click at [1025, 452] on button "OK" at bounding box center [1018, 457] width 47 height 27
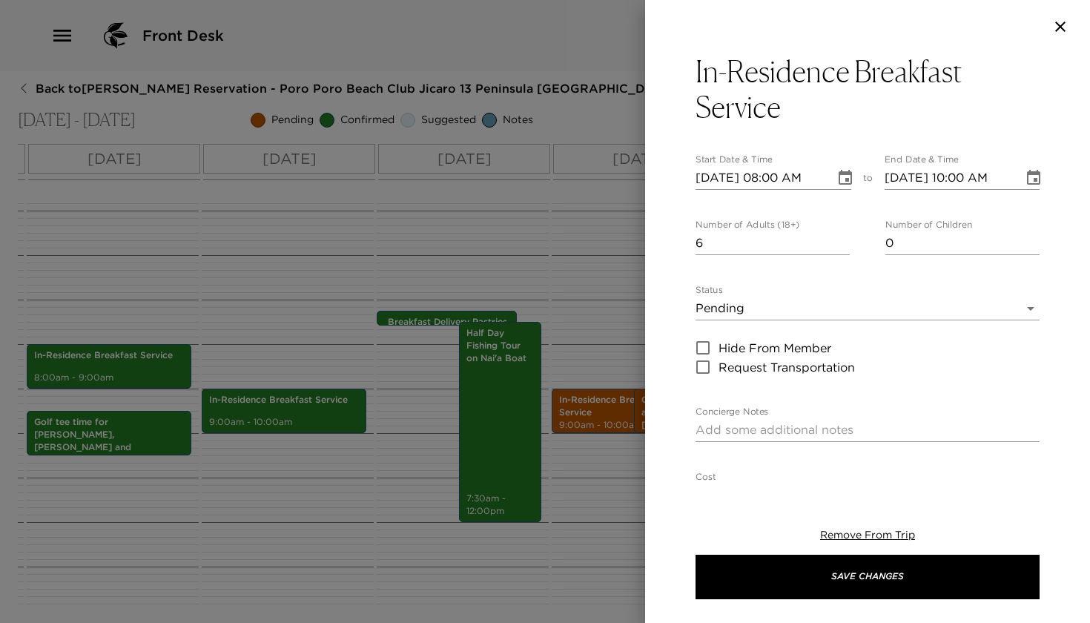
click at [771, 312] on body "Front Desk Back to [PERSON_NAME] Reservation - Poro Poro Beach Club Jicaro 13 P…" at bounding box center [545, 311] width 1090 height 623
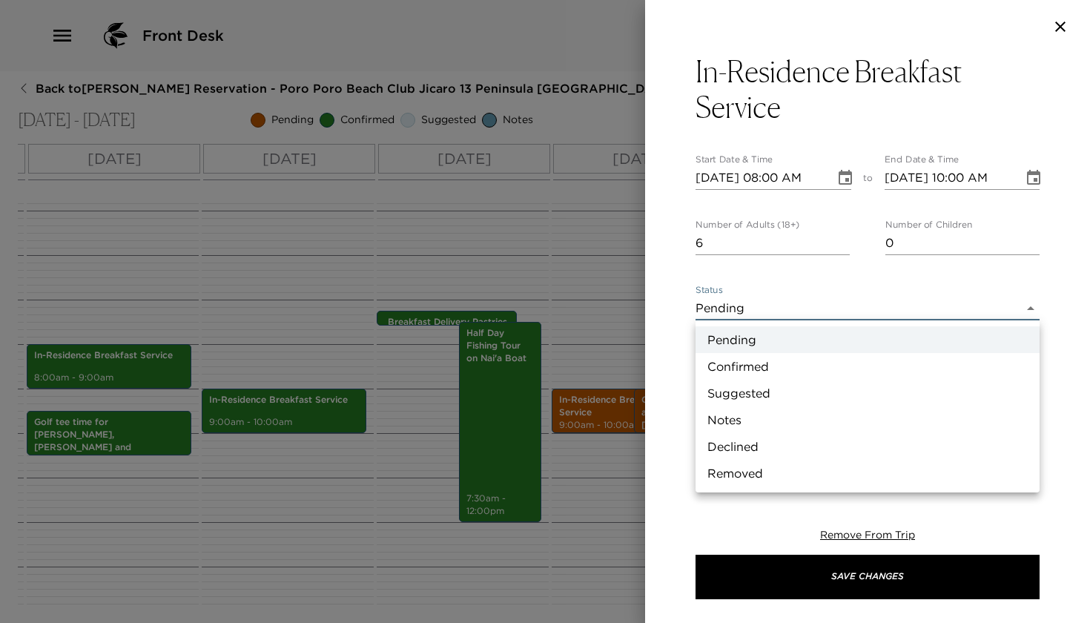
click at [738, 368] on li "Confirmed" at bounding box center [868, 366] width 344 height 27
type input "Confirmed"
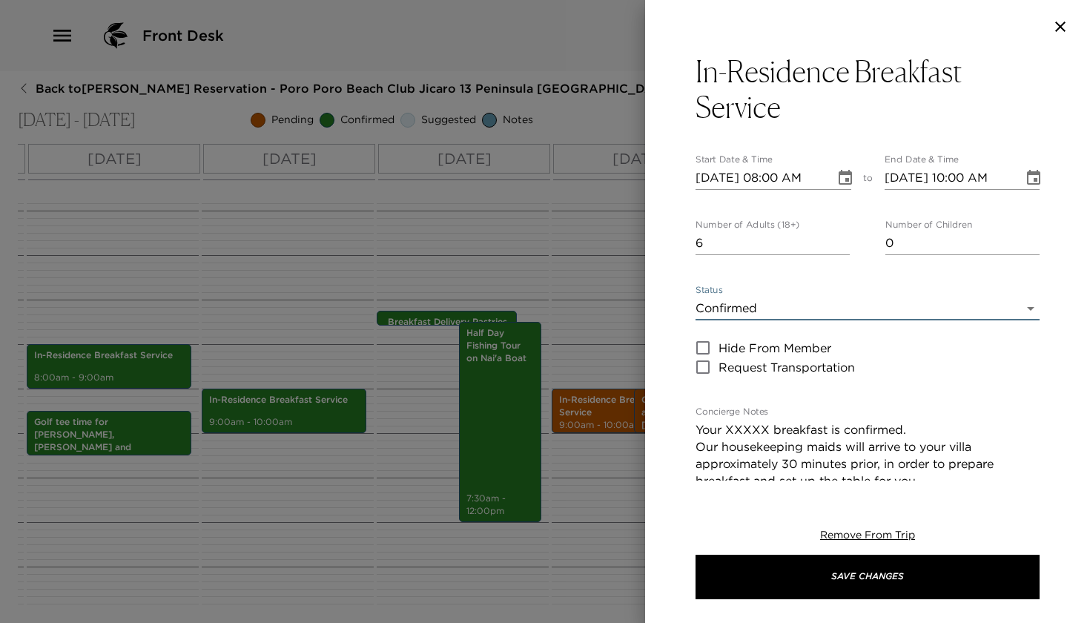
click at [769, 431] on textarea "Your XXXXX breakfast is confirmed. Our housekeeping maids will arrive to your v…" at bounding box center [868, 480] width 344 height 119
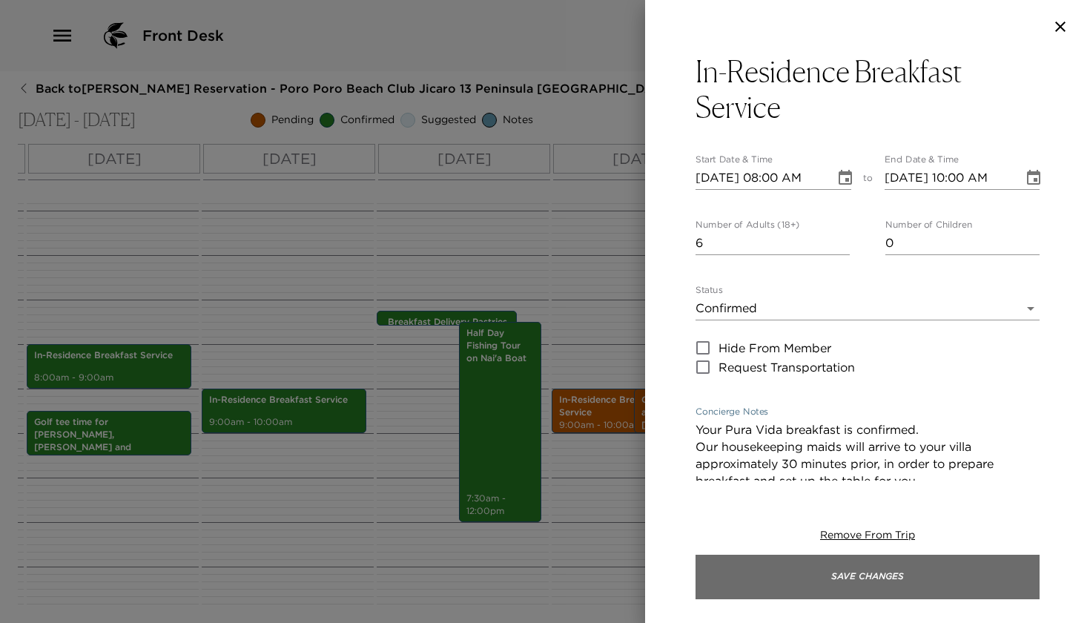
type textarea "Your Pura Vida breakfast is confirmed. Our housekeeping maids will arrive to yo…"
click at [696, 573] on button "Save Changes" at bounding box center [868, 577] width 344 height 44
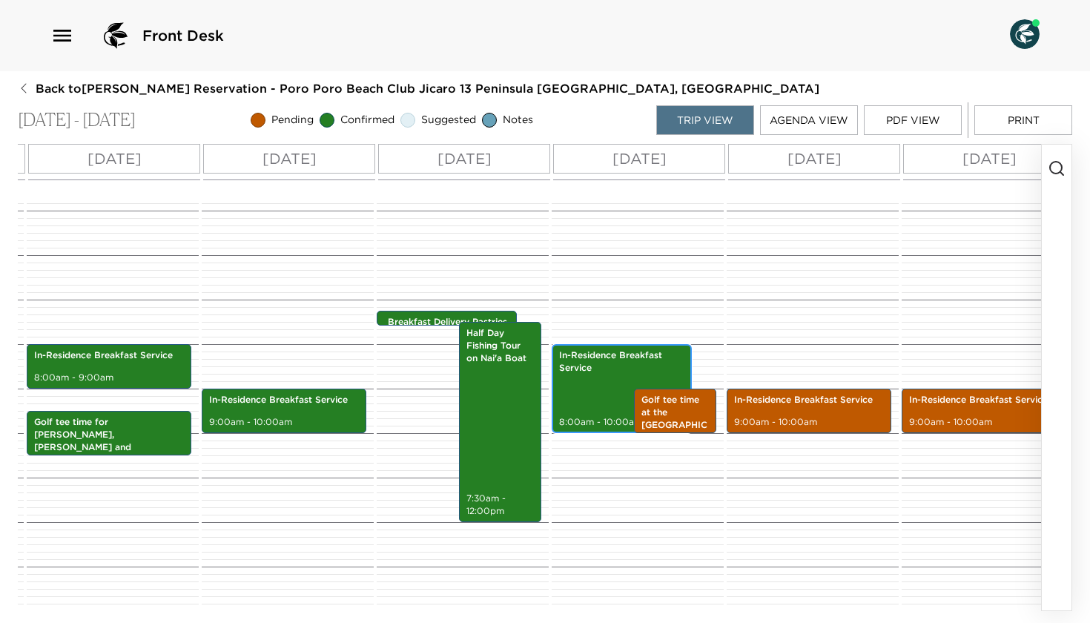
click at [573, 405] on div "In-Residence Breakfast Service 8:00am - 10:00am" at bounding box center [621, 388] width 131 height 85
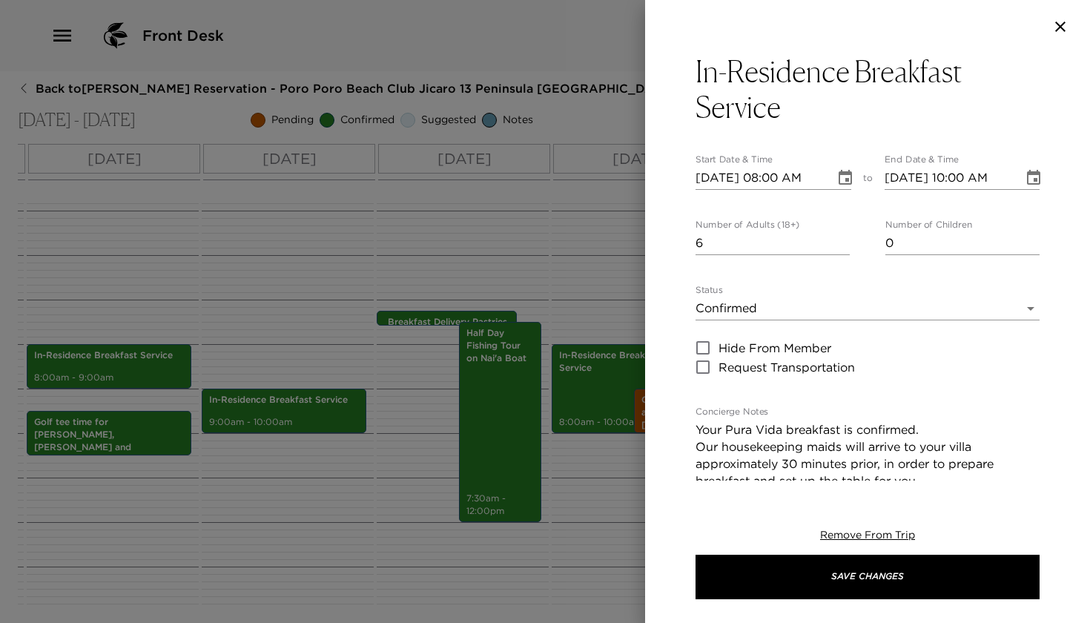
click at [1031, 177] on icon "Choose date, selected date is Jan 8, 2026" at bounding box center [1034, 178] width 18 height 18
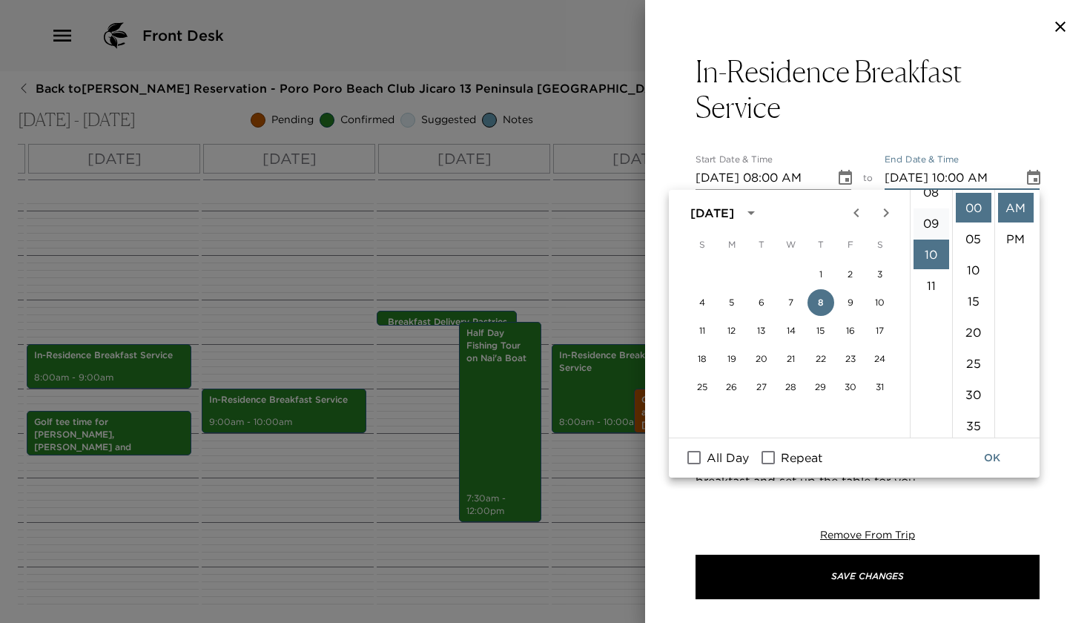
click at [929, 220] on li "09" at bounding box center [932, 223] width 36 height 30
type input "[DATE] 09:00 AM"
click at [991, 458] on button "OK" at bounding box center [992, 457] width 47 height 27
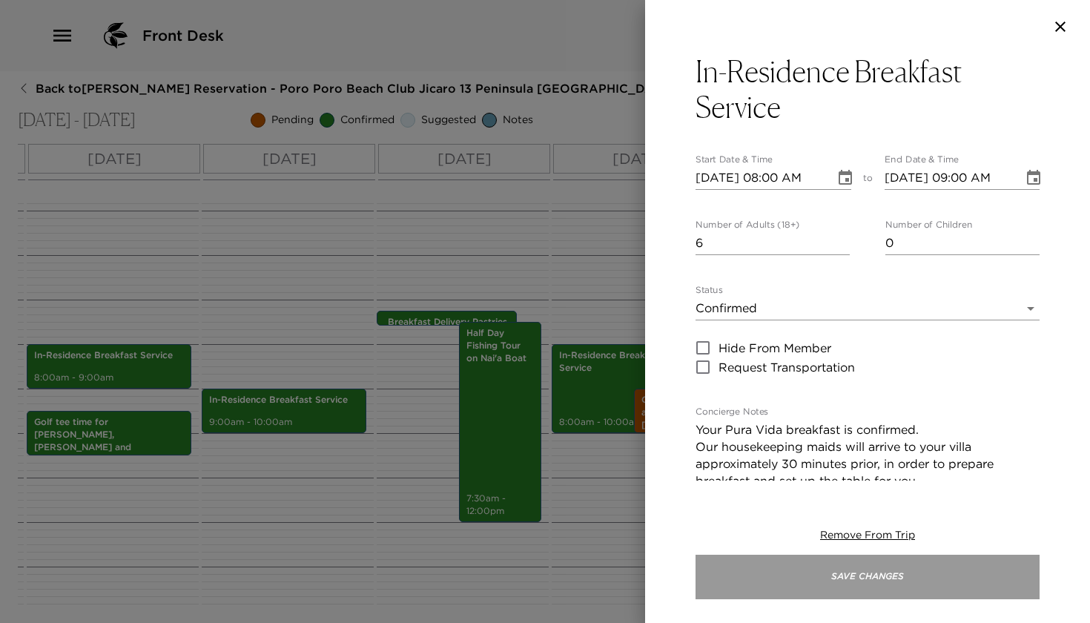
click at [696, 576] on button "Save Changes" at bounding box center [868, 577] width 344 height 44
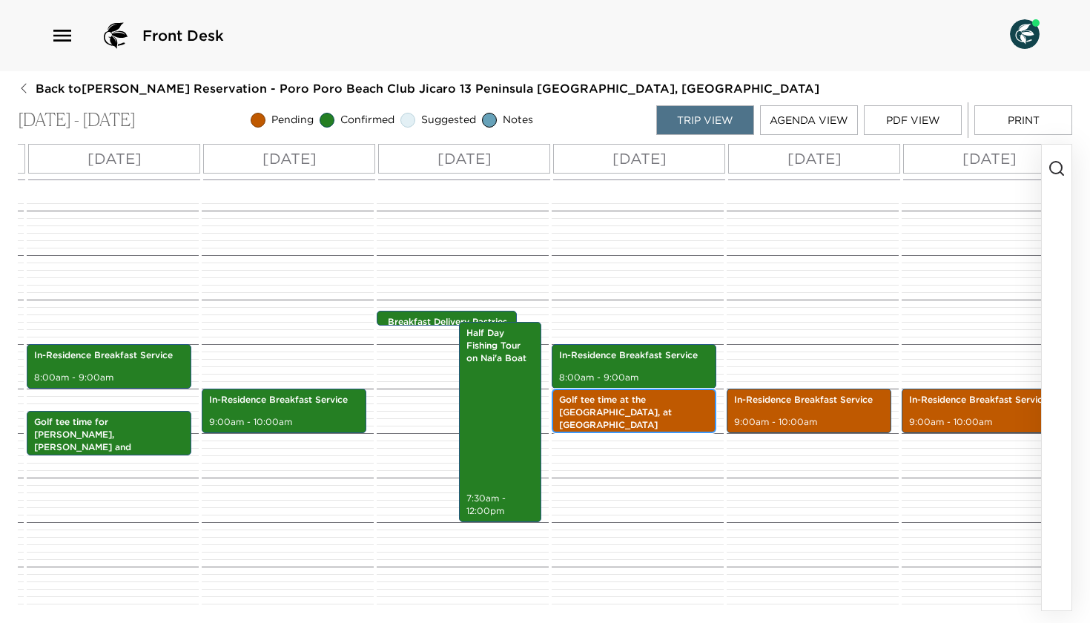
click at [596, 410] on p "Golf tee time at the [GEOGRAPHIC_DATA], at [GEOGRAPHIC_DATA]" at bounding box center [634, 412] width 150 height 37
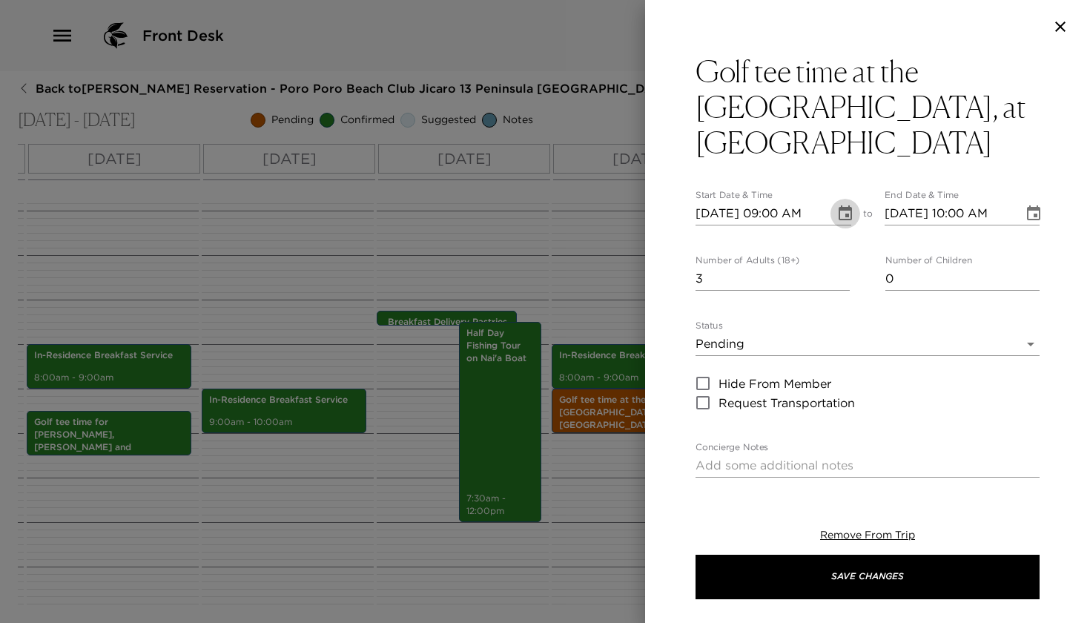
click at [851, 214] on icon "Choose date, selected date is Jan 8, 2026" at bounding box center [845, 212] width 13 height 15
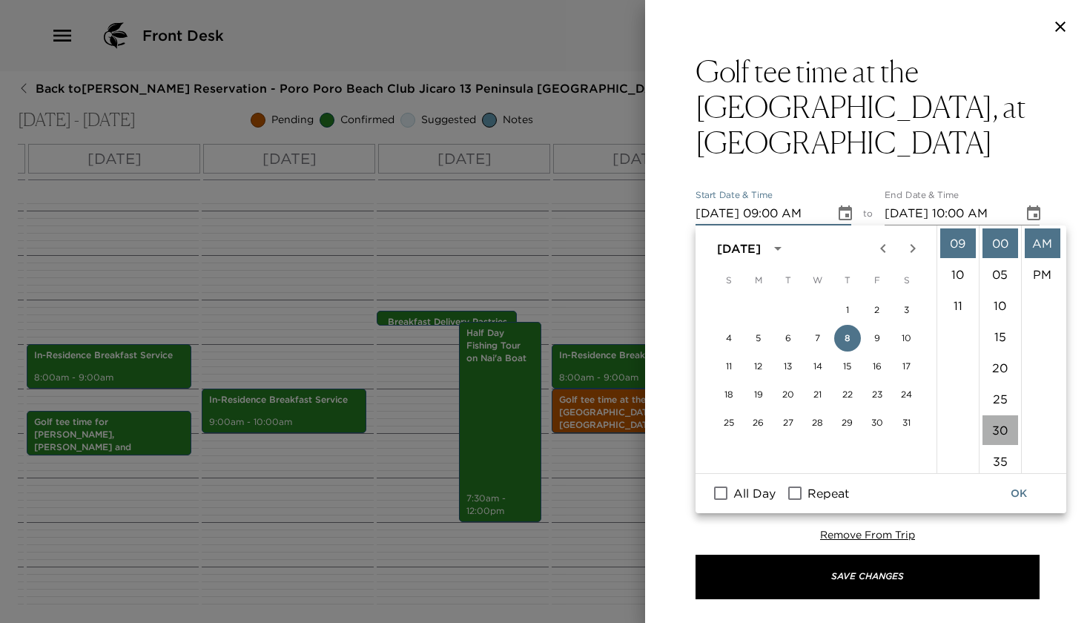
click at [995, 432] on li "30" at bounding box center [1001, 430] width 36 height 30
type input "[DATE] 09:30 AM"
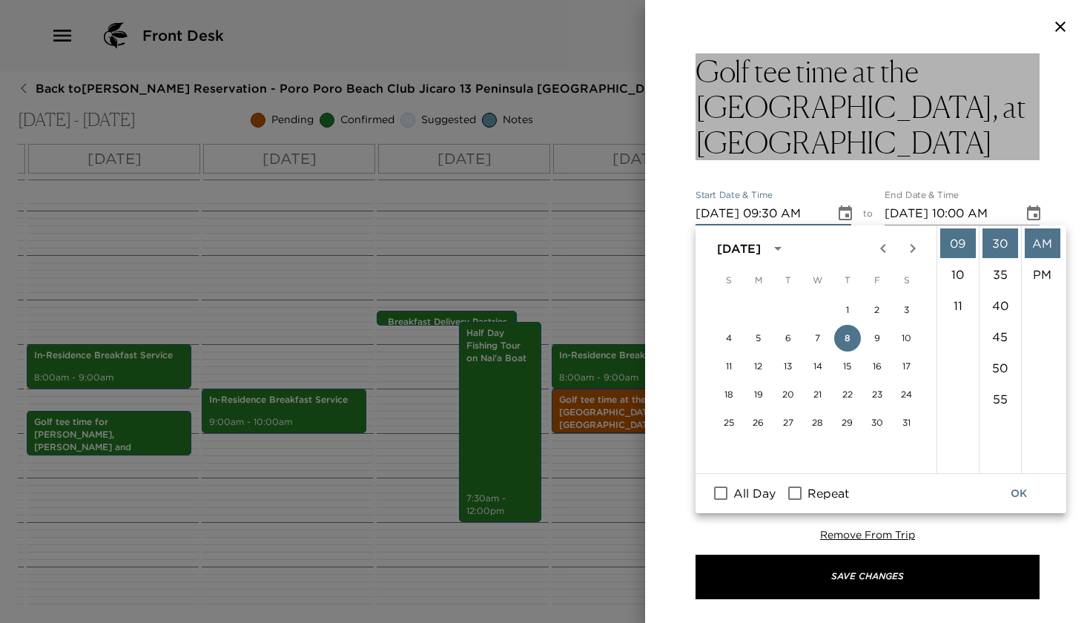
click at [872, 94] on h3 "Golf tee time at the [GEOGRAPHIC_DATA], at [GEOGRAPHIC_DATA]" at bounding box center [868, 106] width 344 height 107
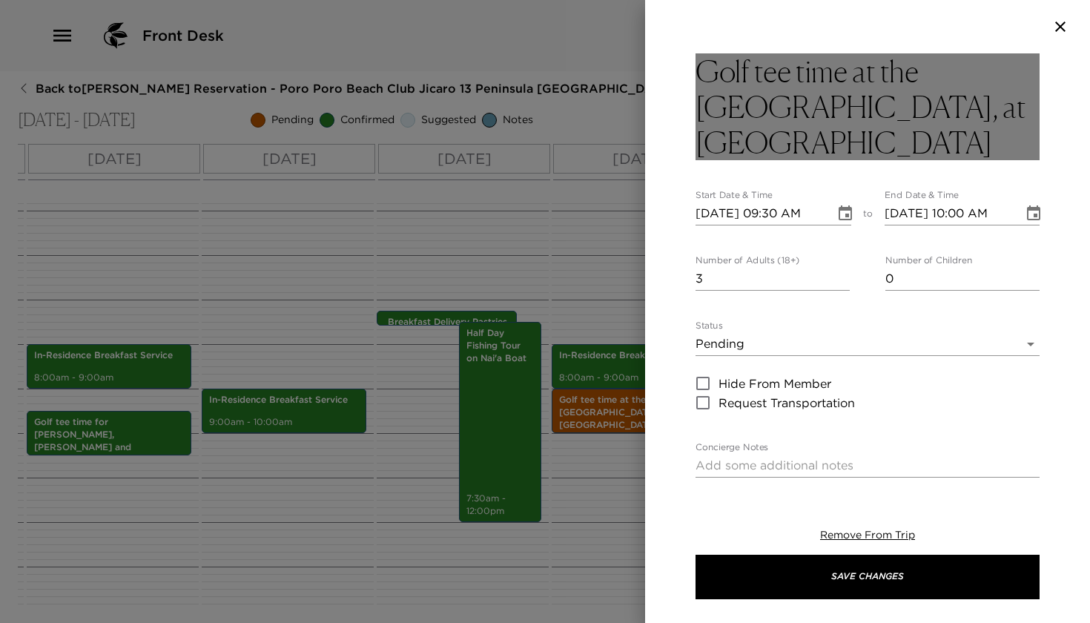
click at [857, 73] on h3 "Golf tee time at the [GEOGRAPHIC_DATA], at [GEOGRAPHIC_DATA]" at bounding box center [868, 106] width 344 height 107
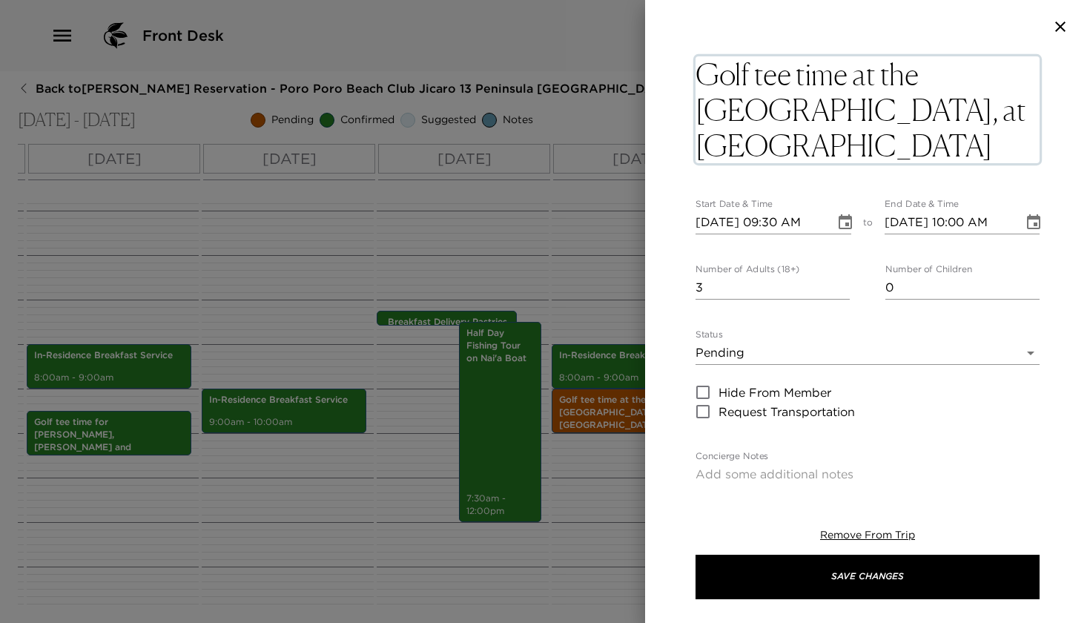
drag, startPoint x: 856, startPoint y: 73, endPoint x: 873, endPoint y: 144, distance: 72.5
click at [873, 144] on textarea "Golf tee time at the [GEOGRAPHIC_DATA], at [GEOGRAPHIC_DATA]" at bounding box center [868, 109] width 344 height 107
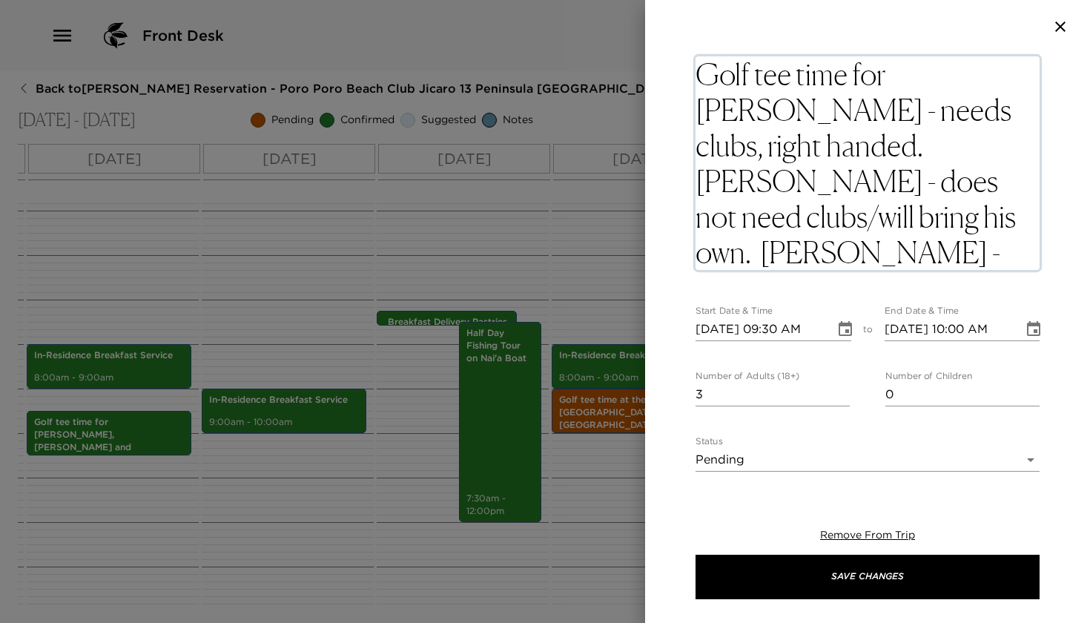
drag, startPoint x: 896, startPoint y: 74, endPoint x: 937, endPoint y: 245, distance: 175.6
click at [937, 245] on textarea "Golf tee time for [PERSON_NAME] - needs clubs, right handed. [PERSON_NAME] - do…" at bounding box center [868, 163] width 344 height 214
paste textarea "[PERSON_NAME] (does not need clubs) and [PERSON_NAME] (needs clubs again, right…"
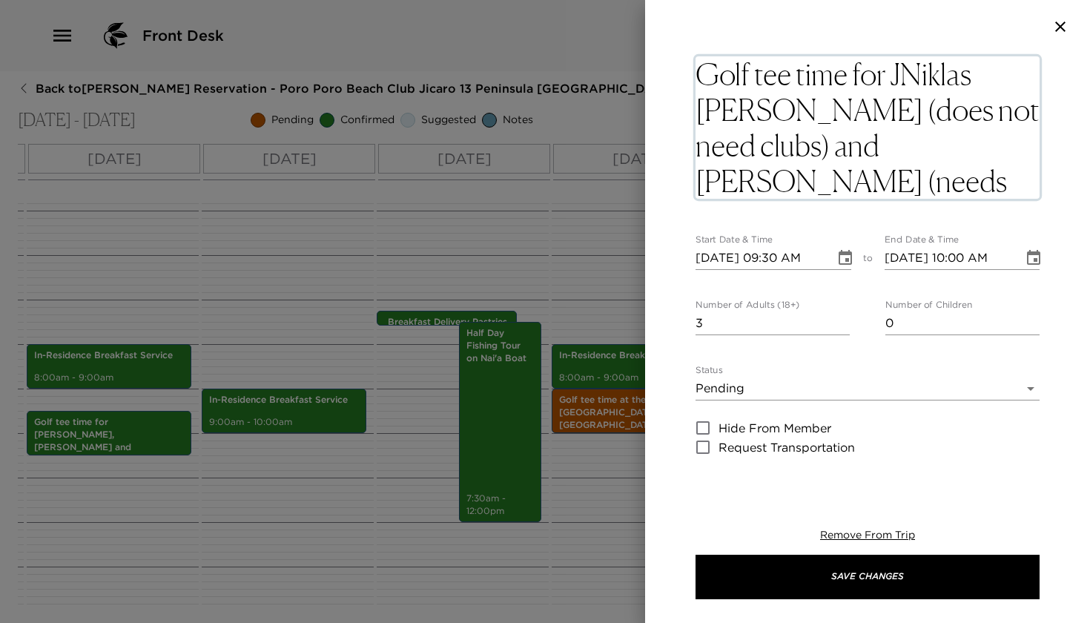
click at [900, 76] on textarea "Golf tee time for JNiklas [PERSON_NAME] (does not need clubs) and [PERSON_NAME]…" at bounding box center [868, 127] width 344 height 142
drag, startPoint x: 949, startPoint y: 115, endPoint x: 702, endPoint y: 115, distance: 247.0
click at [701, 115] on textarea "Golf tee time for [PERSON_NAME] (does not need clubs) and [PERSON_NAME] (needs …" at bounding box center [868, 127] width 344 height 142
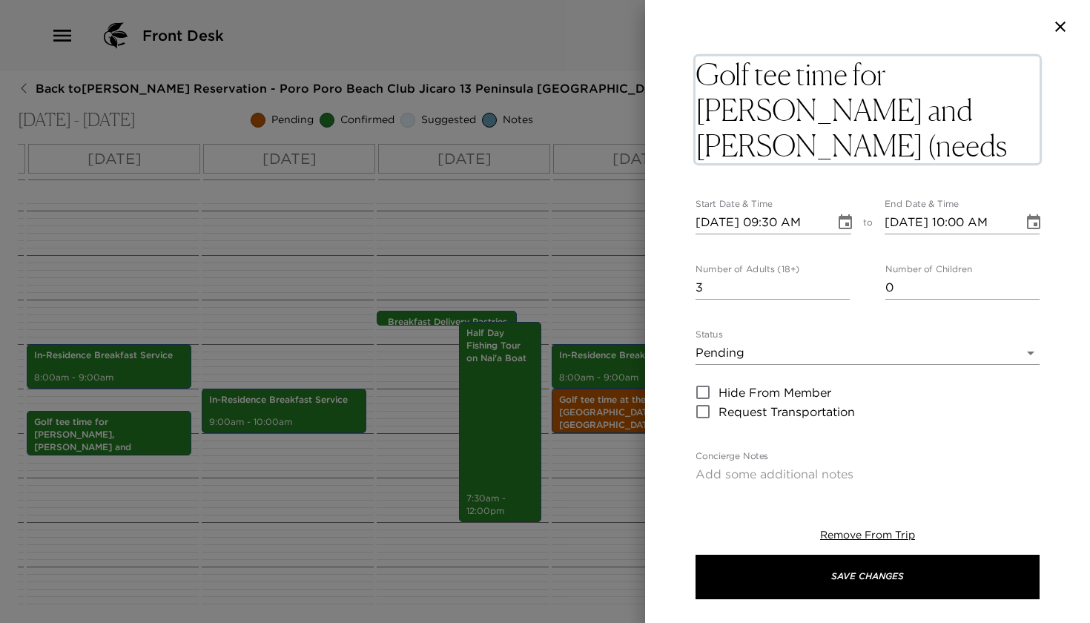
drag, startPoint x: 952, startPoint y: 112, endPoint x: 1004, endPoint y: 143, distance: 60.5
click at [1004, 143] on textarea "Golf tee time for [PERSON_NAME] and [PERSON_NAME] (needs clubs again, right han…" at bounding box center [868, 109] width 344 height 107
type textarea "Golf tee time for [PERSON_NAME] and [PERSON_NAME]"
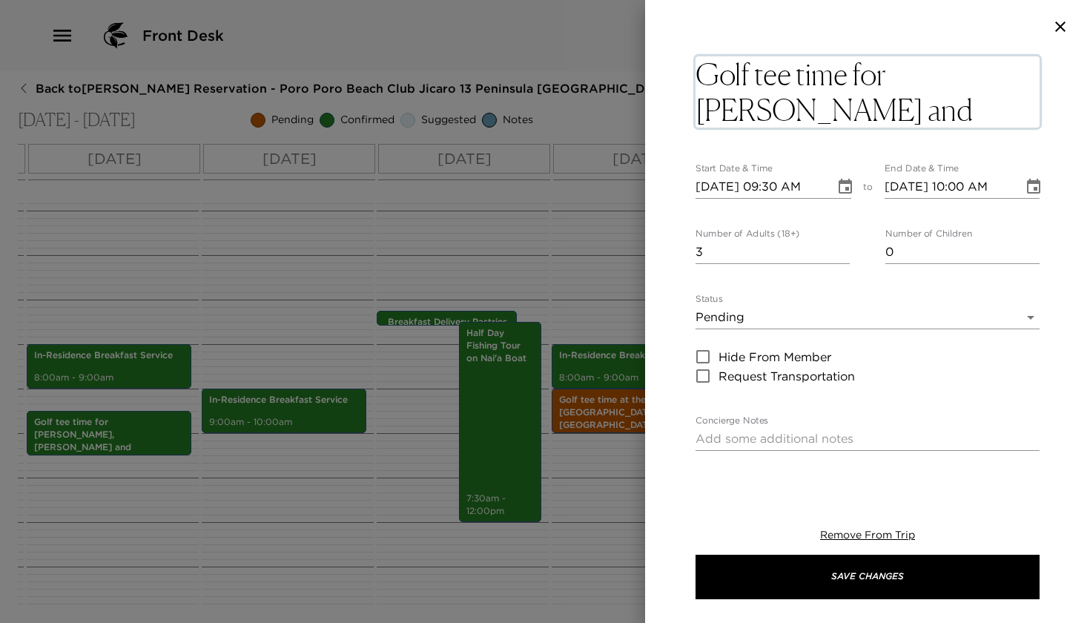
type input "2"
click at [842, 255] on div "Golf tee time for [PERSON_NAME] and [PERSON_NAME] x Start Date & Time [DATE] 09…" at bounding box center [868, 516] width 344 height 926
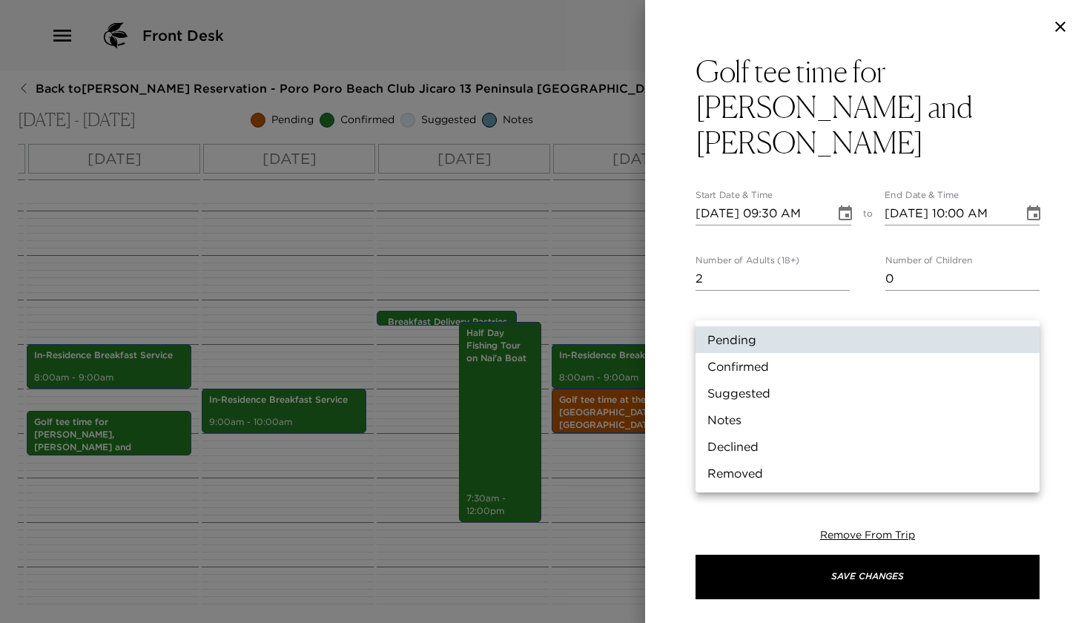
click at [783, 311] on body "Front Desk Back to [PERSON_NAME] Reservation - Poro Poro Beach Club Jicaro 13 P…" at bounding box center [545, 311] width 1090 height 623
click at [747, 357] on li "Confirmed" at bounding box center [868, 366] width 344 height 27
type input "Confirmed"
type textarea "Golf Tee Time confirmed at the [GEOGRAPHIC_DATA], at [GEOGRAPHIC_DATA]. Please …"
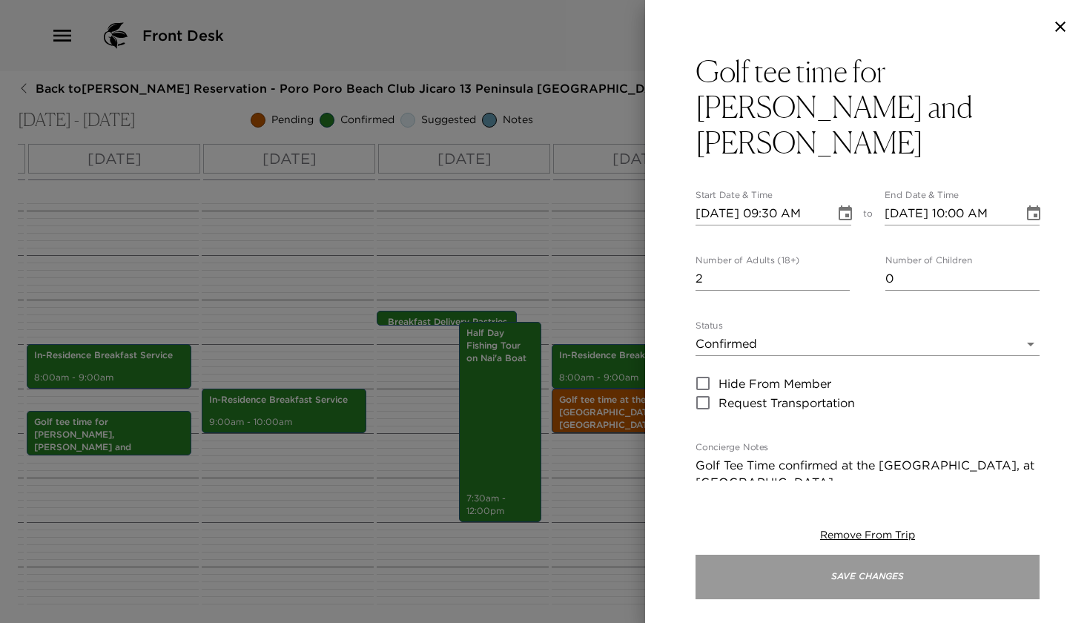
click at [774, 574] on button "Save Changes" at bounding box center [868, 577] width 344 height 44
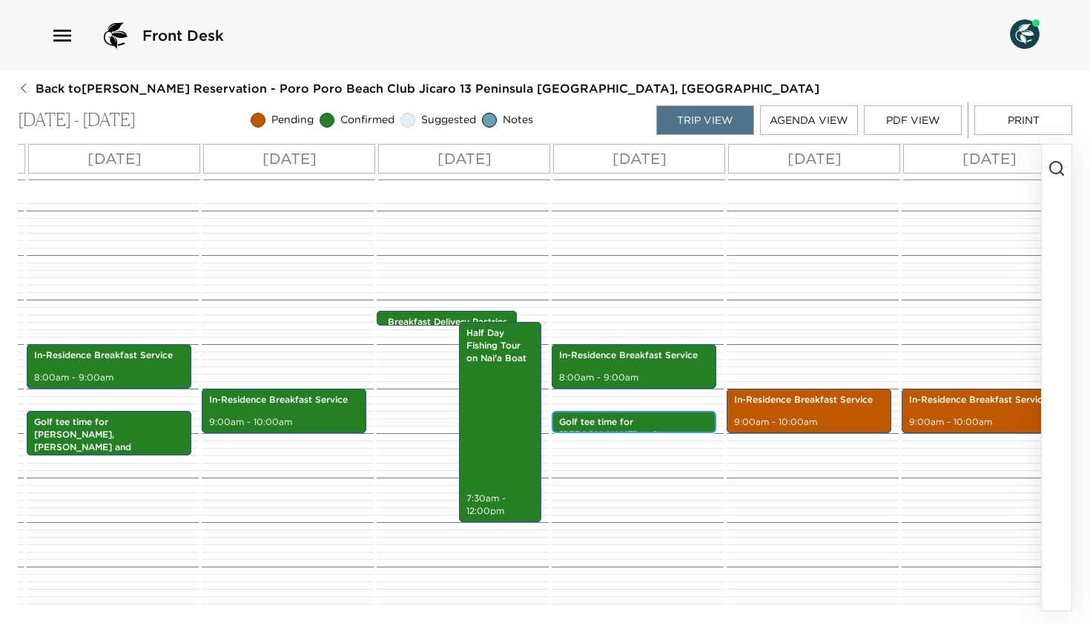
click at [622, 417] on p "Golf tee time for [PERSON_NAME] and [PERSON_NAME]" at bounding box center [634, 434] width 150 height 37
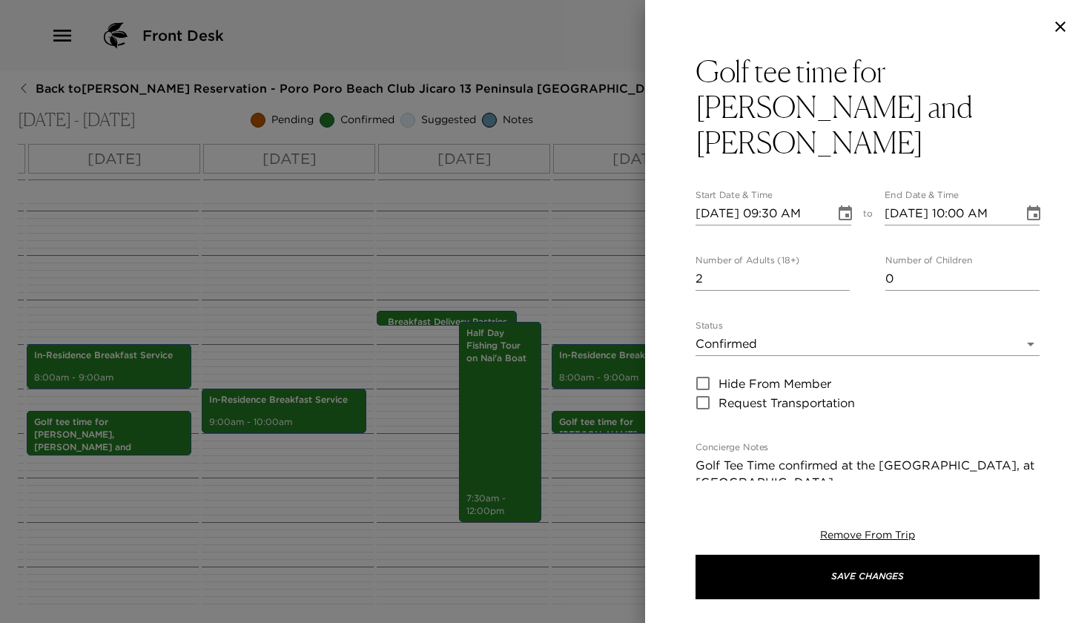
click at [1035, 205] on icon "Choose date, selected date is Jan 8, 2026" at bounding box center [1033, 212] width 13 height 15
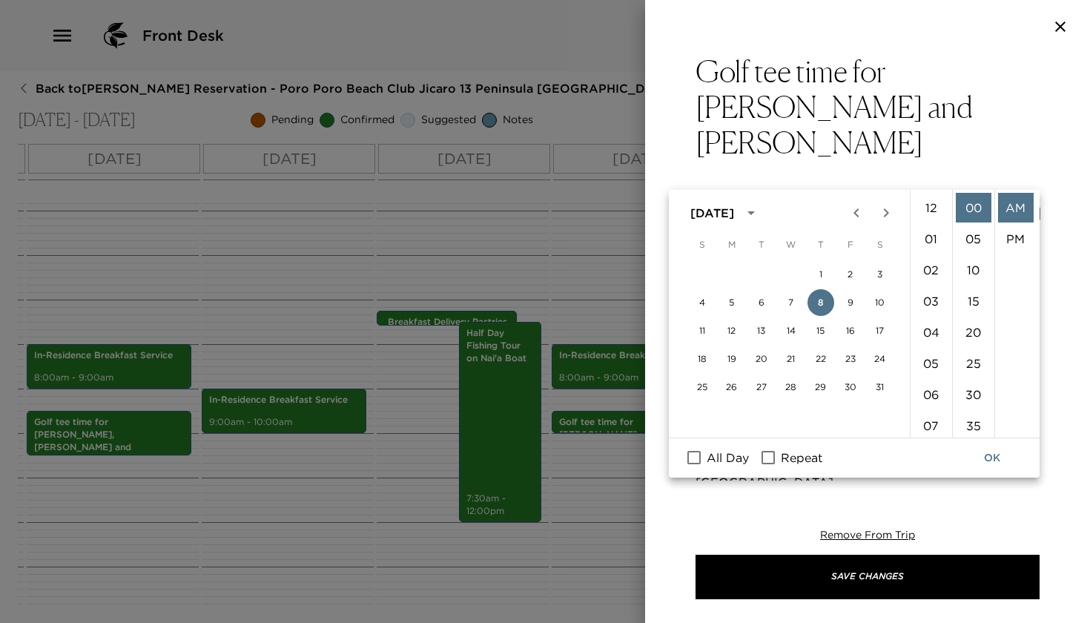
scroll to position [311, 0]
click at [932, 219] on li "01" at bounding box center [932, 215] width 36 height 30
click at [1016, 229] on li "PM" at bounding box center [1016, 239] width 36 height 30
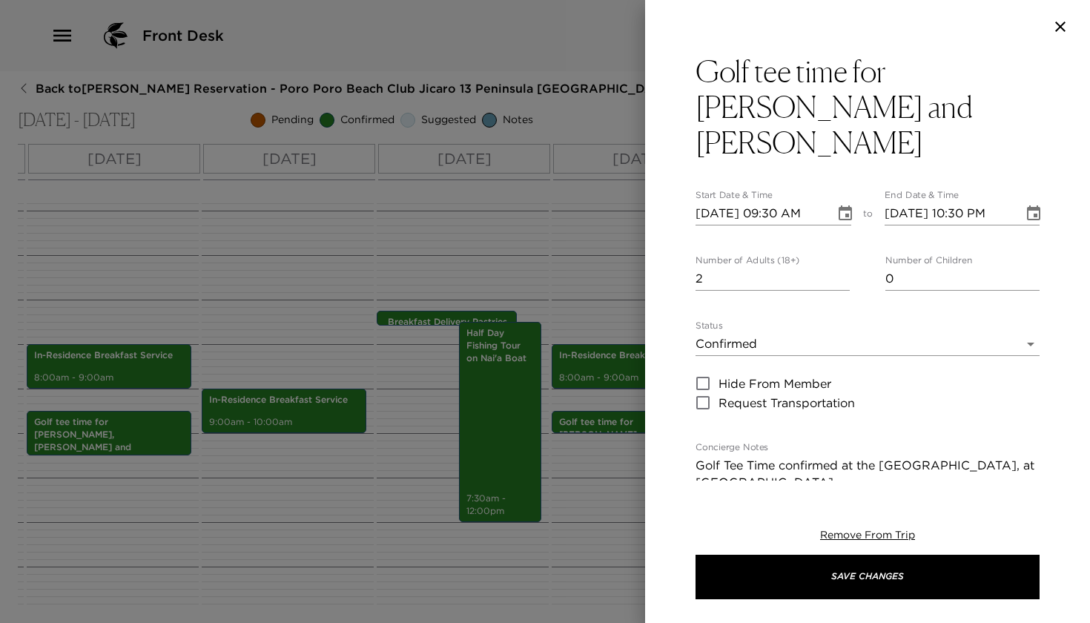
scroll to position [31, 0]
click at [1026, 205] on icon "Choose date, selected date is Jan 8, 2026" at bounding box center [1034, 214] width 18 height 18
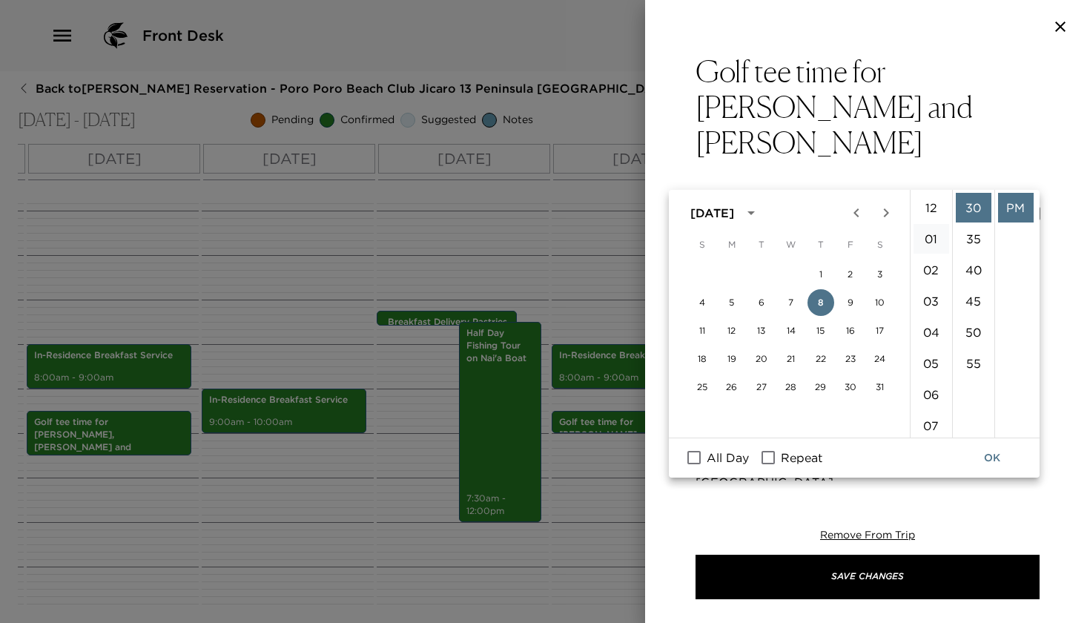
scroll to position [0, 0]
click at [928, 243] on li "01" at bounding box center [932, 239] width 36 height 30
type input "[DATE] 01:30 PM"
click at [987, 457] on button "OK" at bounding box center [992, 457] width 47 height 27
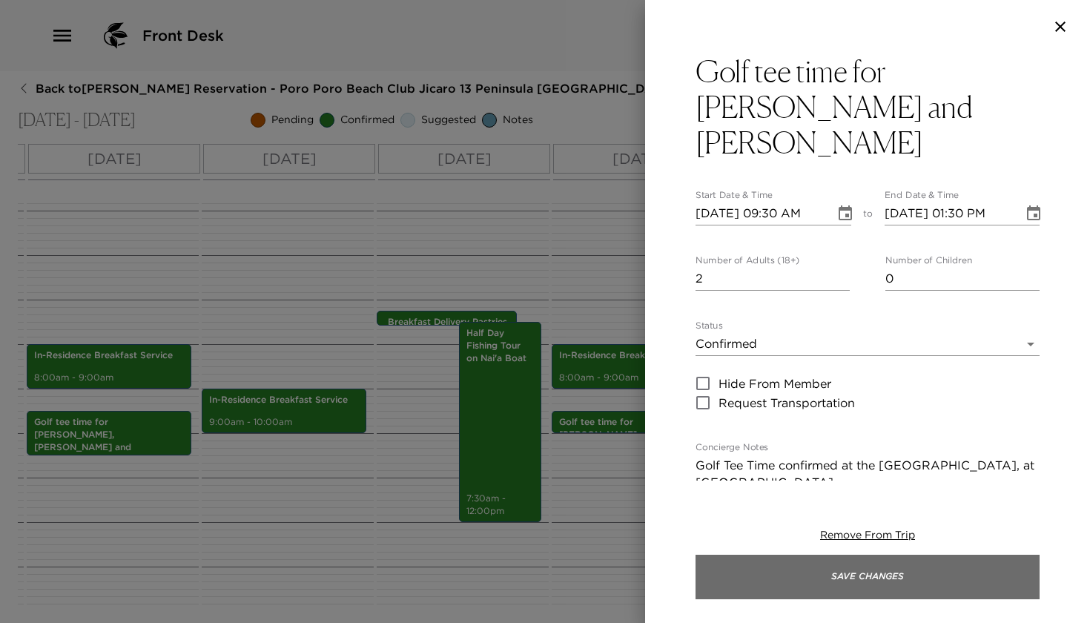
click at [696, 571] on button "Save Changes" at bounding box center [868, 577] width 344 height 44
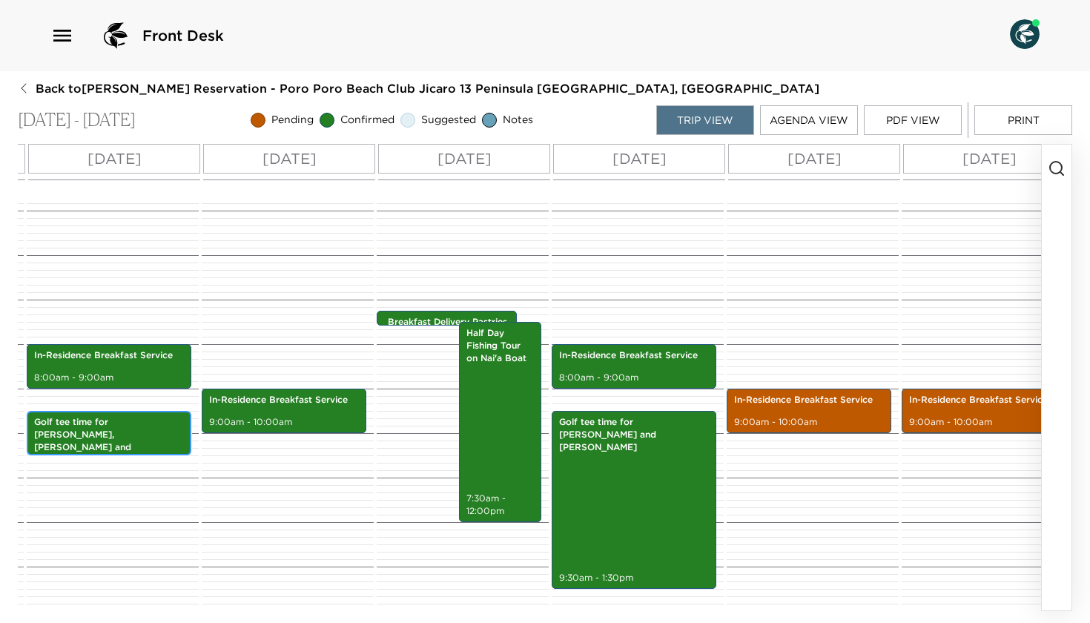
click at [122, 437] on p "Golf tee time for [PERSON_NAME], [PERSON_NAME] and [PERSON_NAME]." at bounding box center [109, 441] width 150 height 50
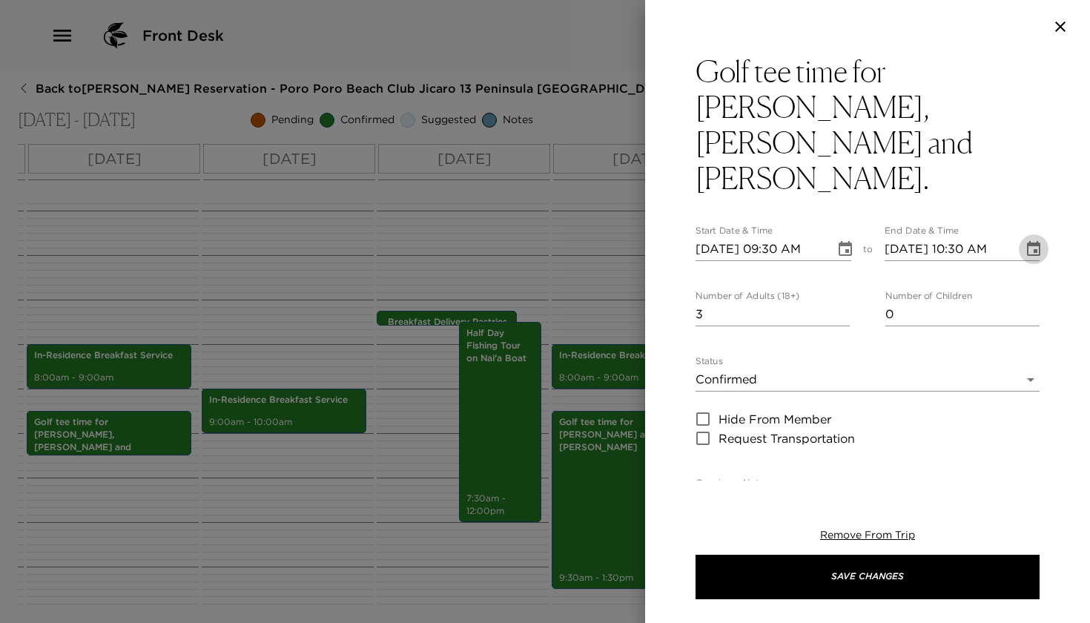
click at [1032, 240] on icon "Choose date, selected date is Jan 5, 2026" at bounding box center [1034, 249] width 18 height 18
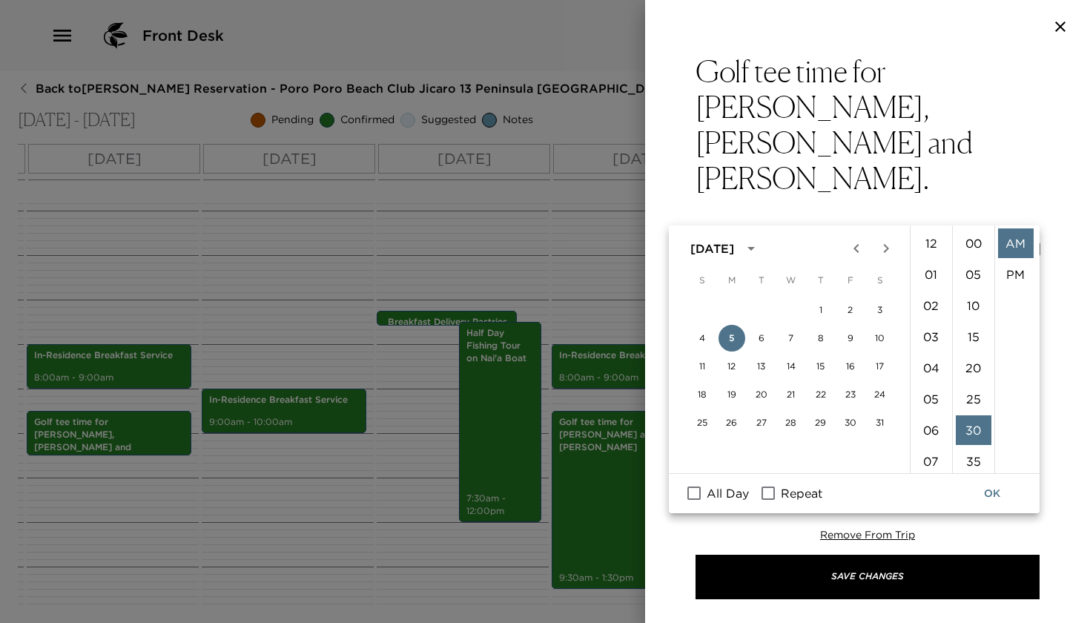
scroll to position [187, 0]
click at [927, 251] on li "01" at bounding box center [932, 251] width 36 height 30
click at [932, 270] on li "01" at bounding box center [932, 275] width 36 height 30
click at [928, 270] on li "01" at bounding box center [932, 275] width 36 height 30
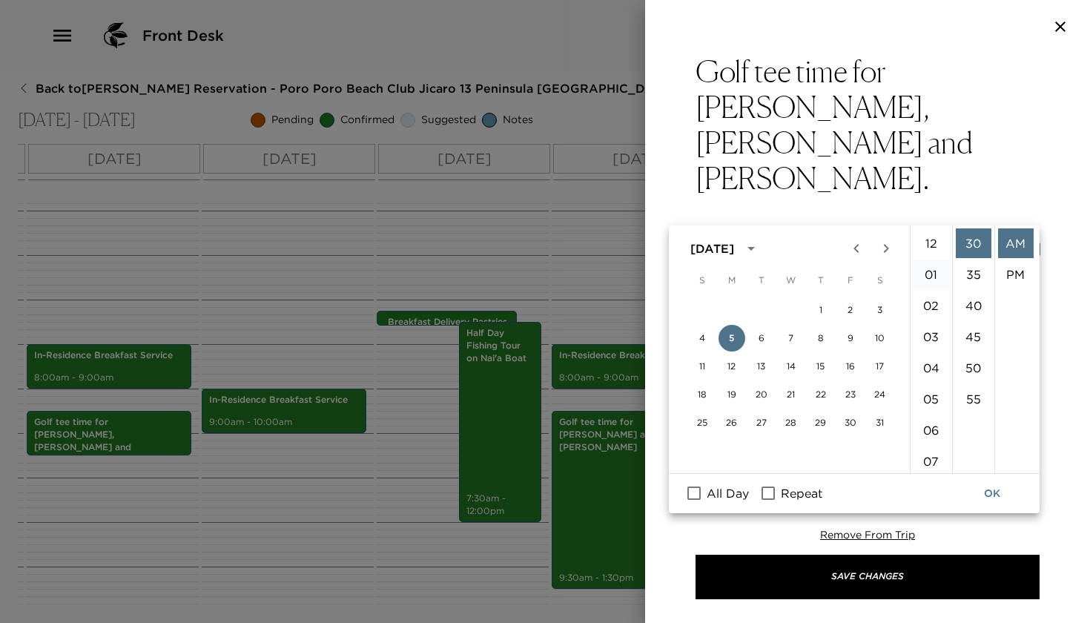
click at [929, 271] on li "01" at bounding box center [932, 275] width 36 height 30
click at [929, 271] on li "11" at bounding box center [932, 275] width 36 height 30
click at [929, 242] on li "01" at bounding box center [932, 232] width 36 height 30
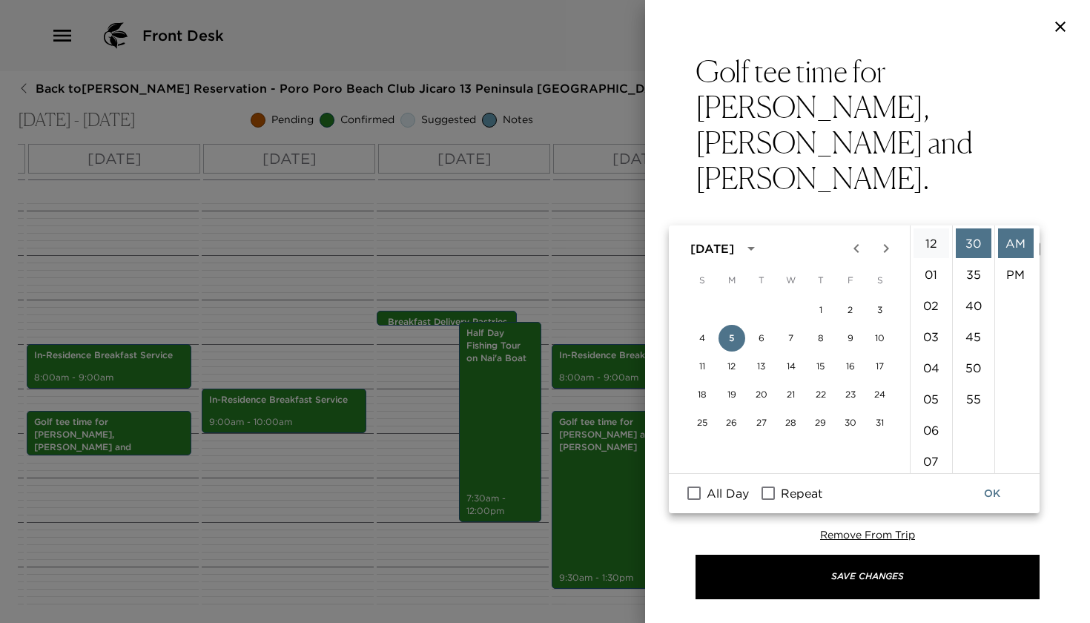
click at [934, 246] on li "12" at bounding box center [932, 243] width 36 height 30
click at [1012, 280] on li "PM" at bounding box center [1016, 275] width 36 height 30
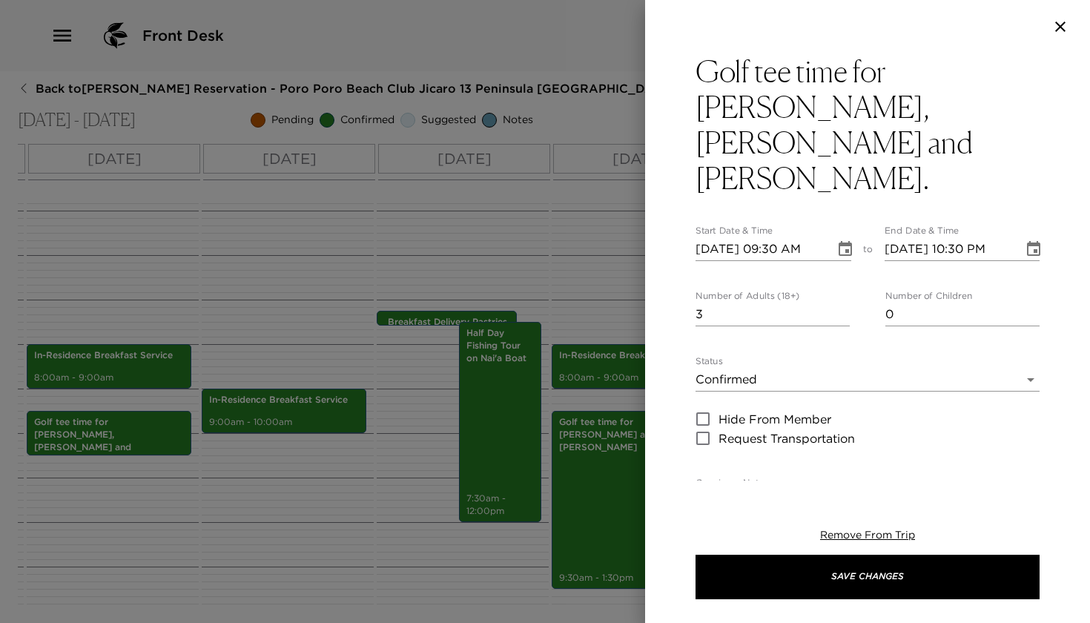
scroll to position [31, 0]
click at [1027, 241] on icon "Choose date, selected date is Jan 5, 2026" at bounding box center [1033, 248] width 13 height 15
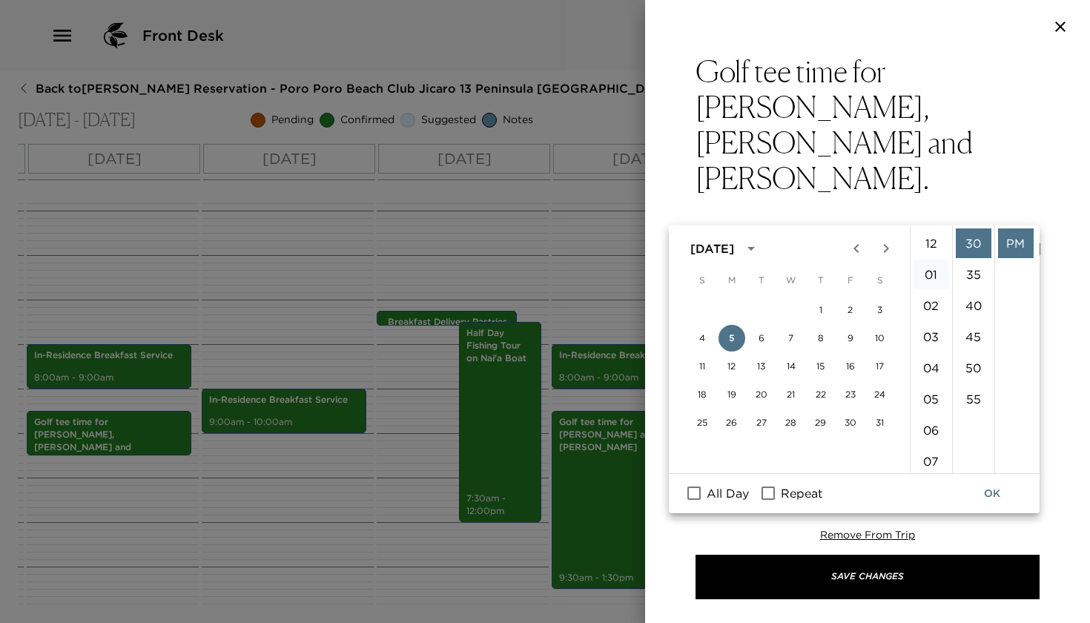
scroll to position [0, 0]
click at [933, 271] on li "01" at bounding box center [932, 275] width 36 height 30
type input "[DATE] 01:30 PM"
click at [996, 493] on button "OK" at bounding box center [992, 493] width 47 height 27
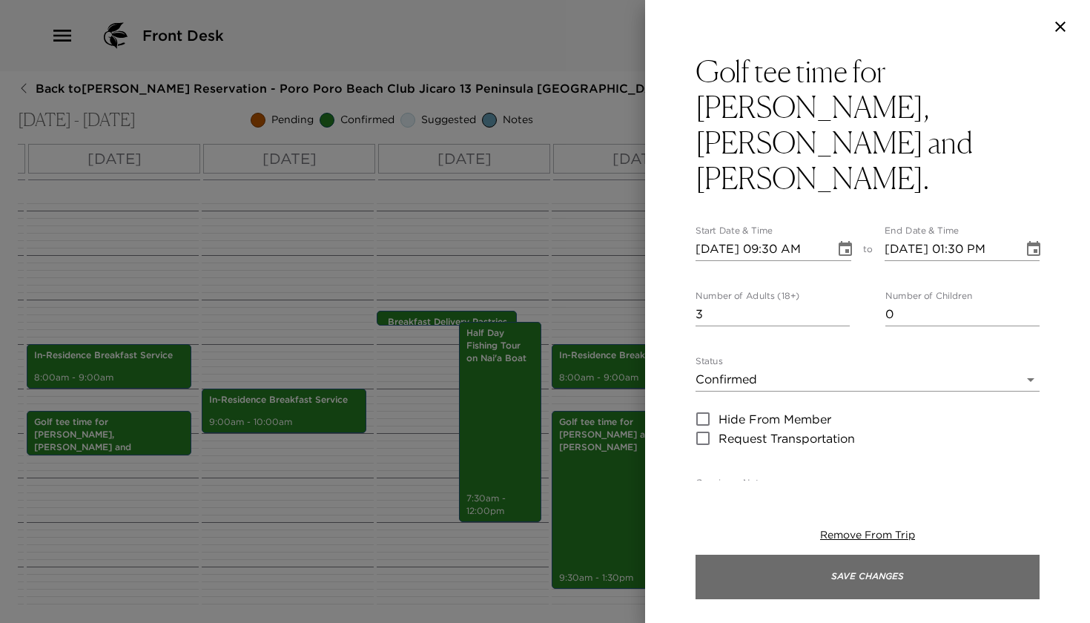
click at [696, 576] on button "Save Changes" at bounding box center [868, 577] width 344 height 44
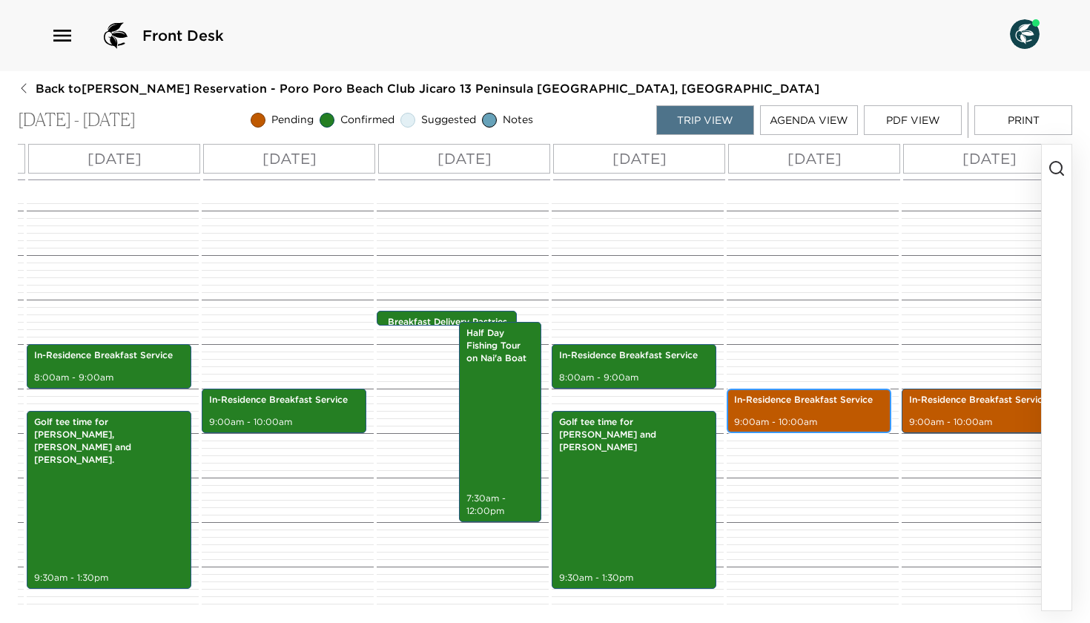
click at [802, 415] on div "In-Residence Breakfast Service 9:00am - 10:00am" at bounding box center [809, 411] width 156 height 40
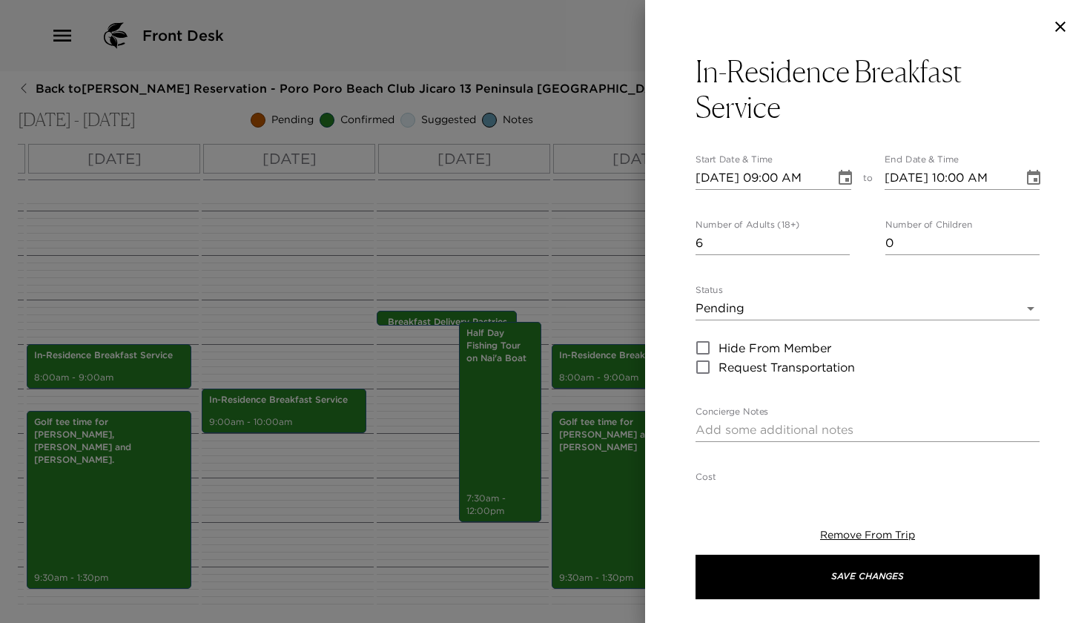
click at [785, 314] on body "Front Desk Back to [PERSON_NAME] Reservation - Poro Poro Beach Club Jicaro 13 P…" at bounding box center [545, 311] width 1090 height 623
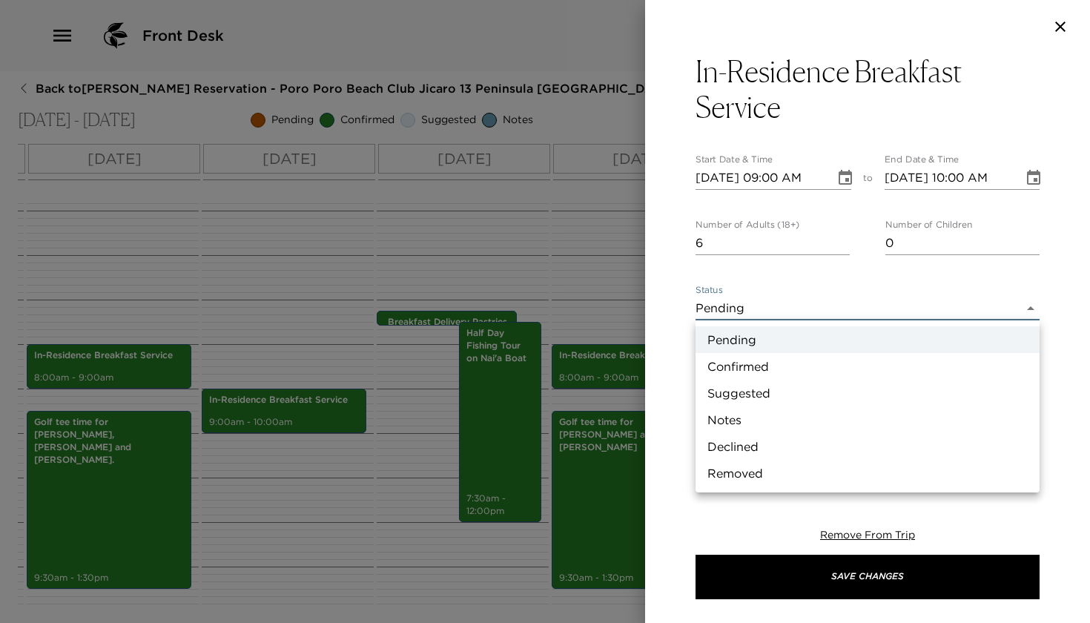
click at [744, 371] on li "Confirmed" at bounding box center [868, 366] width 344 height 27
type input "Confirmed"
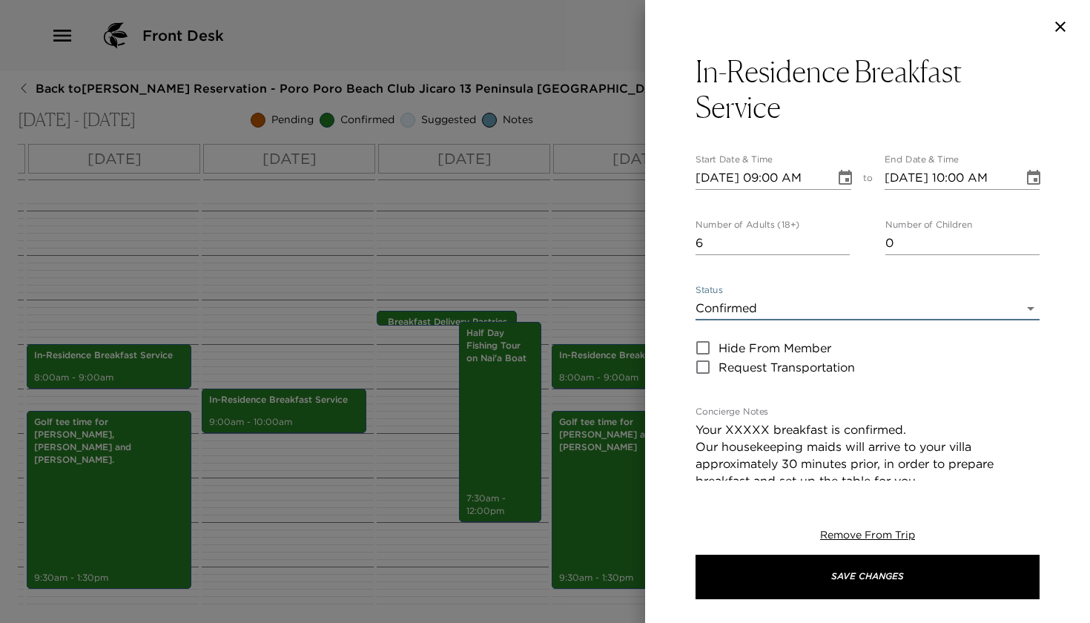
click at [771, 431] on textarea "Your XXXXX breakfast is confirmed. Our housekeeping maids will arrive to your v…" at bounding box center [868, 480] width 344 height 119
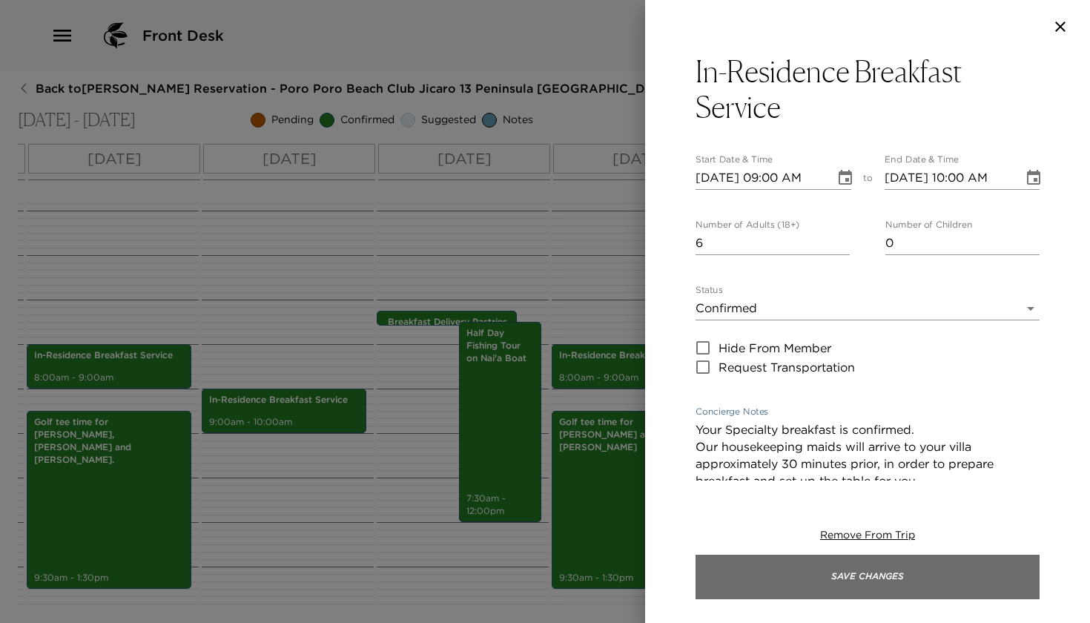
type textarea "Your Specialty breakfast is confirmed. Our housekeeping maids will arrive to yo…"
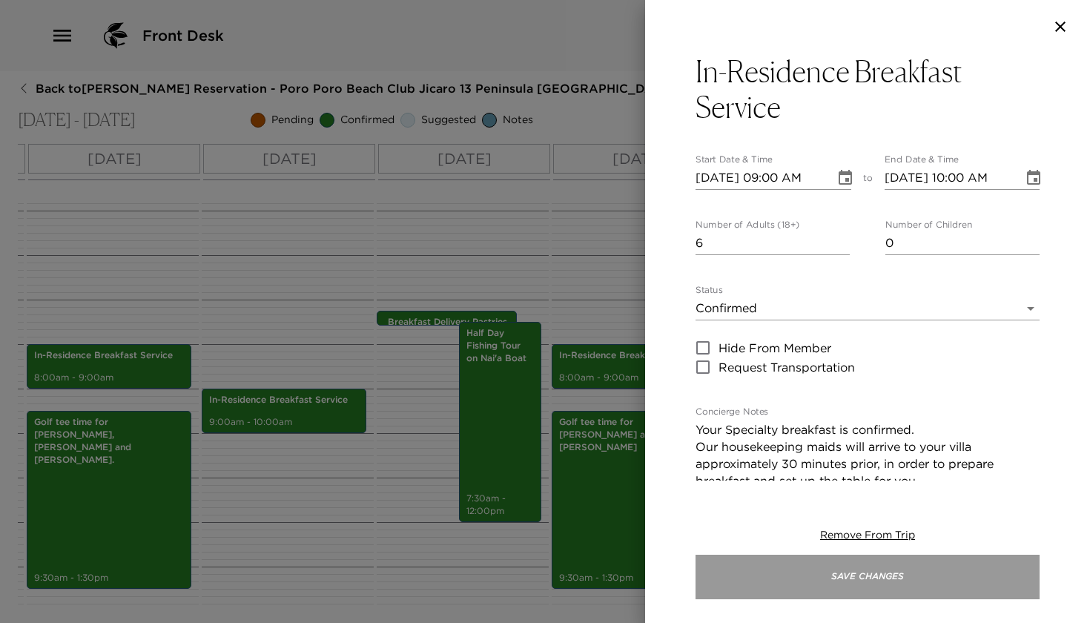
click at [696, 583] on button "Save Changes" at bounding box center [868, 577] width 344 height 44
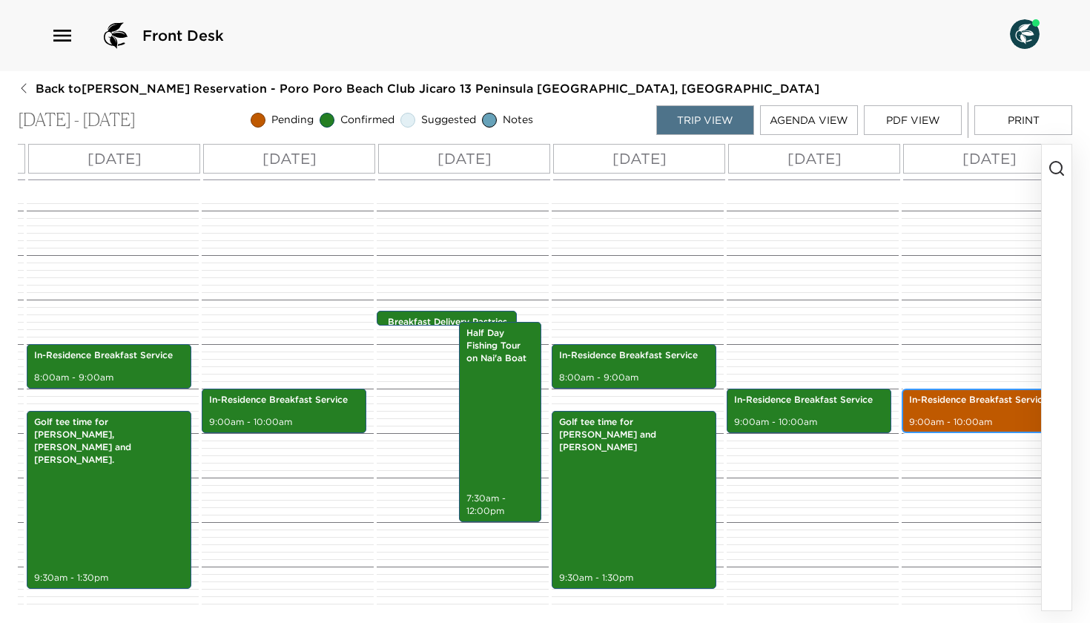
click at [948, 418] on div "In-Residence Breakfast Service 9:00am - 10:00am" at bounding box center [986, 522] width 168 height 1068
click at [948, 418] on p "9:00am - 10:00am" at bounding box center [984, 422] width 150 height 13
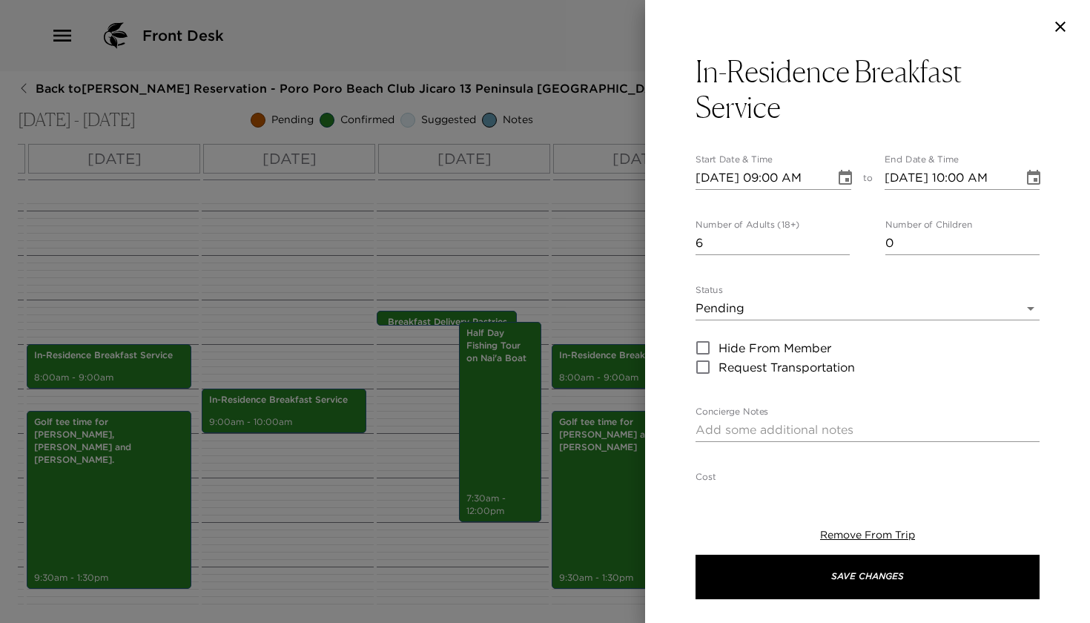
click at [825, 309] on body "Front Desk Back to [PERSON_NAME] Reservation - Poro Poro Beach Club Jicaro 13 P…" at bounding box center [545, 311] width 1090 height 623
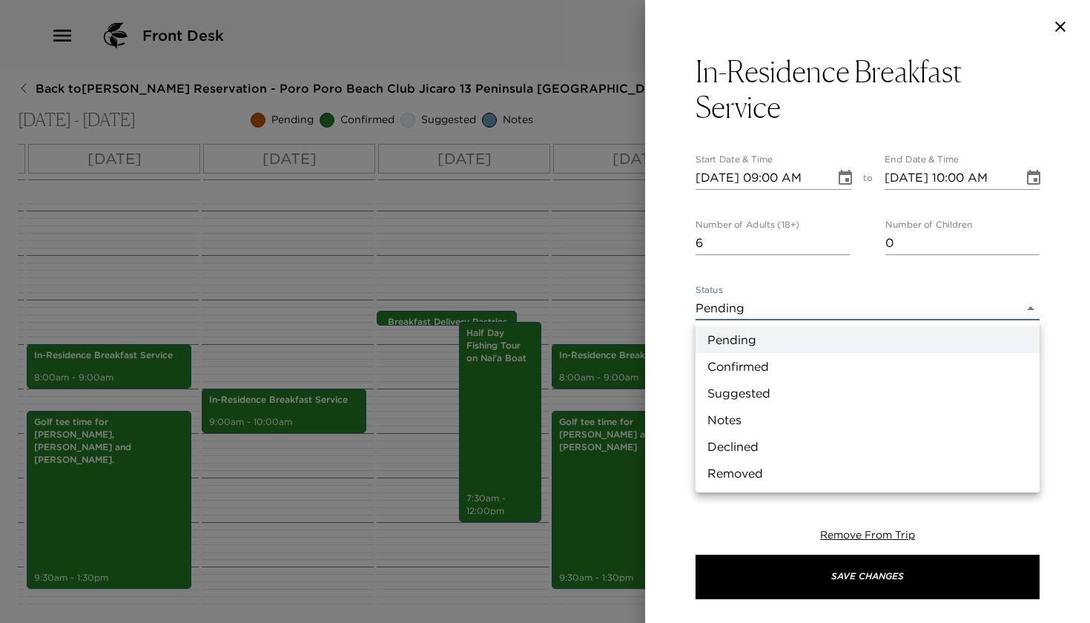
click at [768, 369] on li "Confirmed" at bounding box center [868, 366] width 344 height 27
type input "Confirmed"
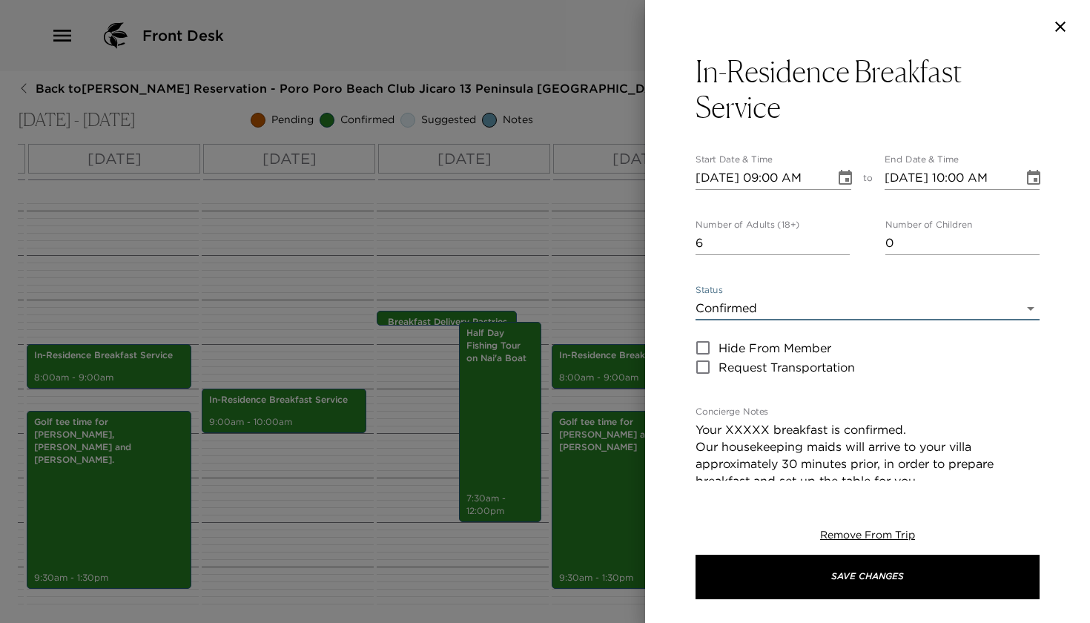
click at [768, 426] on textarea "Your XXXXX breakfast is confirmed. Our housekeeping maids will arrive to your v…" at bounding box center [868, 480] width 344 height 119
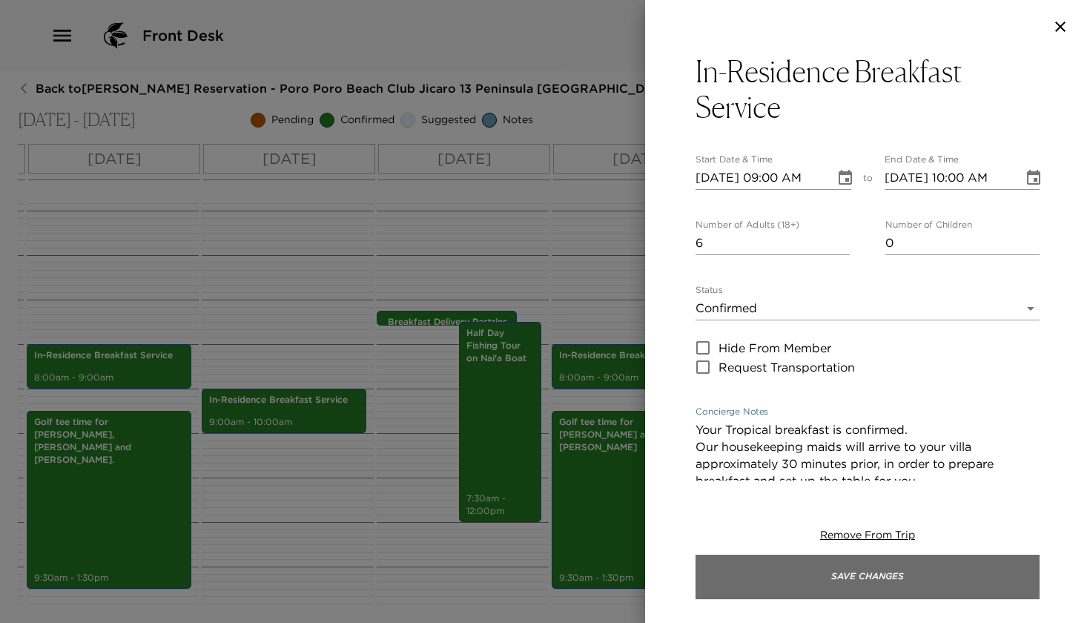
type textarea "Your Tropical breakfast is confirmed. Our housekeeping maids will arrive to you…"
click at [696, 590] on button "Save Changes" at bounding box center [868, 577] width 344 height 44
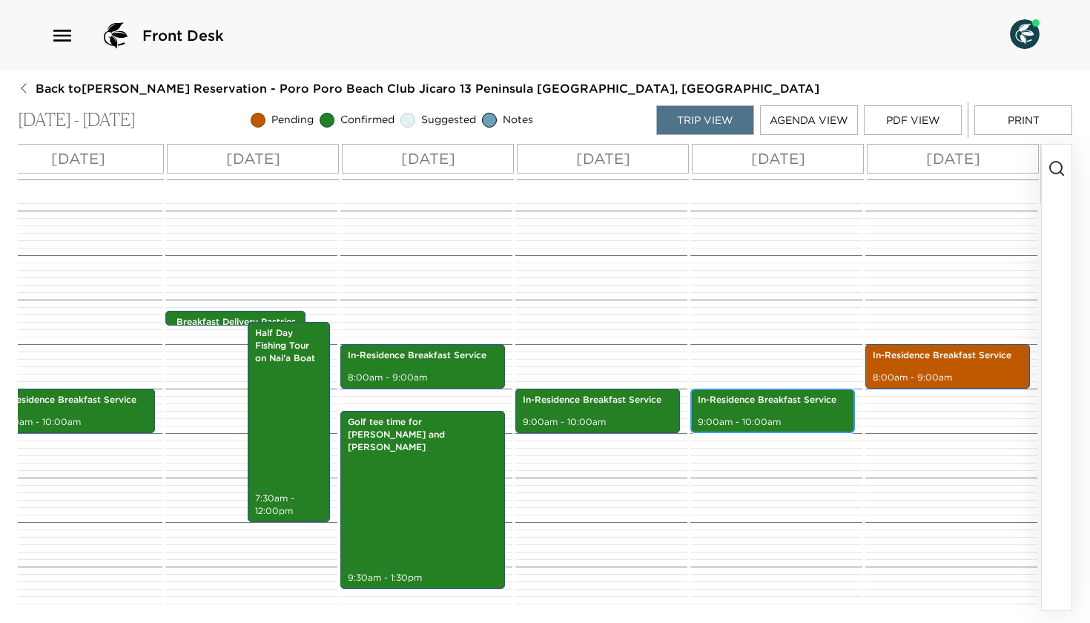
scroll to position [0, 428]
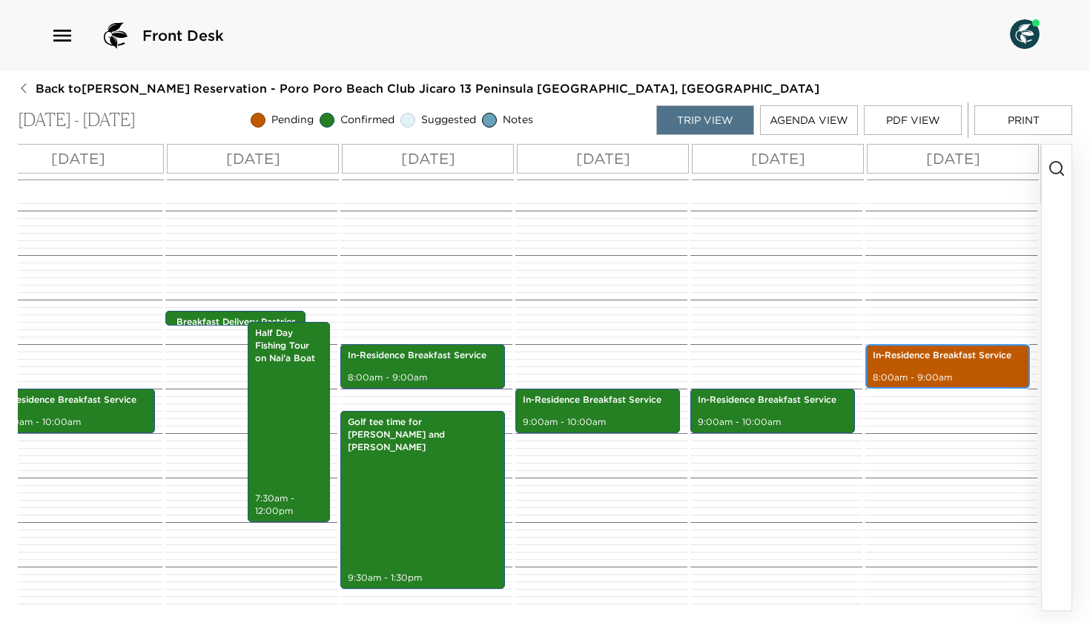
click at [920, 365] on div "In-Residence Breakfast Service 8:00am - 9:00am" at bounding box center [948, 366] width 156 height 40
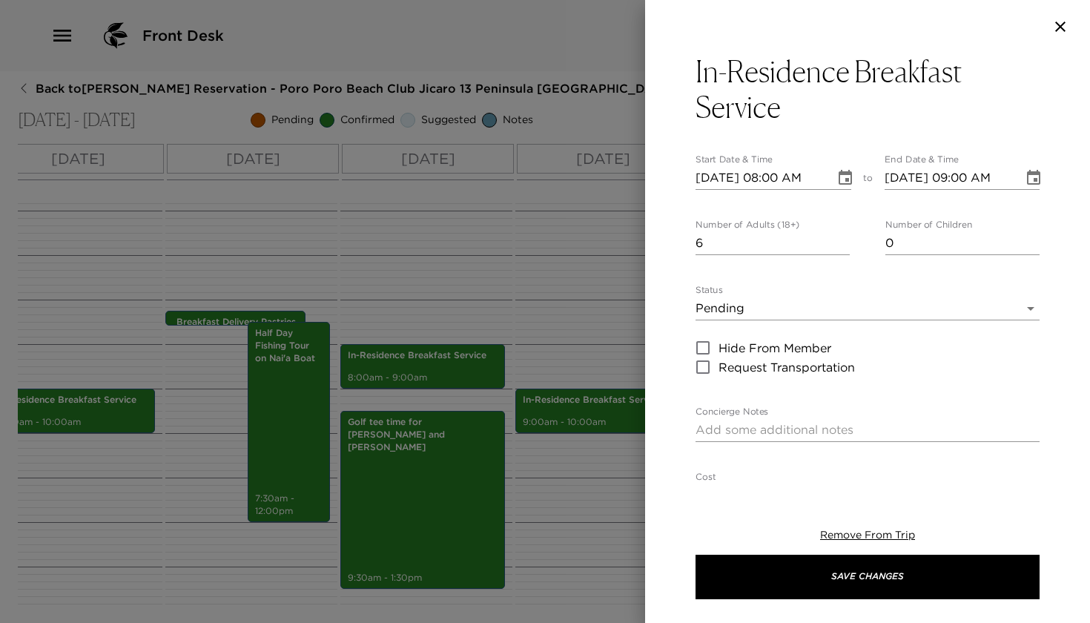
click at [850, 182] on icon "Choose date, selected date is Jan 11, 2026" at bounding box center [846, 178] width 18 height 18
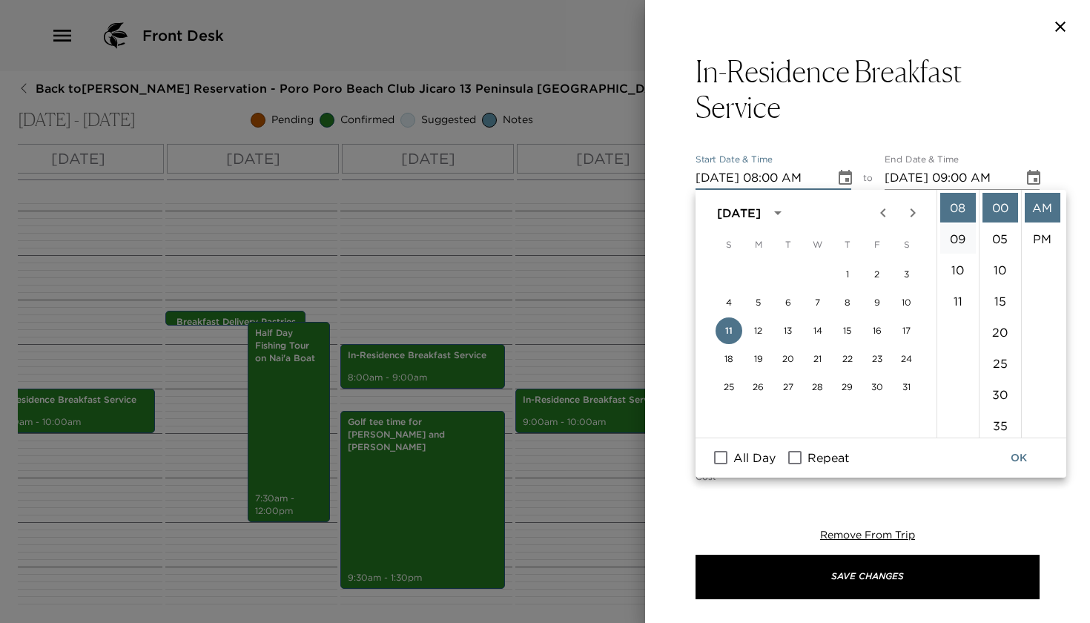
click at [953, 240] on li "09" at bounding box center [958, 239] width 36 height 30
type input "[DATE] 09:00 AM"
click at [1018, 456] on button "OK" at bounding box center [1018, 457] width 47 height 27
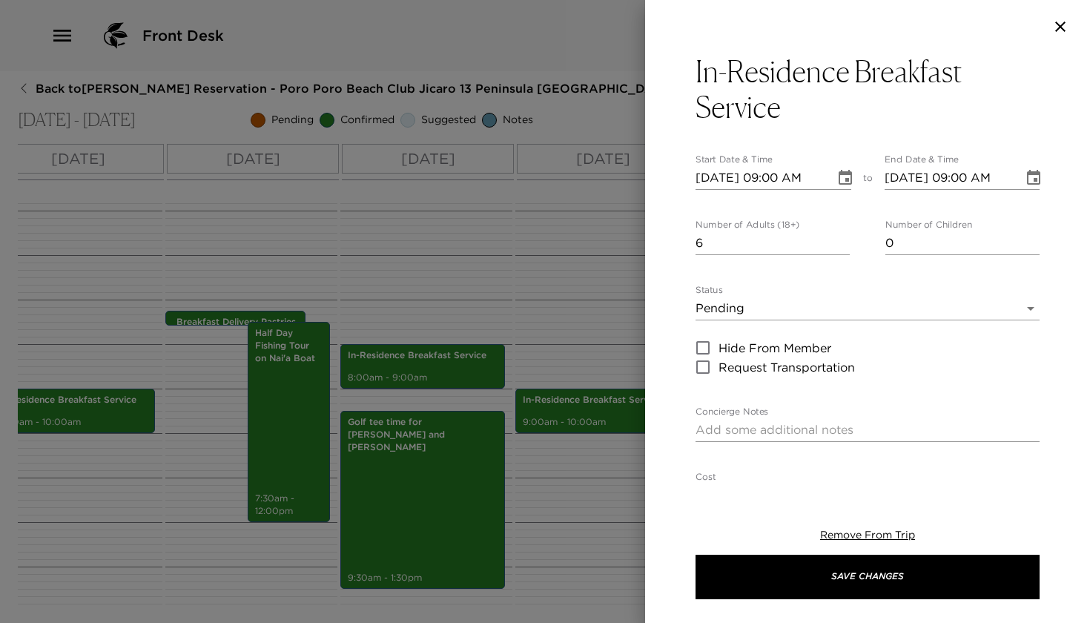
click at [773, 317] on body "Front Desk Back to [PERSON_NAME] Reservation - Poro Poro Beach Club Jicaro 13 P…" at bounding box center [545, 311] width 1090 height 623
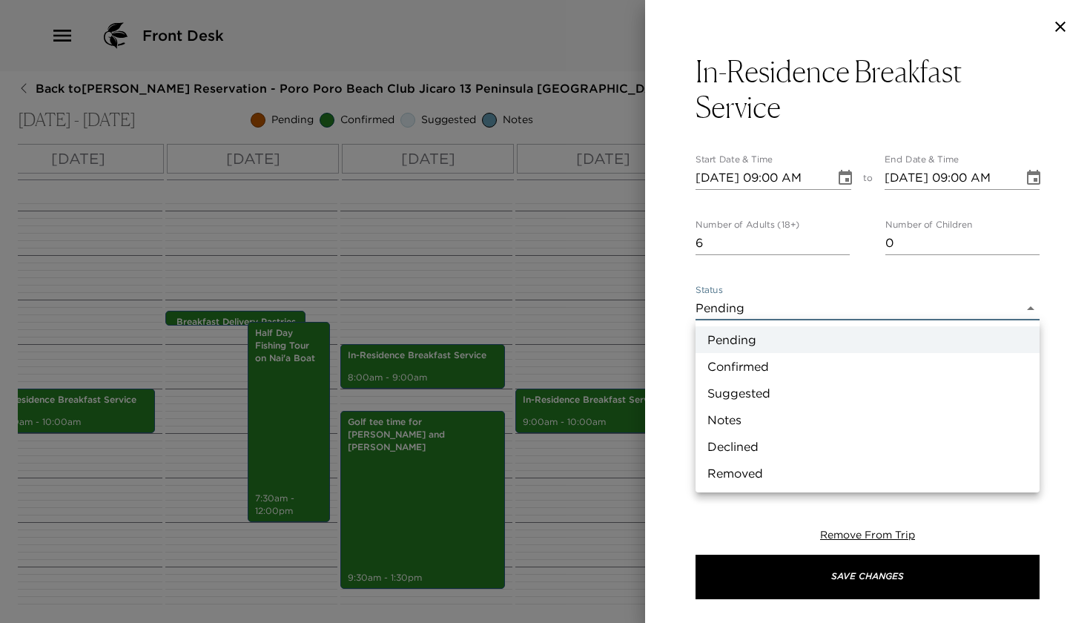
click at [748, 366] on li "Confirmed" at bounding box center [868, 366] width 344 height 27
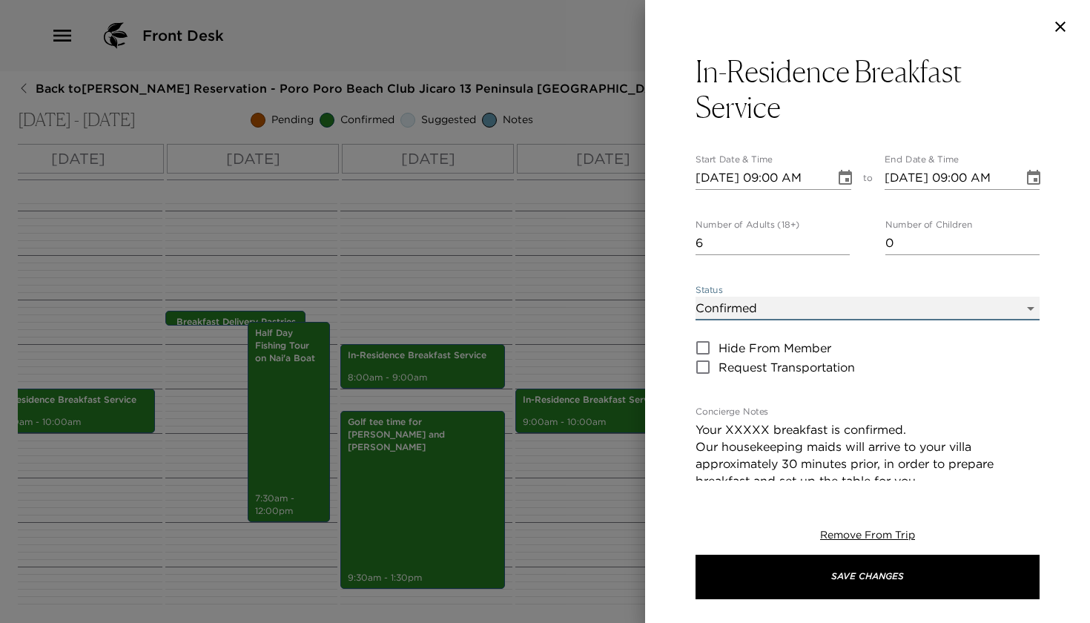
type input "Confirmed"
click at [766, 429] on textarea "Your XXXXX breakfast is confirmed. Our housekeeping maids will arrive to your v…" at bounding box center [868, 480] width 344 height 119
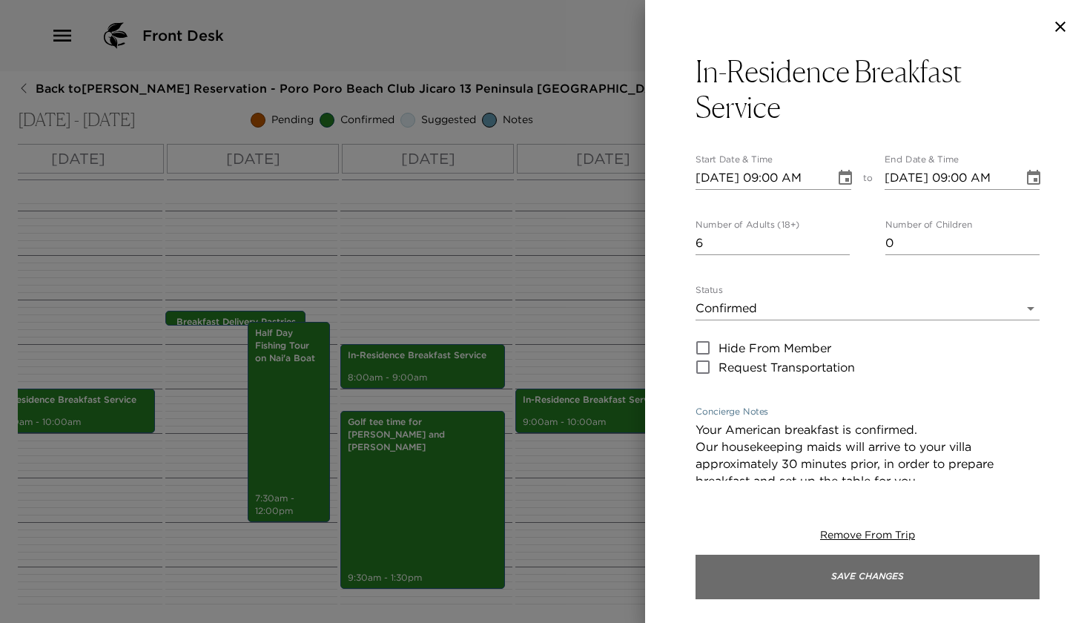
type textarea "Your American breakfast is confirmed. Our housekeeping maids will arrive to you…"
click at [696, 593] on button "Save Changes" at bounding box center [868, 577] width 344 height 44
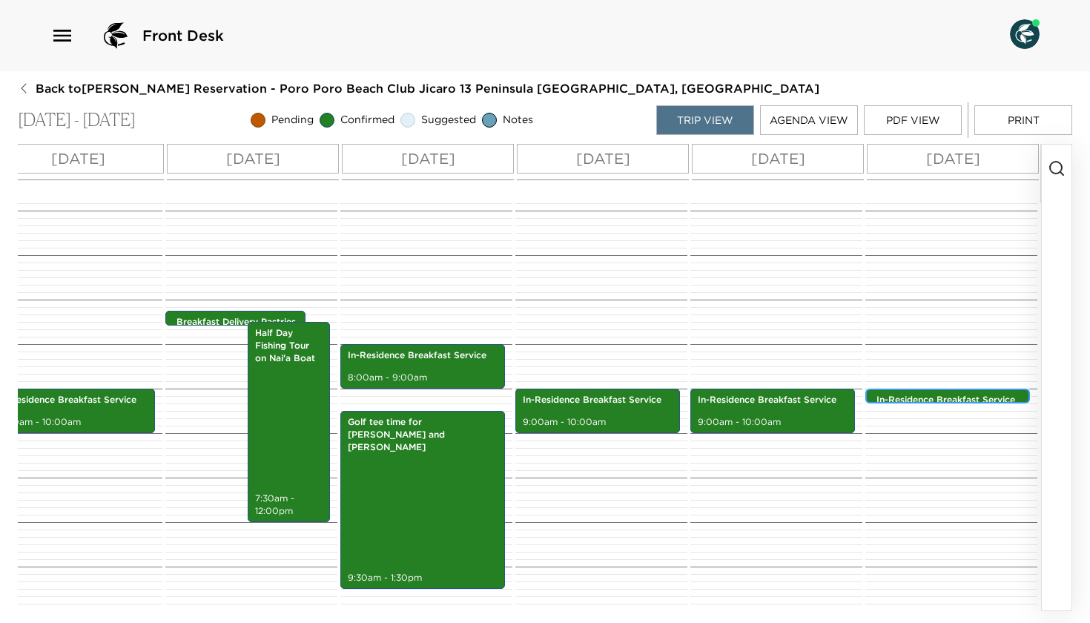
click at [894, 395] on p "In-Residence Breakfast Service" at bounding box center [952, 400] width 150 height 13
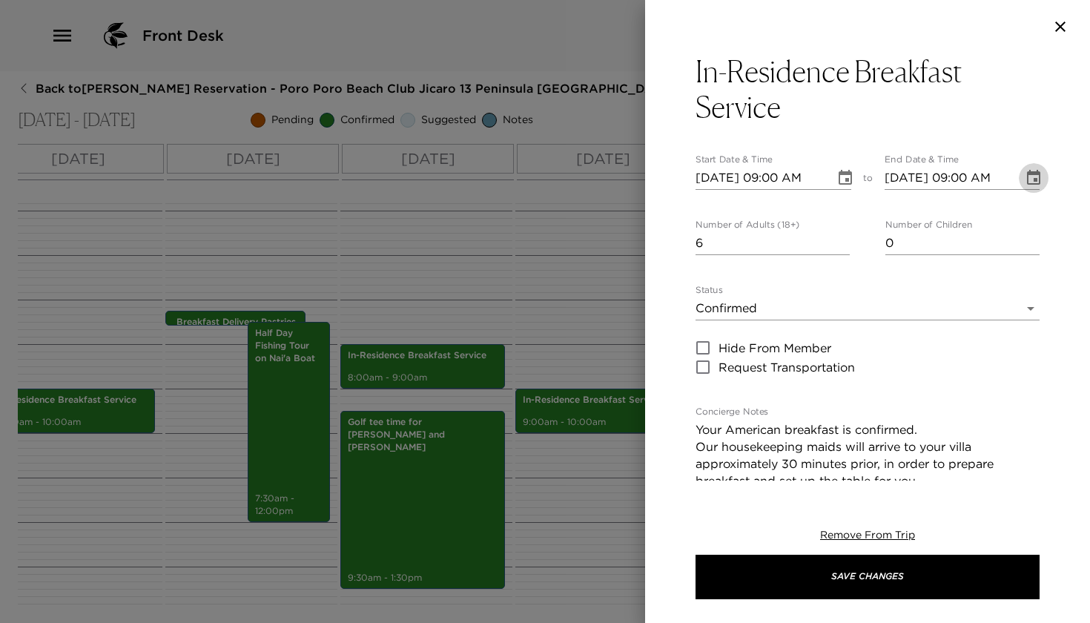
click at [1038, 185] on icon "Choose date, selected date is Jan 11, 2026" at bounding box center [1034, 178] width 18 height 18
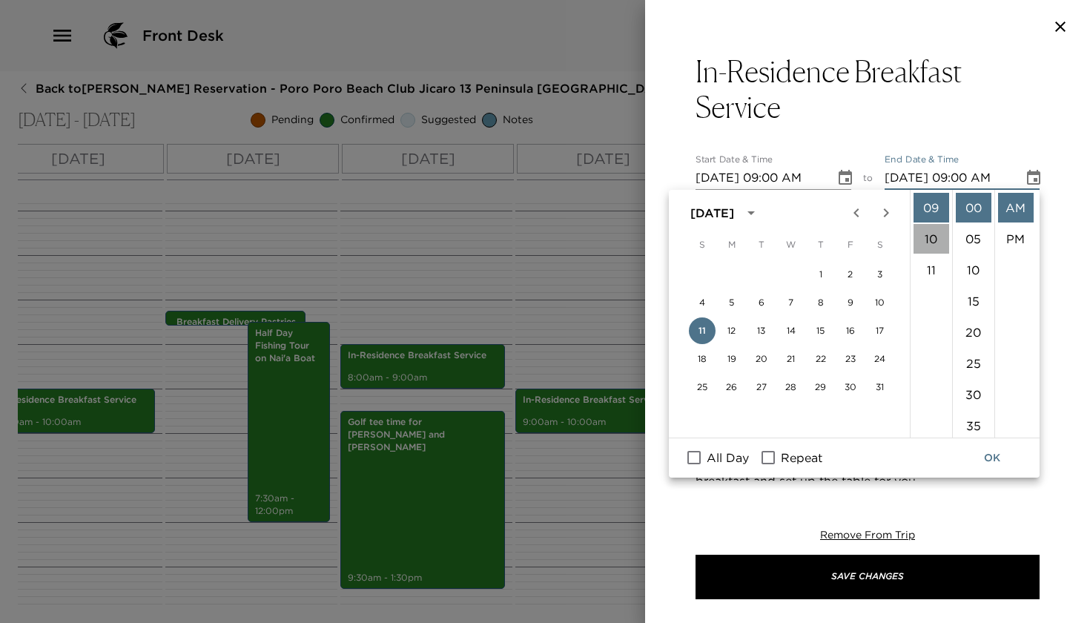
click at [940, 243] on li "10" at bounding box center [932, 239] width 36 height 30
type input "[DATE] 10:00 AM"
click at [985, 465] on button "OK" at bounding box center [992, 457] width 47 height 27
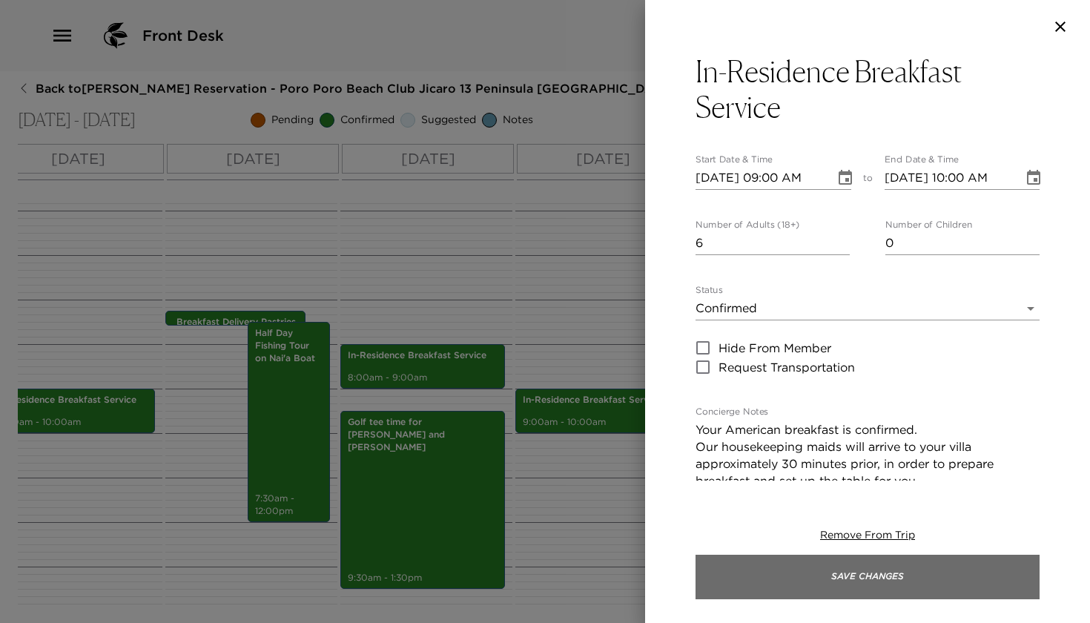
click at [696, 589] on button "Save Changes" at bounding box center [868, 577] width 344 height 44
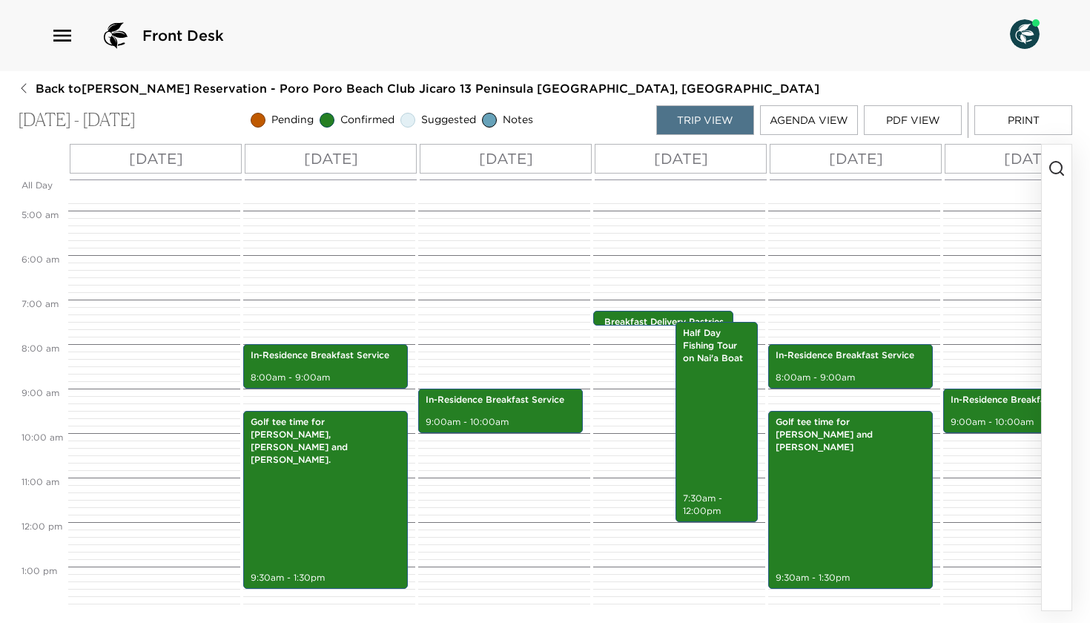
scroll to position [0, 0]
